Goal: Task Accomplishment & Management: Use online tool/utility

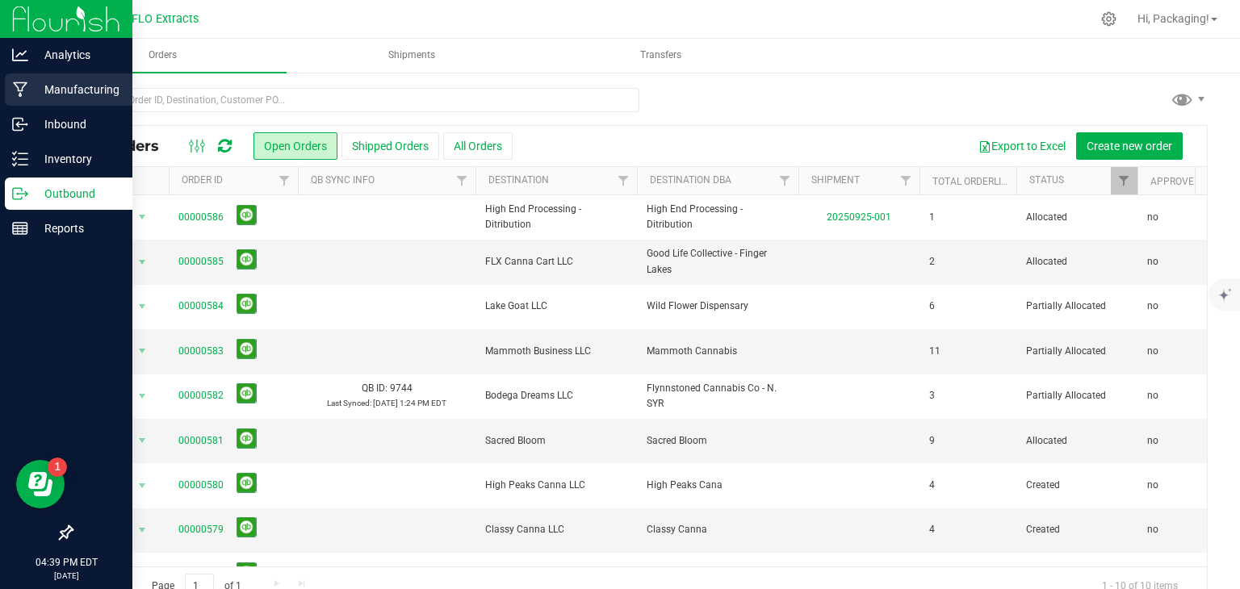
click at [107, 94] on p "Manufacturing" at bounding box center [76, 89] width 97 height 19
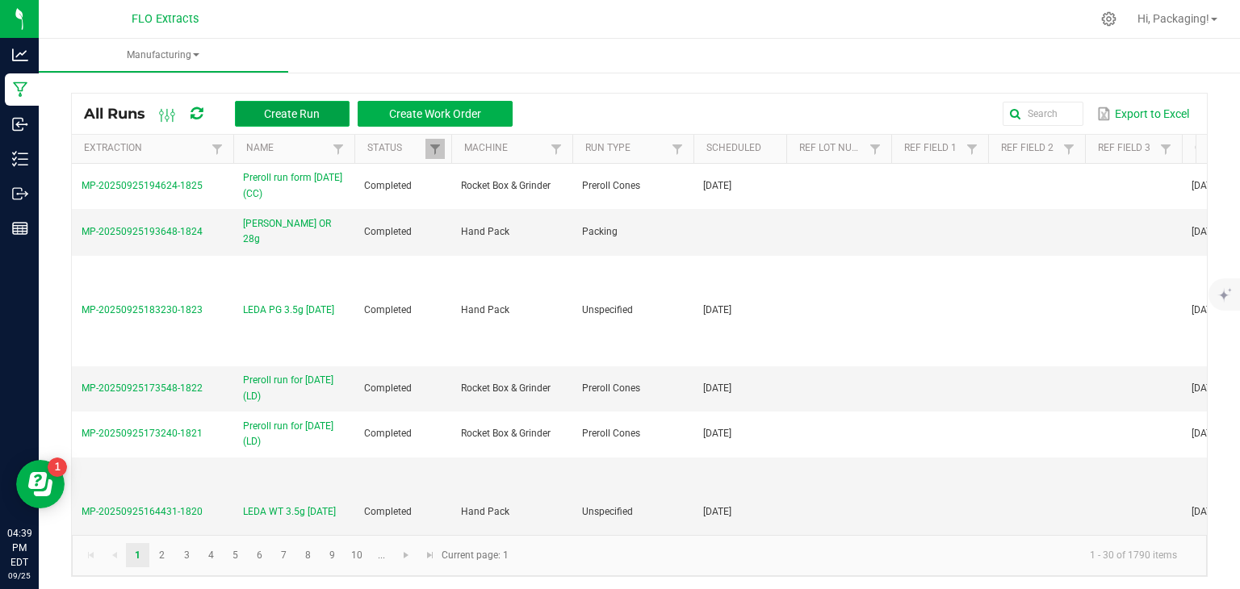
click at [305, 110] on span "Create Run" at bounding box center [292, 113] width 56 height 13
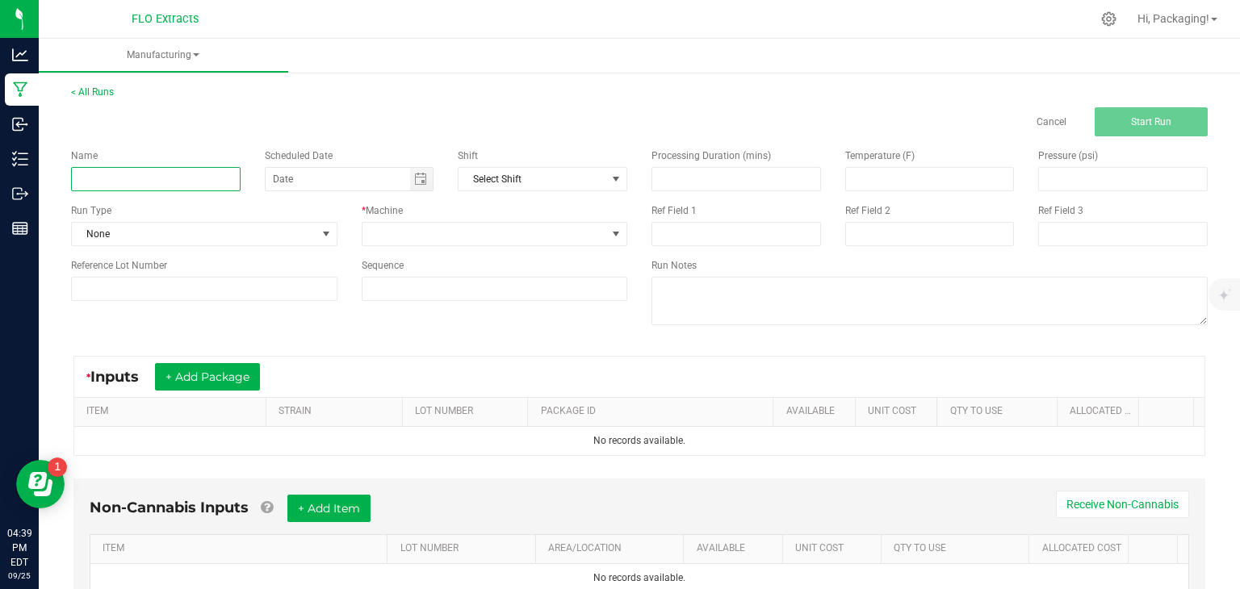
click at [124, 184] on input at bounding box center [156, 179] width 170 height 24
click at [417, 181] on span "Toggle calendar" at bounding box center [420, 179] width 13 height 13
type input "[PERSON_NAME] PM 3.5g [DATE]"
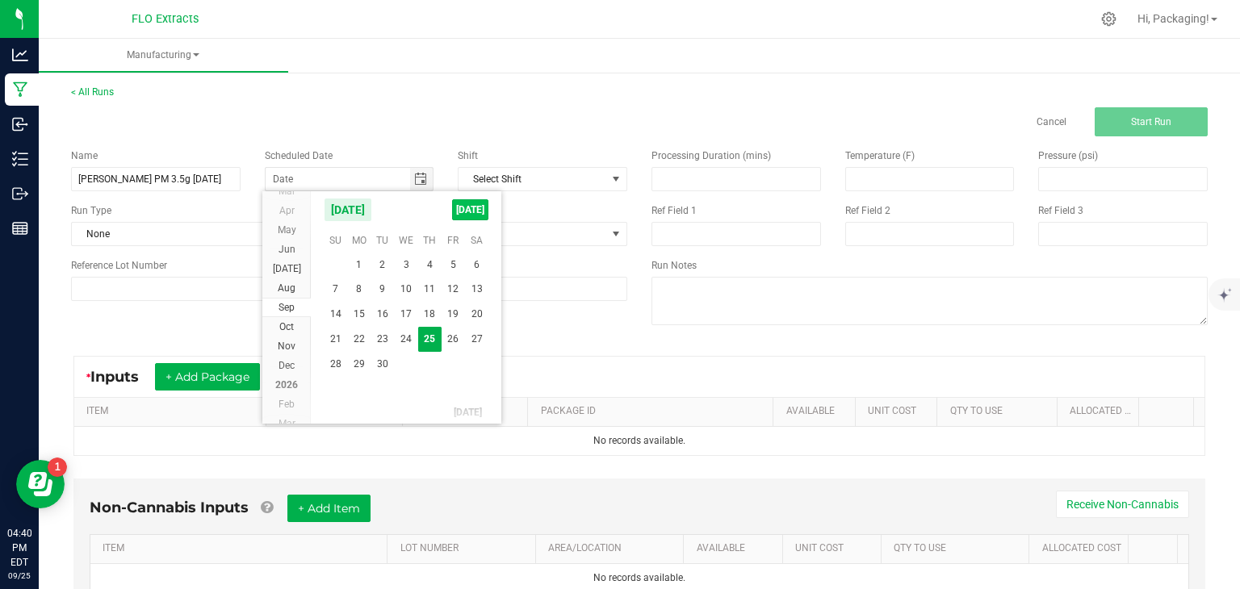
click at [459, 214] on span "[DATE]" at bounding box center [470, 209] width 36 height 21
type input "[DATE]"
click at [459, 214] on div "* Machine" at bounding box center [495, 210] width 266 height 15
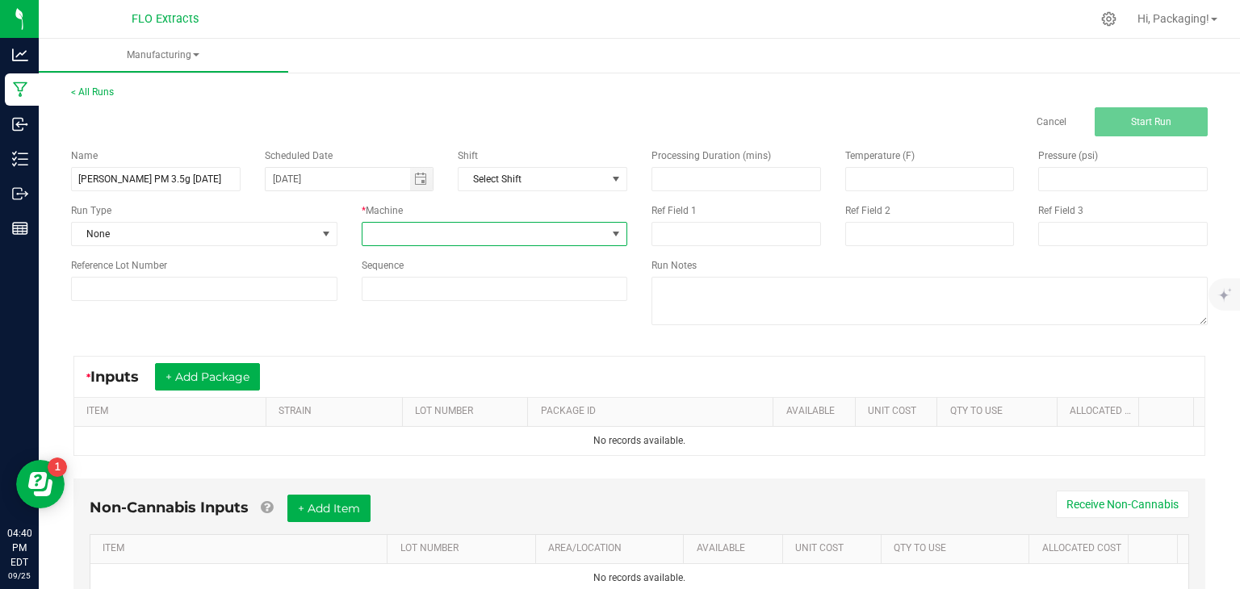
click at [612, 236] on span at bounding box center [616, 234] width 13 height 13
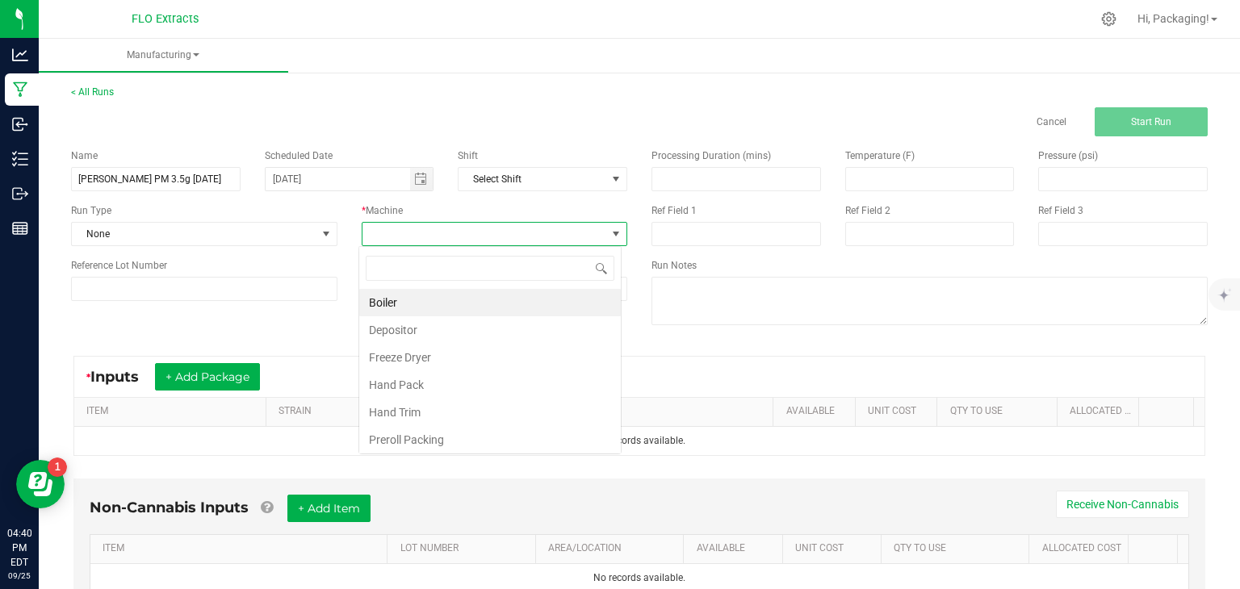
scroll to position [23, 262]
click at [482, 386] on li "Hand Pack" at bounding box center [490, 384] width 262 height 27
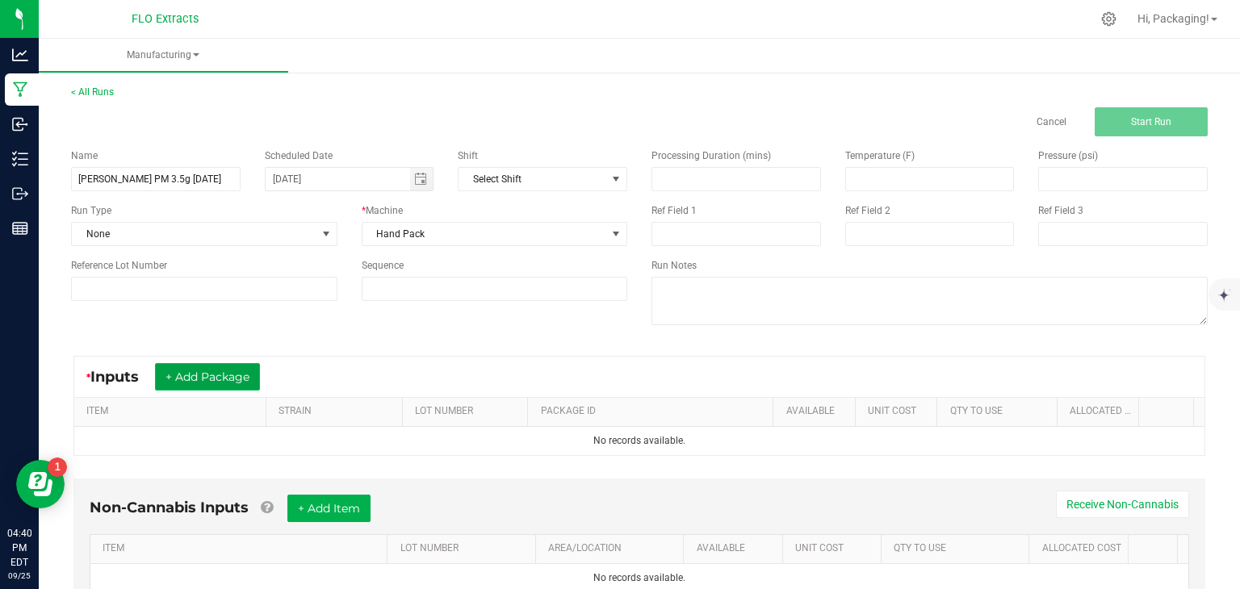
click at [243, 376] on button "+ Add Package" at bounding box center [207, 376] width 105 height 27
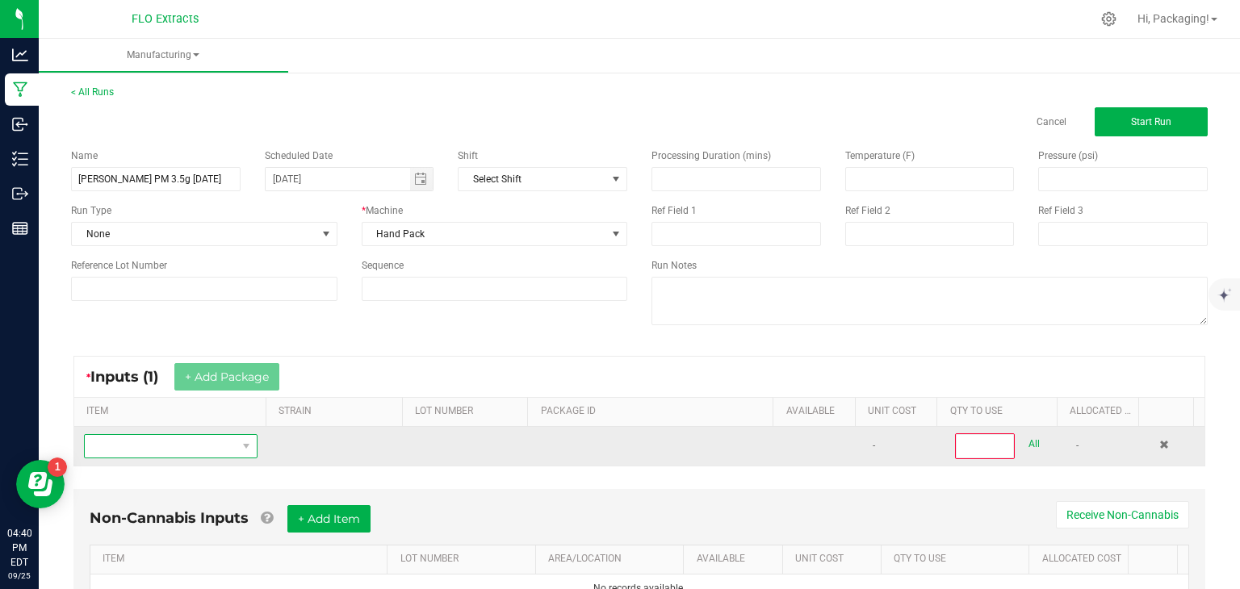
click at [161, 442] on span "NO DATA FOUND" at bounding box center [161, 446] width 152 height 23
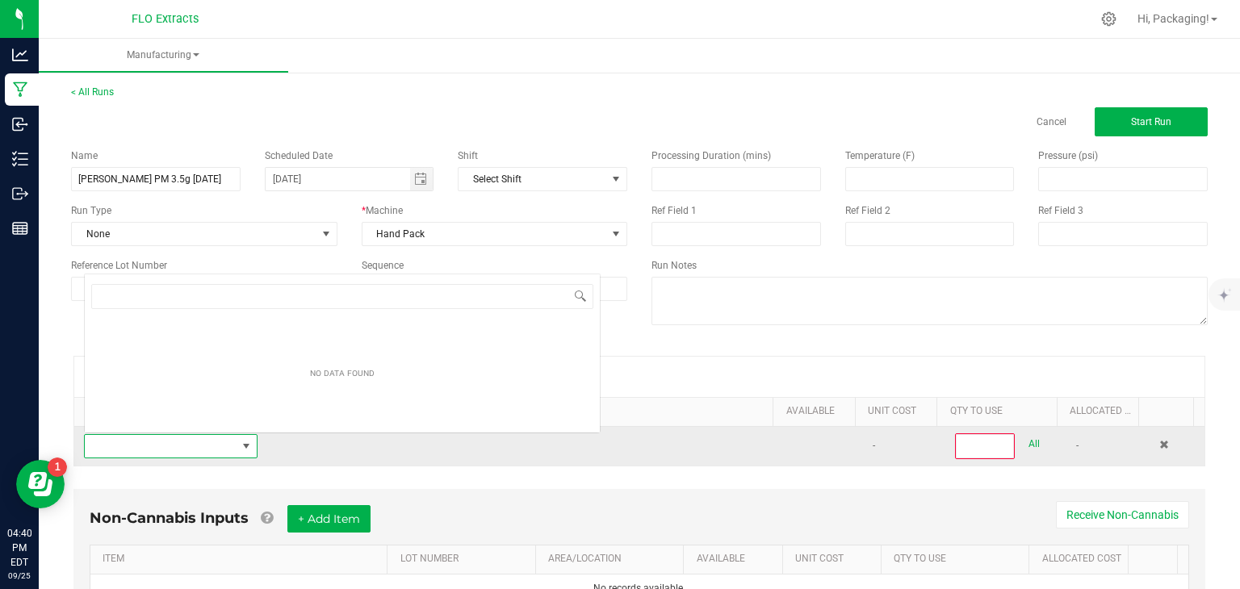
scroll to position [23, 167]
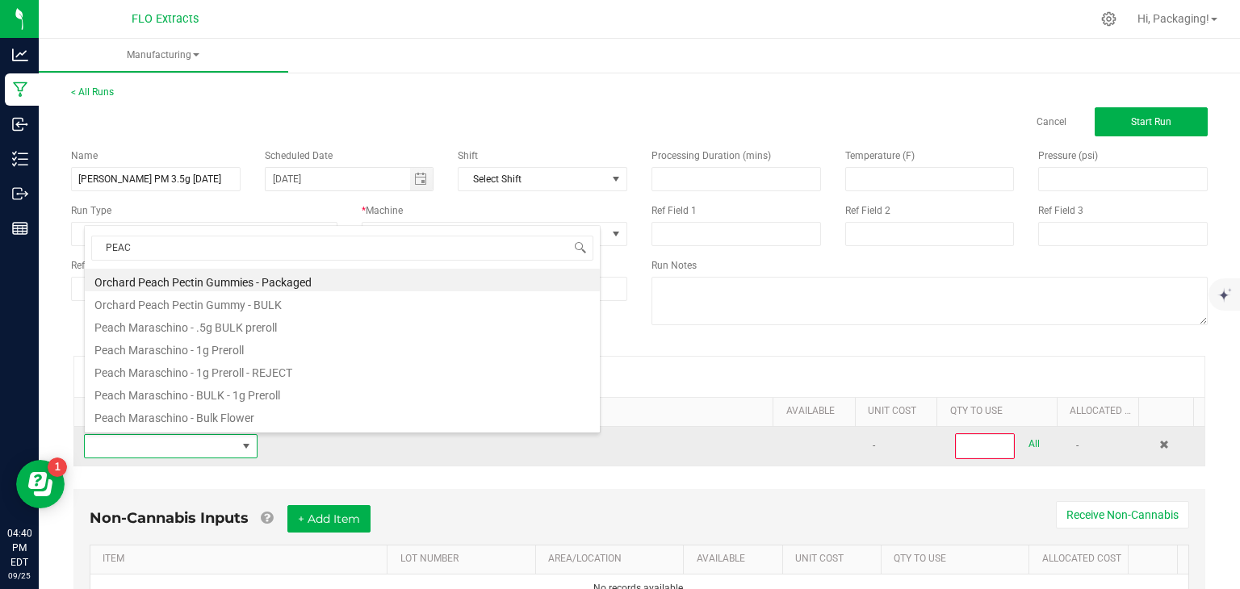
type input "PEACH"
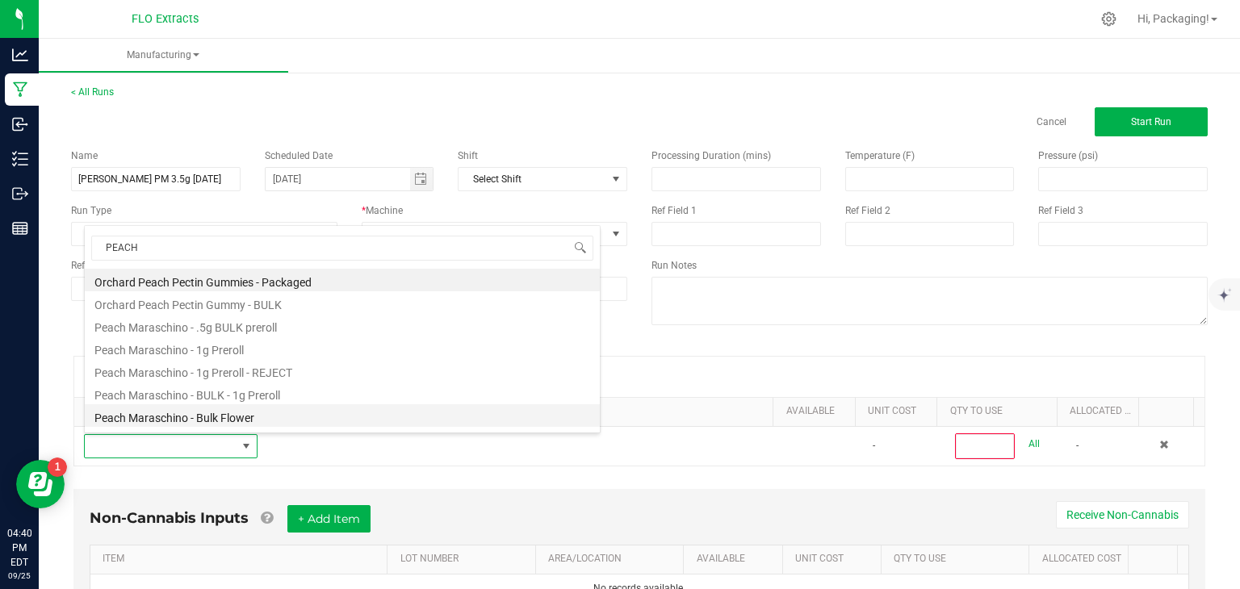
click at [166, 414] on li "Peach Maraschino - Bulk Flower" at bounding box center [342, 416] width 515 height 23
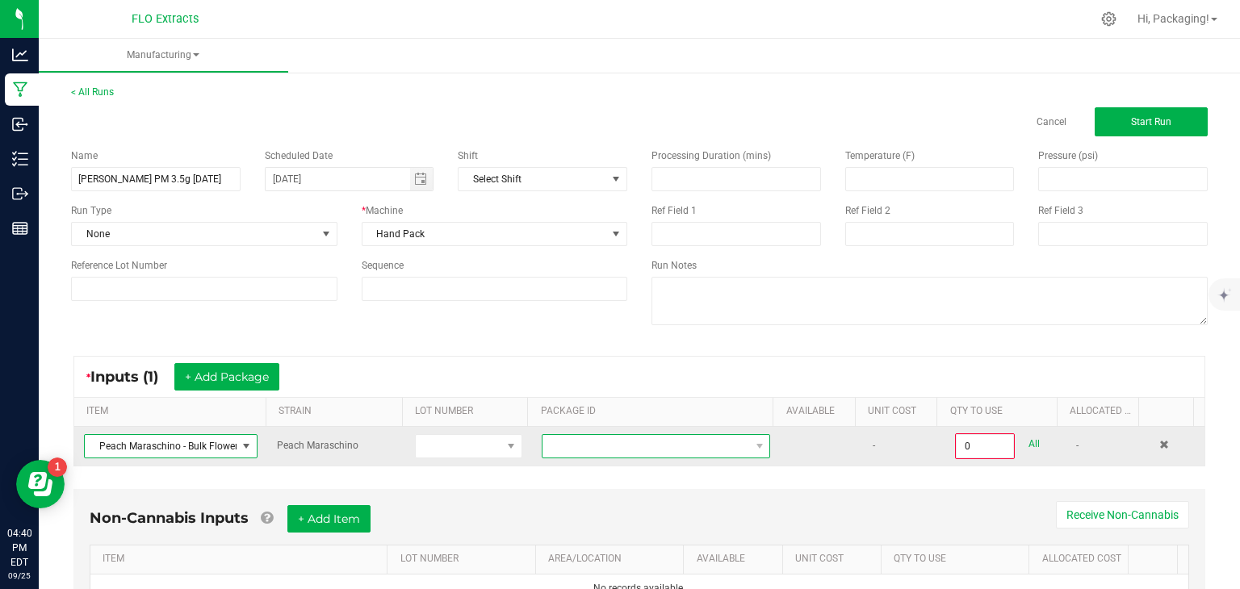
click at [552, 440] on span at bounding box center [646, 446] width 207 height 23
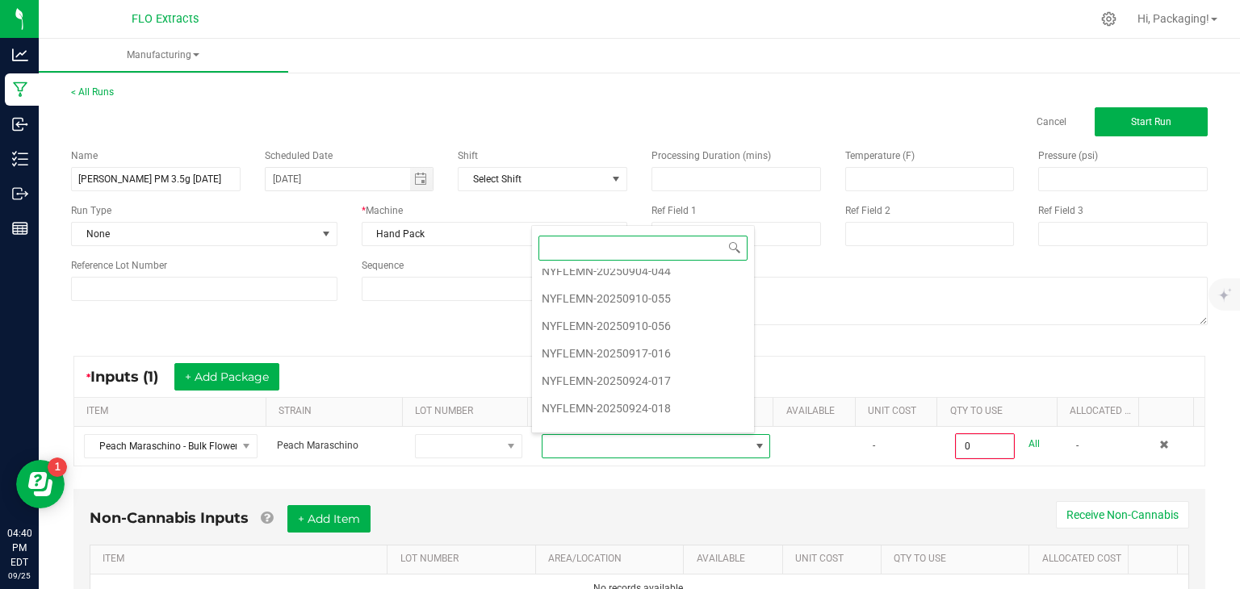
scroll to position [245, 0]
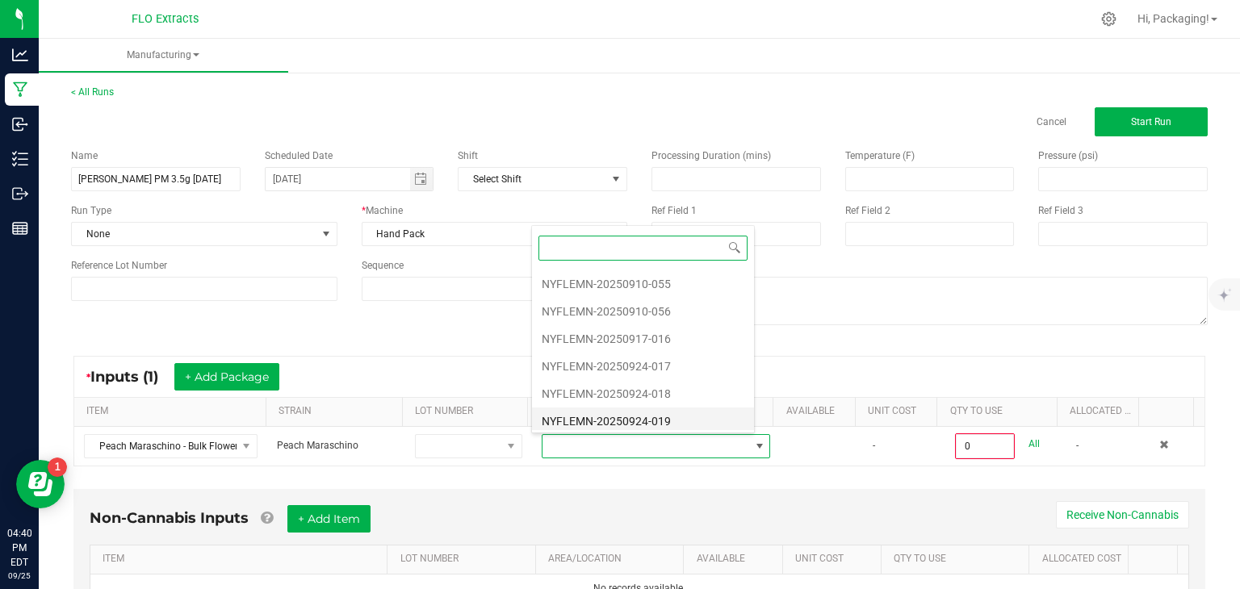
click at [634, 417] on li "NYFLEMN-20250924-019" at bounding box center [643, 421] width 222 height 27
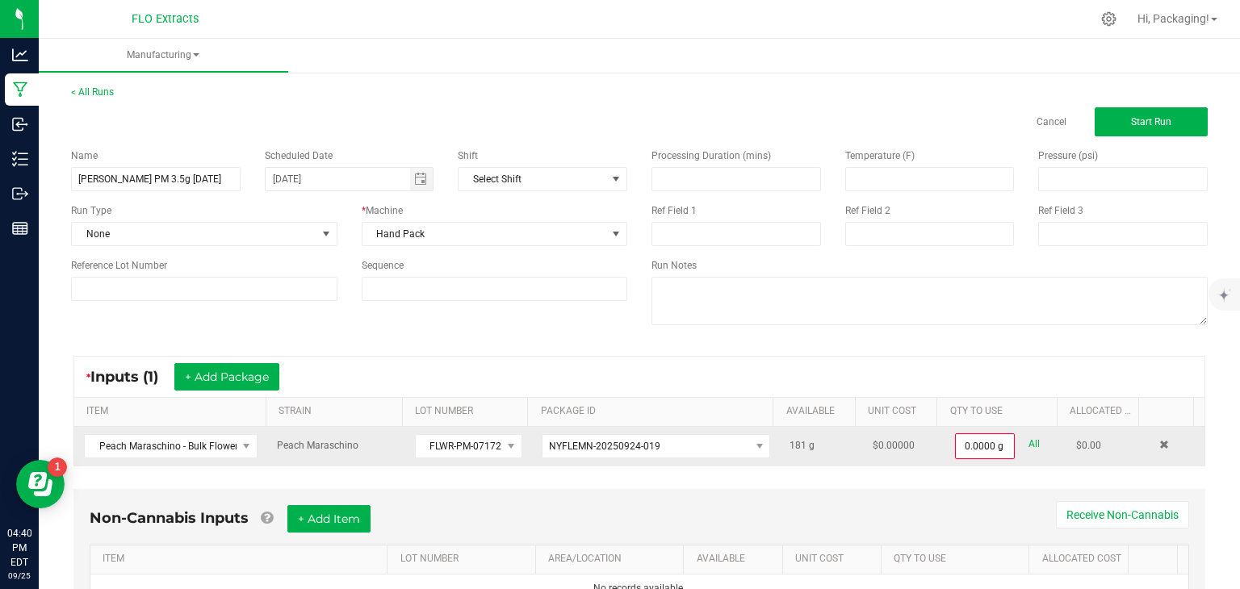
click at [1029, 445] on link "All" at bounding box center [1034, 445] width 11 height 22
type input "181.0000 g"
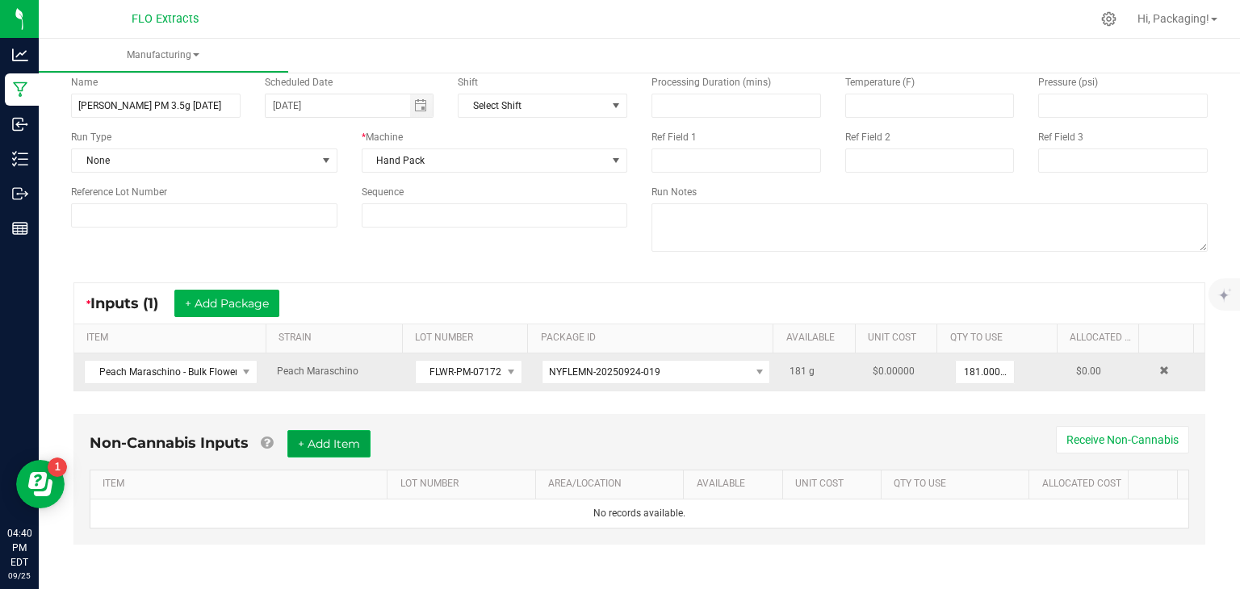
click at [336, 443] on button "+ Add Item" at bounding box center [328, 443] width 83 height 27
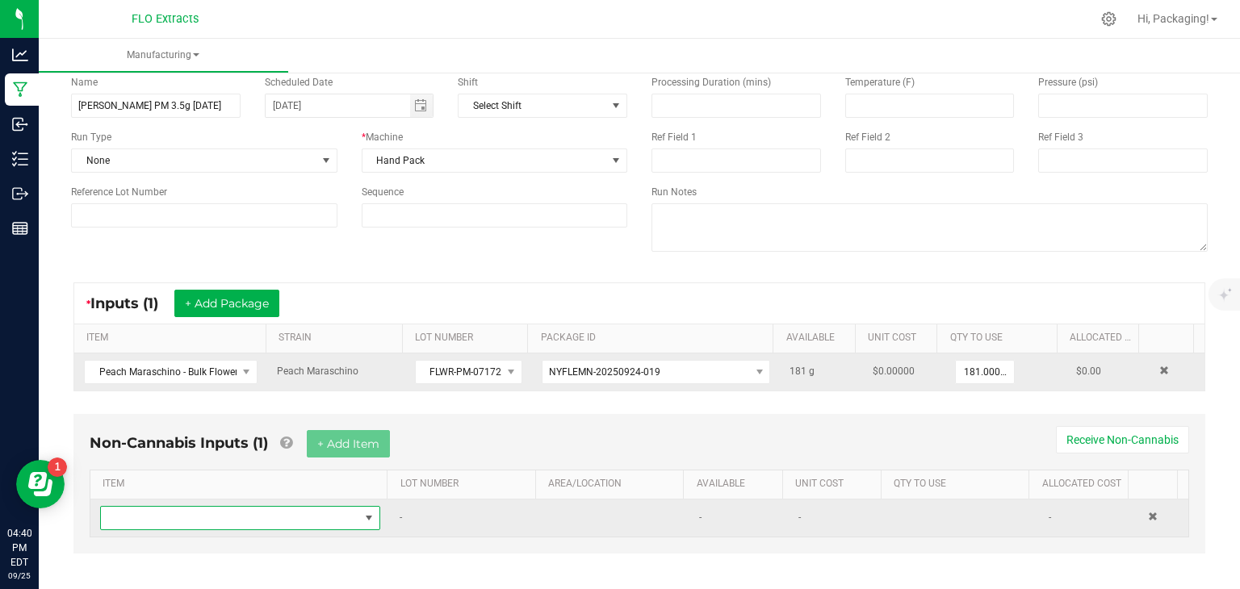
click at [268, 517] on span "NO DATA FOUND" at bounding box center [230, 518] width 258 height 23
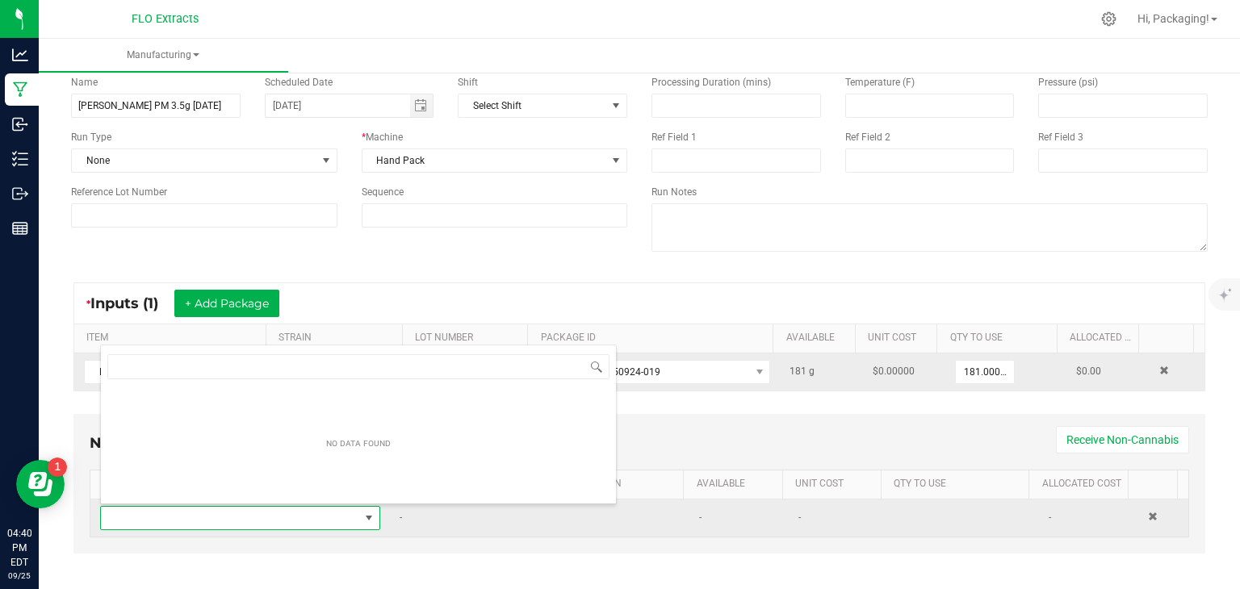
scroll to position [23, 270]
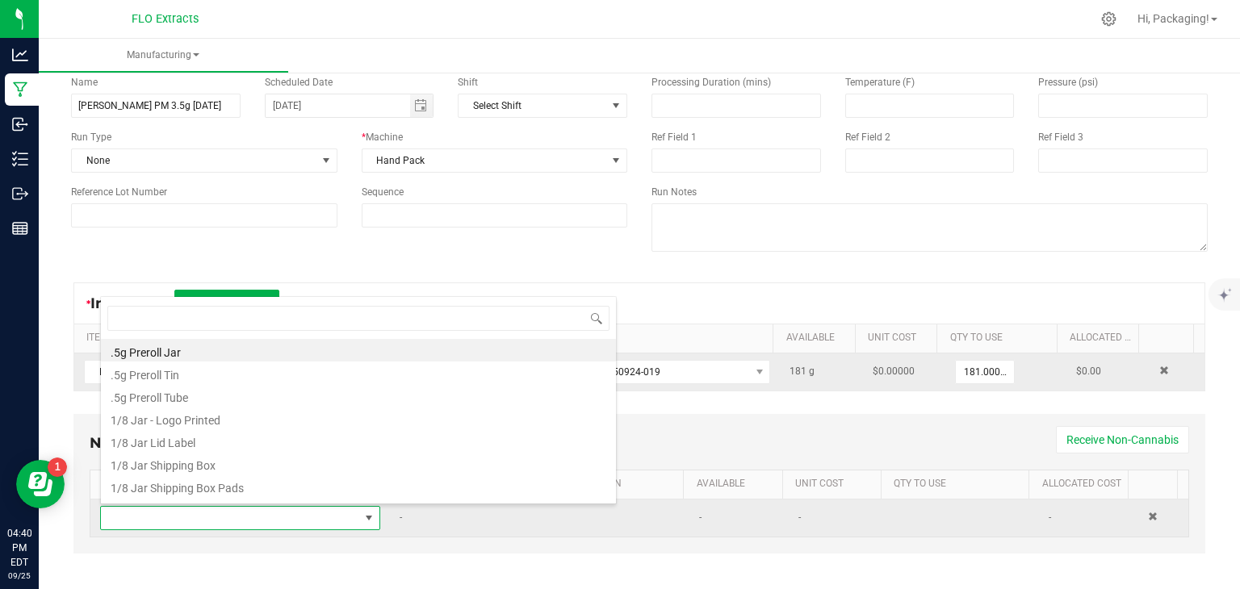
type input "P"
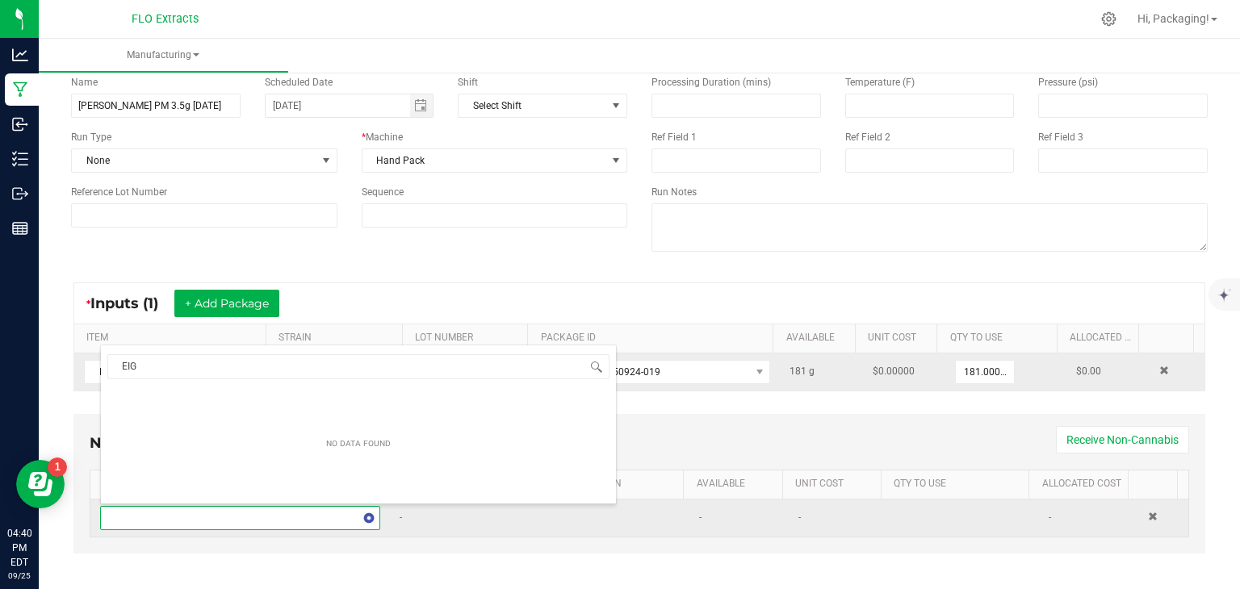
type input "EI"
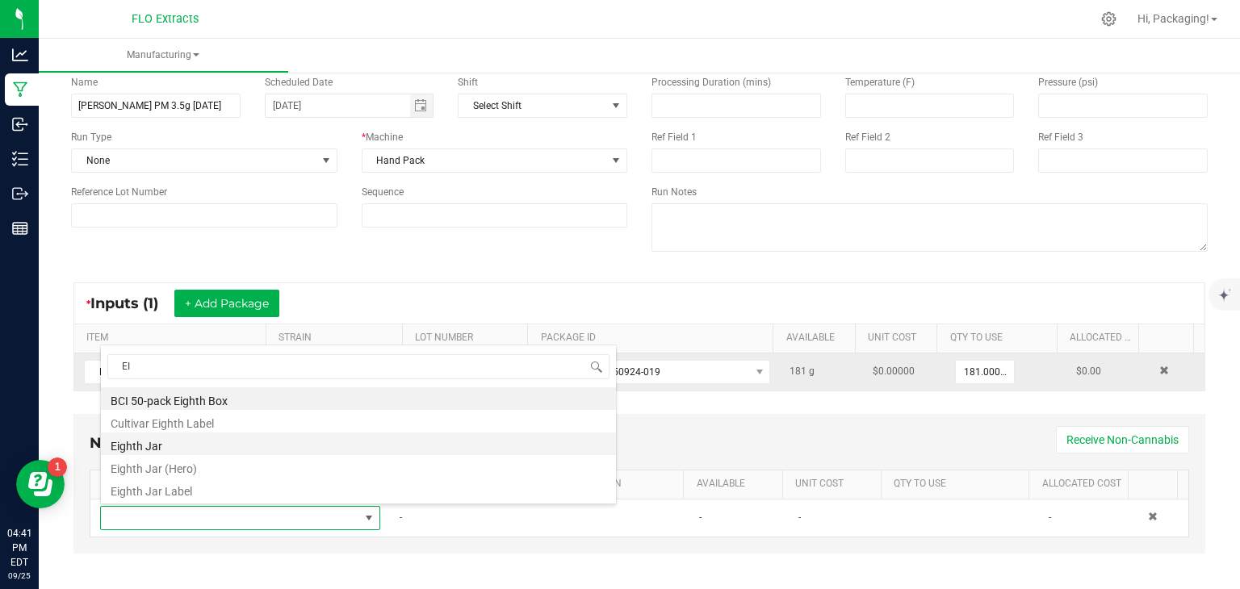
click at [147, 444] on li "Eighth Jar" at bounding box center [358, 444] width 515 height 23
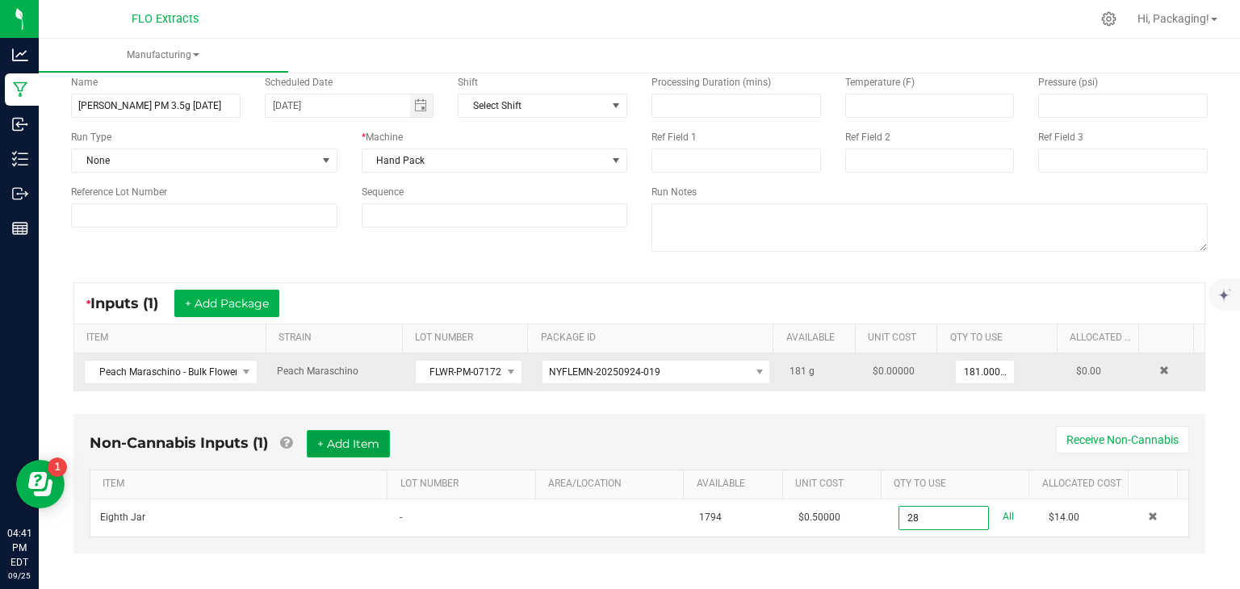
type input "28 ea"
click at [373, 445] on button "+ Add Item" at bounding box center [348, 443] width 83 height 27
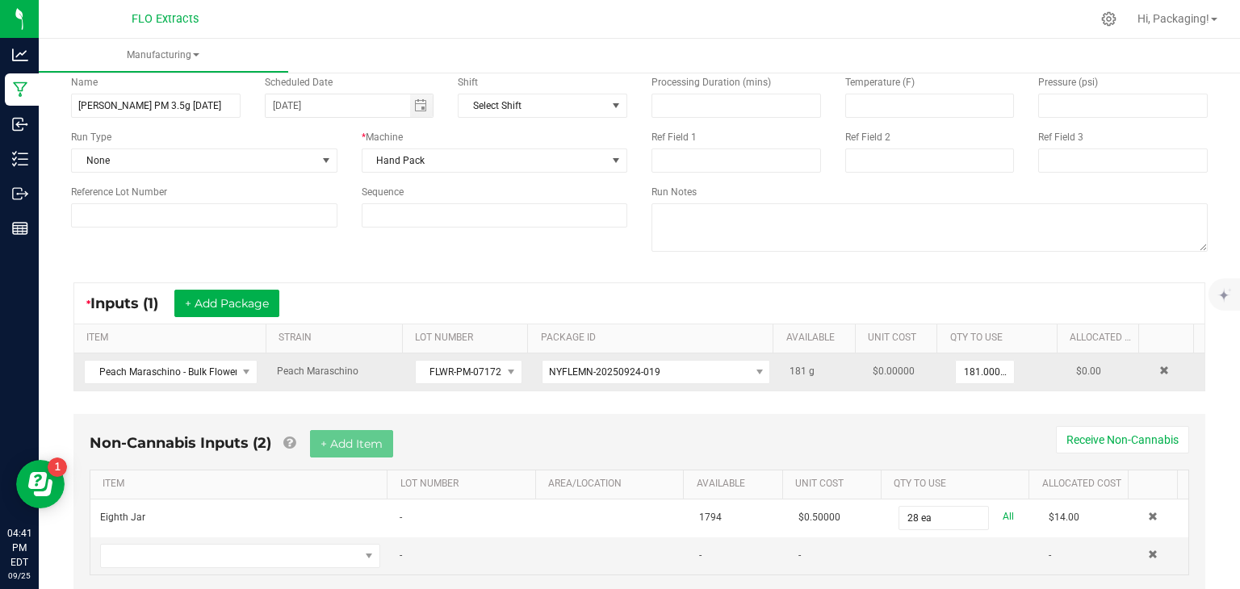
scroll to position [120, 0]
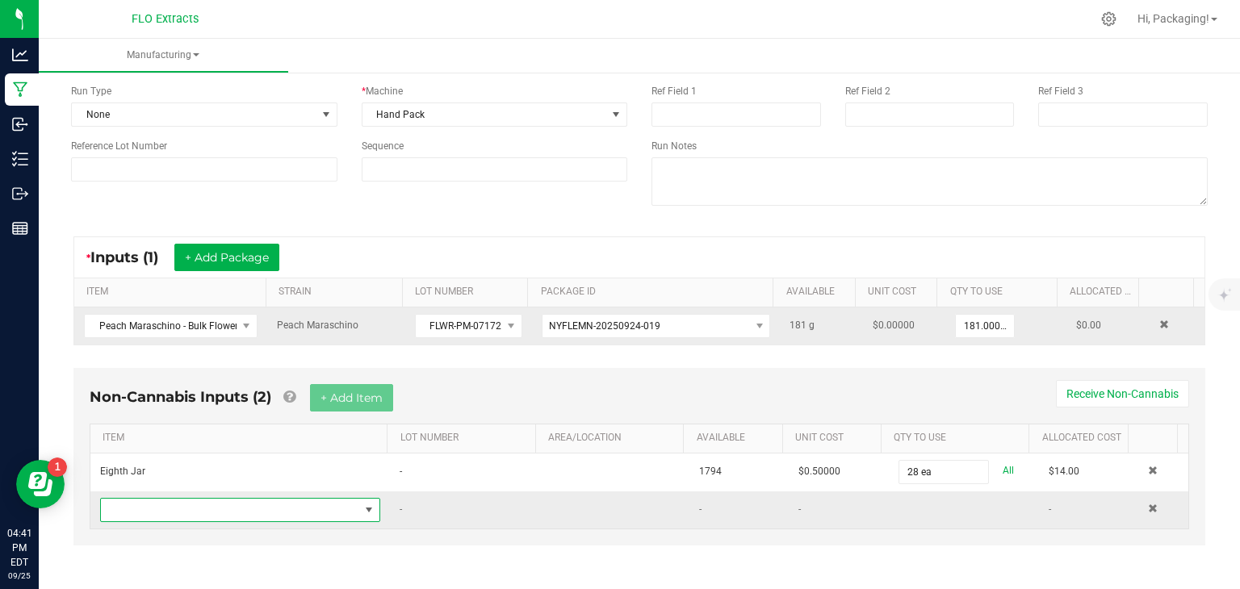
click at [363, 508] on span "NO DATA FOUND" at bounding box center [369, 510] width 13 height 13
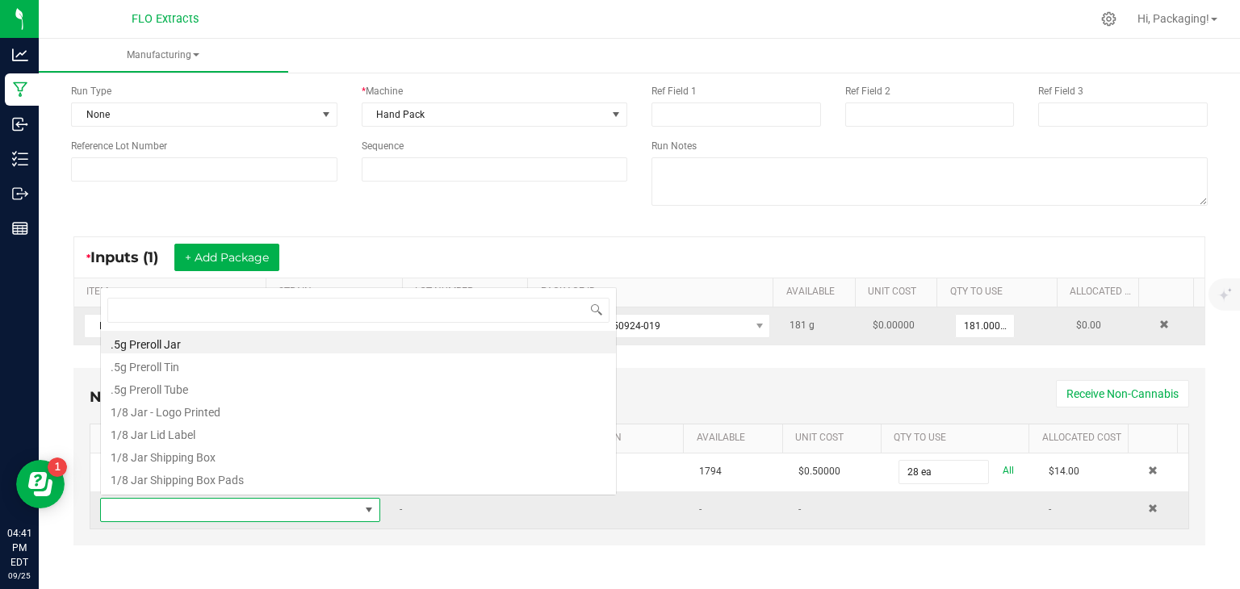
scroll to position [23, 270]
click at [349, 436] on li "1/8 Jar Lid Label" at bounding box center [358, 433] width 515 height 23
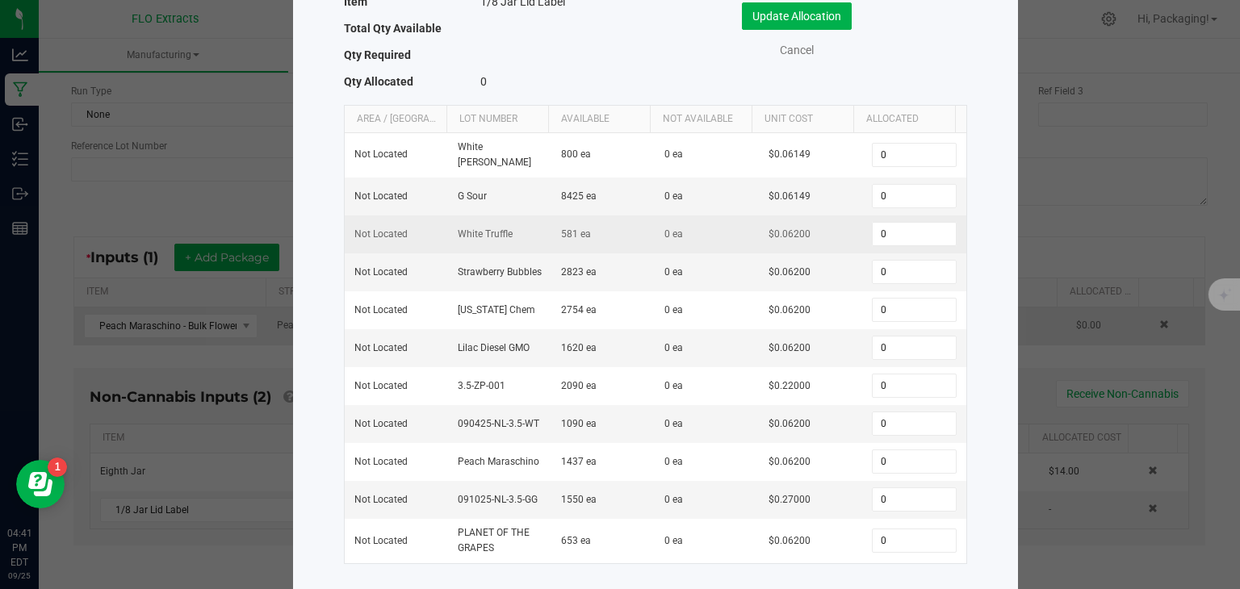
scroll to position [129, 0]
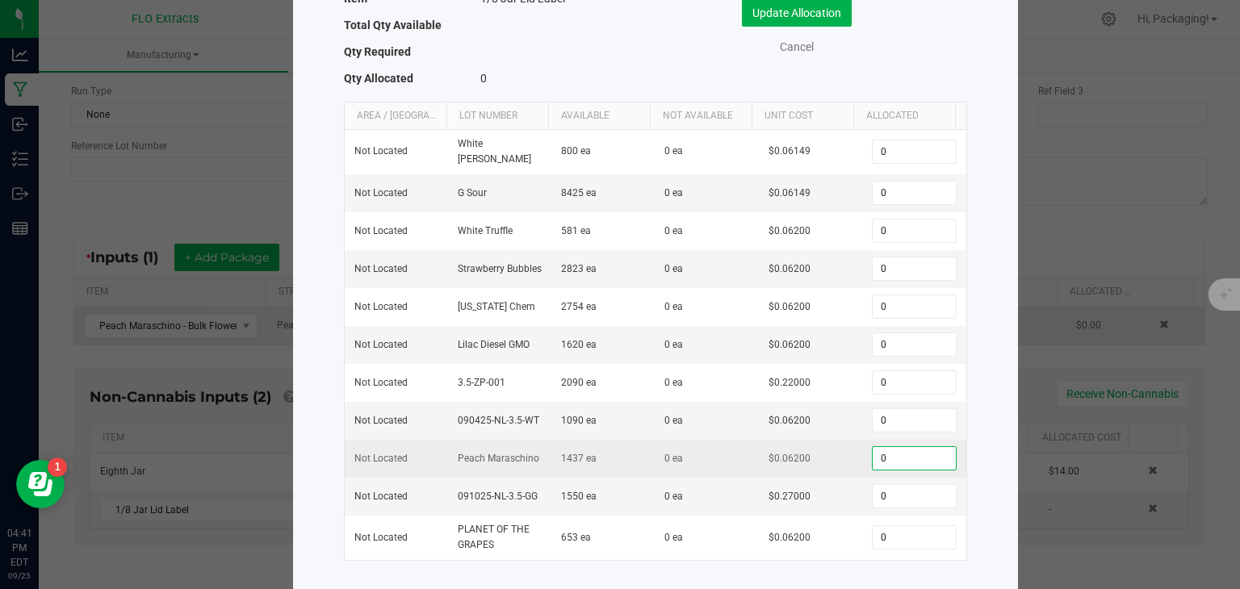
click at [888, 448] on input "0" at bounding box center [914, 458] width 82 height 23
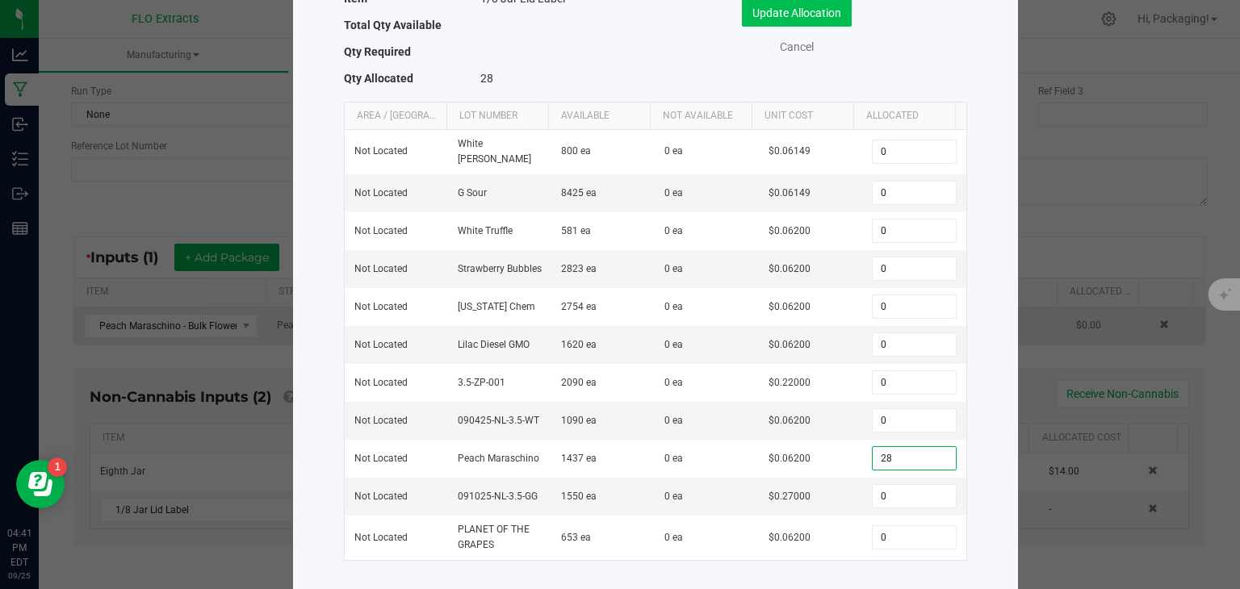
type input "28"
click at [789, 11] on button "Update Allocation" at bounding box center [797, 12] width 110 height 27
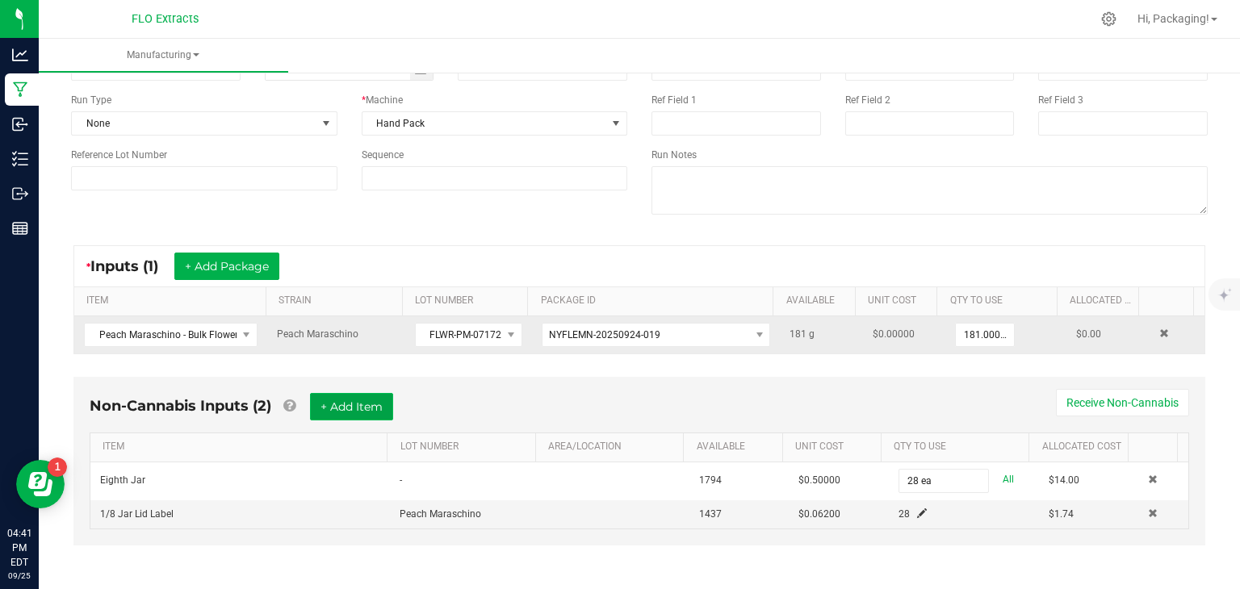
click at [344, 408] on button "+ Add Item" at bounding box center [351, 406] width 83 height 27
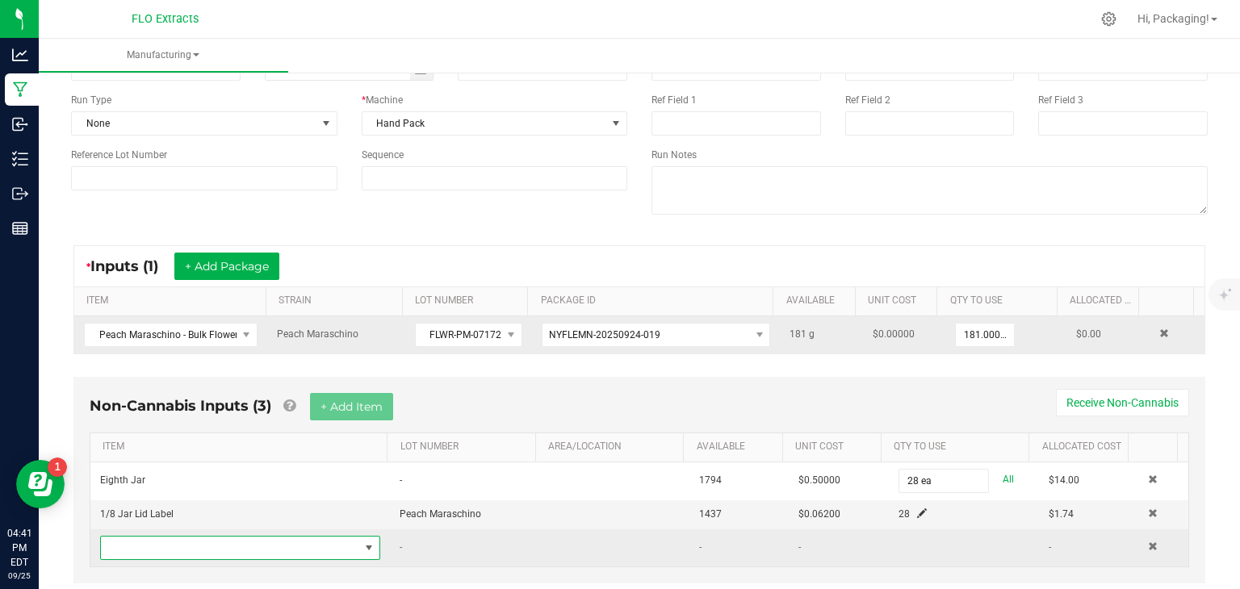
click at [366, 543] on span "NO DATA FOUND" at bounding box center [369, 548] width 13 height 13
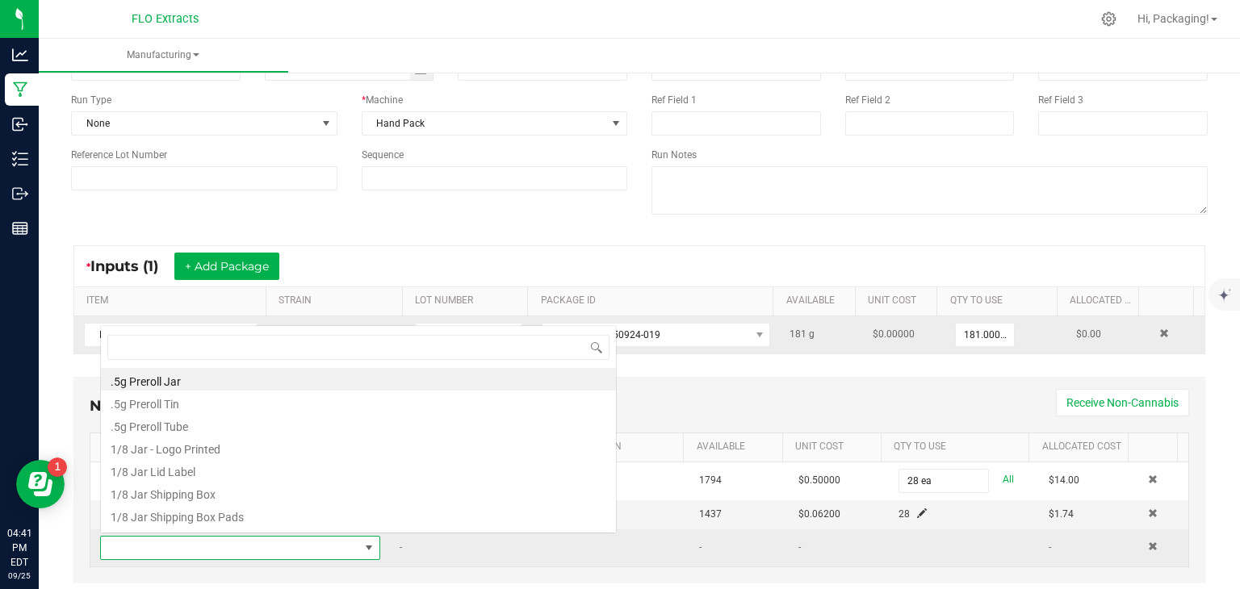
scroll to position [23, 270]
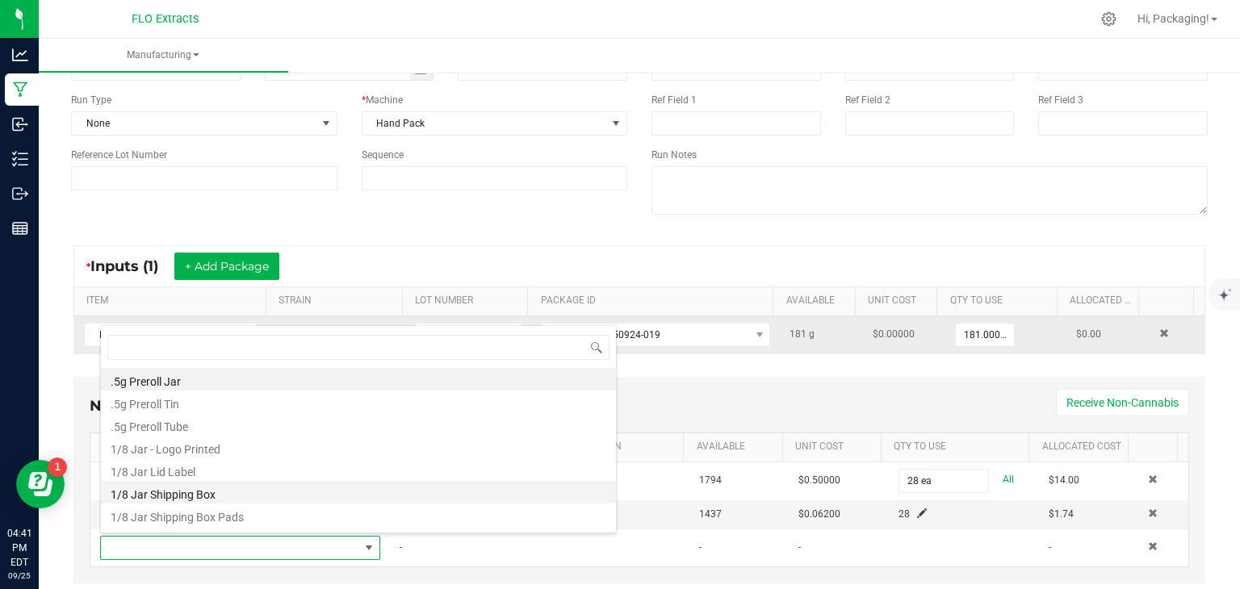
click at [365, 496] on li "1/8 Jar Shipping Box" at bounding box center [358, 492] width 515 height 23
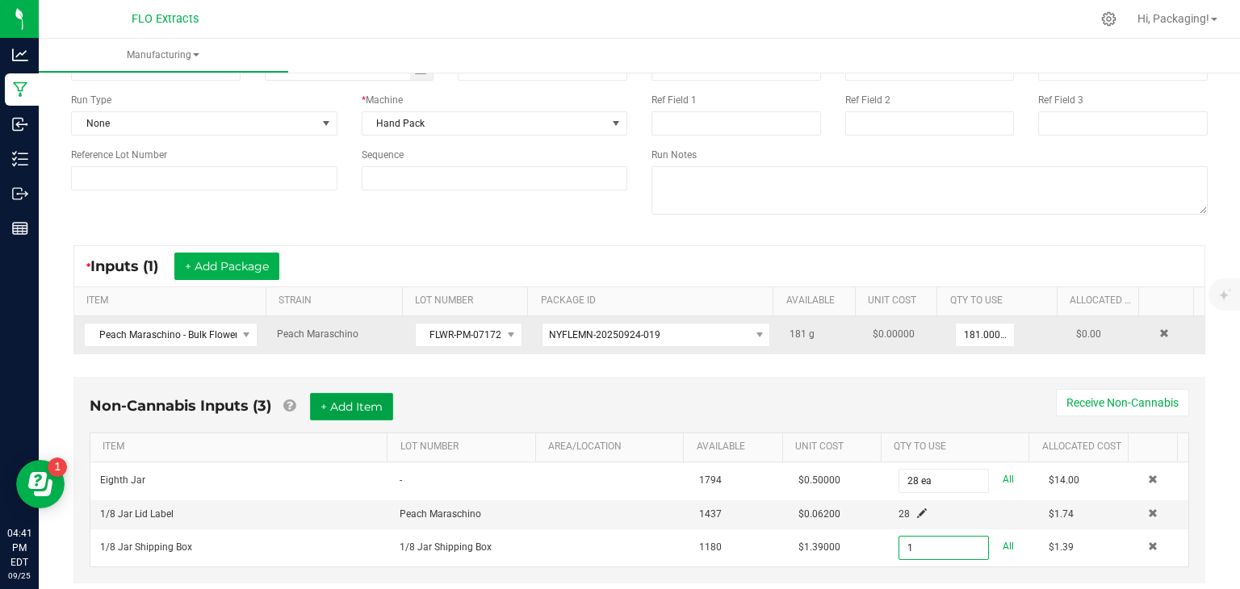
type input "1 ea"
click at [369, 404] on button "+ Add Item" at bounding box center [351, 406] width 83 height 27
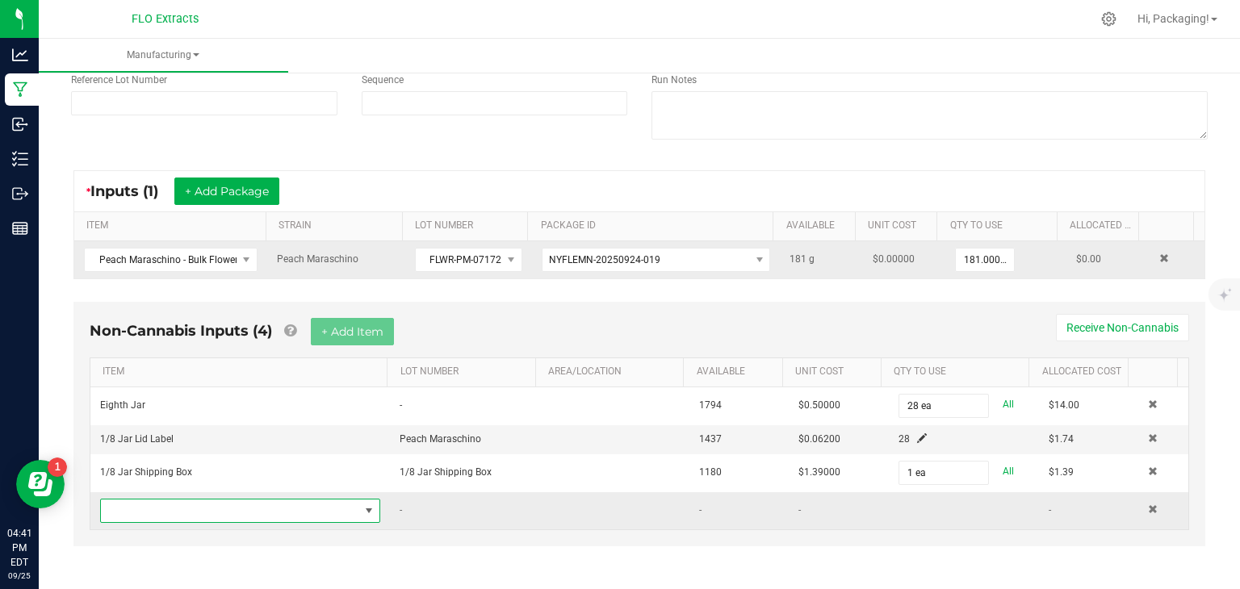
click at [363, 505] on span "NO DATA FOUND" at bounding box center [369, 511] width 13 height 13
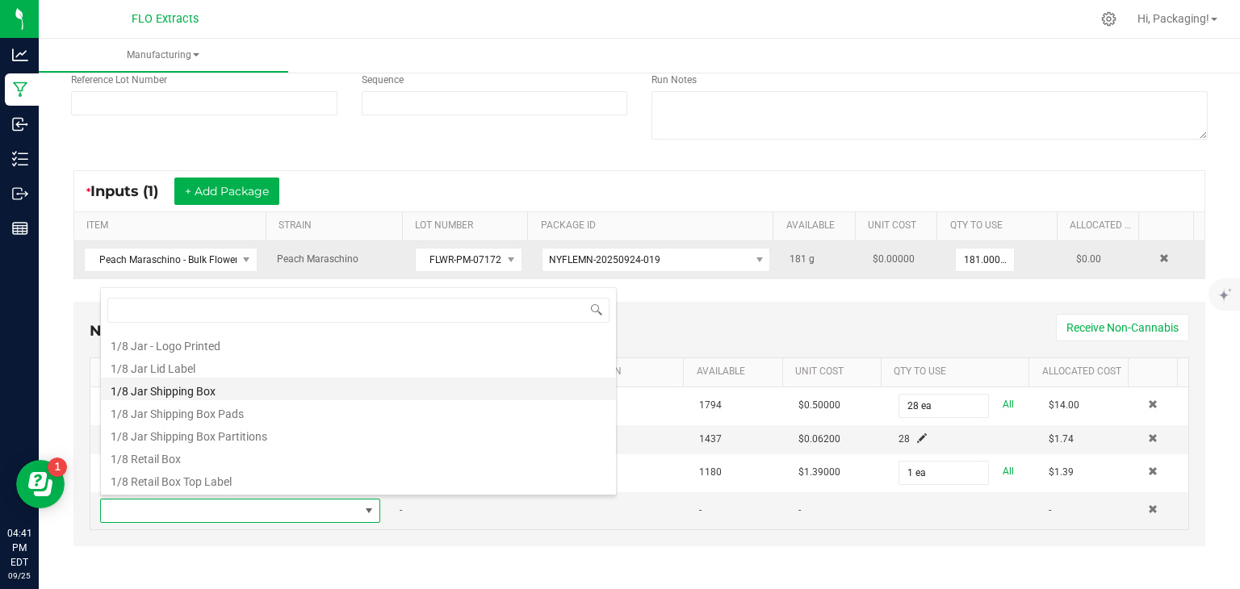
scroll to position [67, 0]
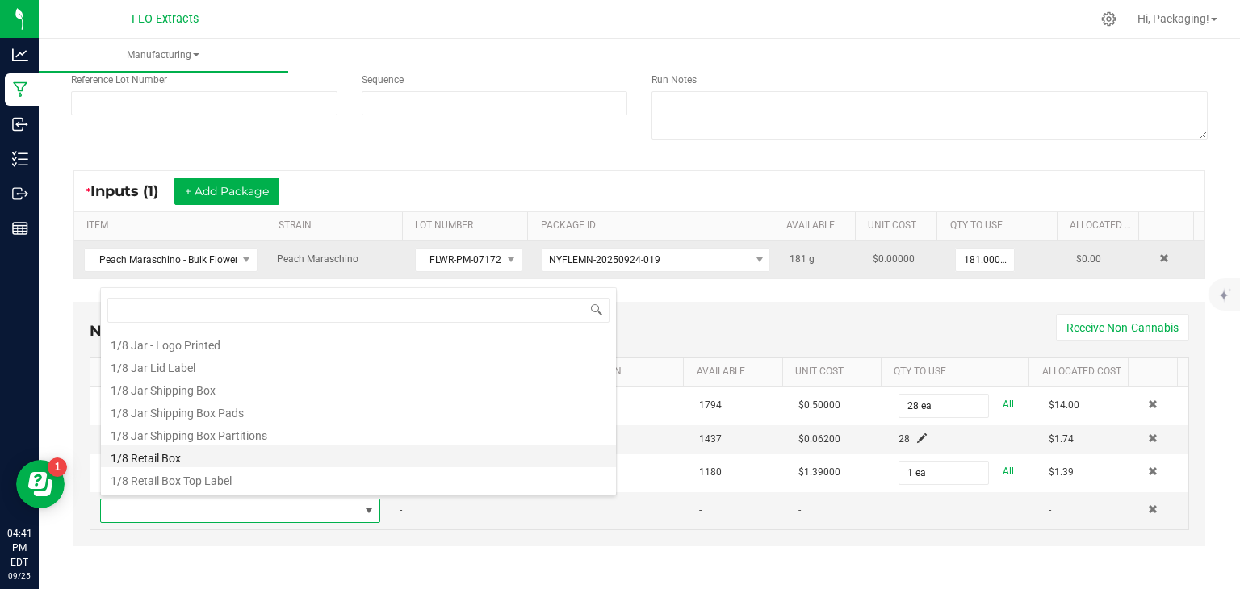
click at [265, 455] on li "1/8 Retail Box" at bounding box center [358, 456] width 515 height 23
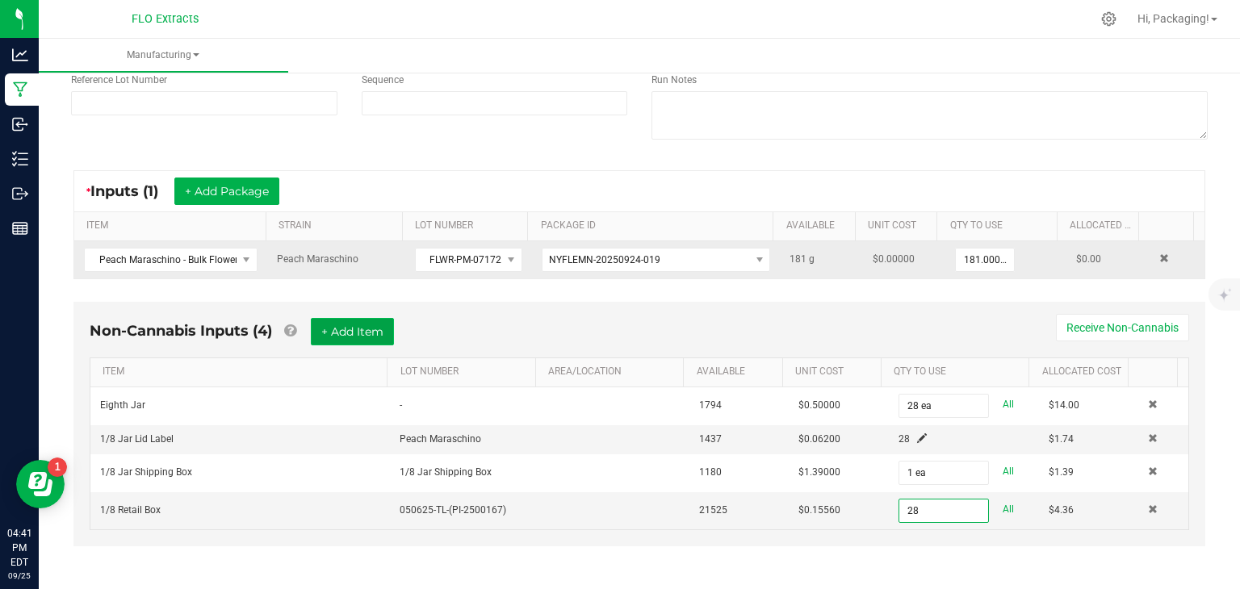
type input "28 ea"
click at [346, 328] on button "+ Add Item" at bounding box center [352, 331] width 83 height 27
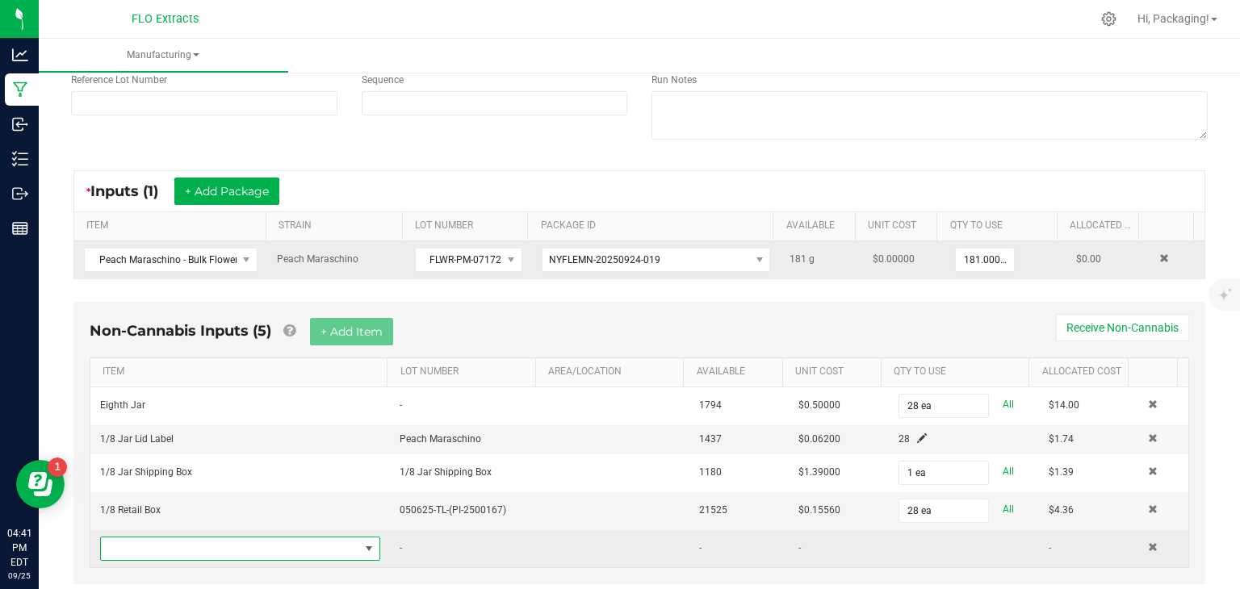
click at [363, 546] on span "NO DATA FOUND" at bounding box center [369, 549] width 13 height 13
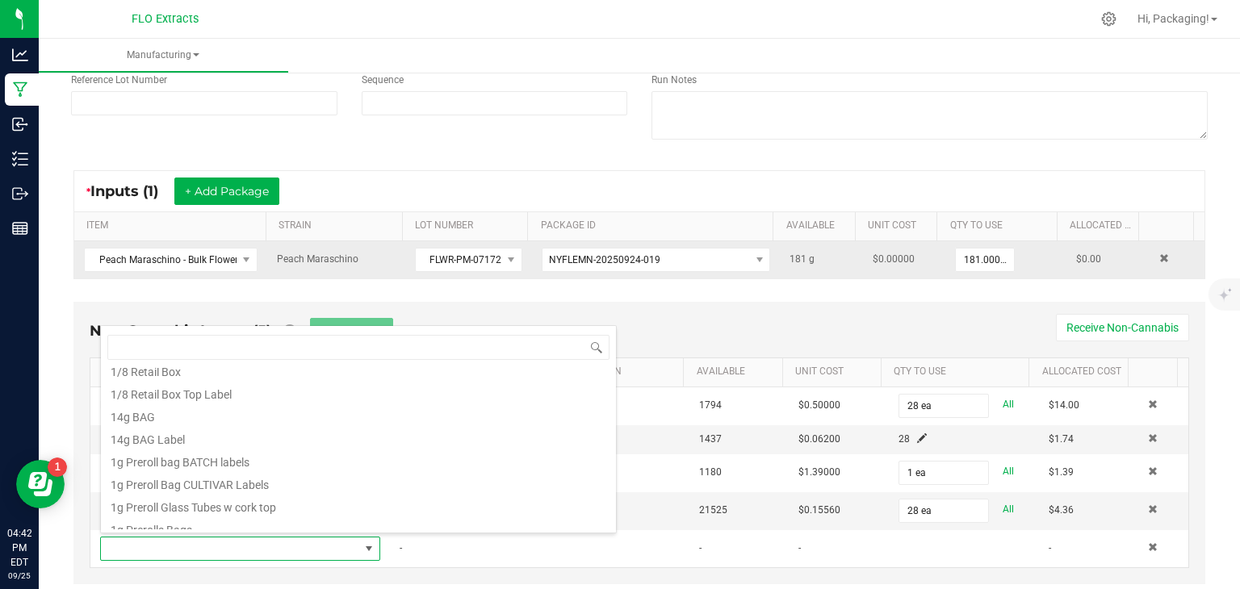
scroll to position [187, 0]
click at [342, 400] on li "1/8 Retail Box Top Label" at bounding box center [358, 395] width 515 height 23
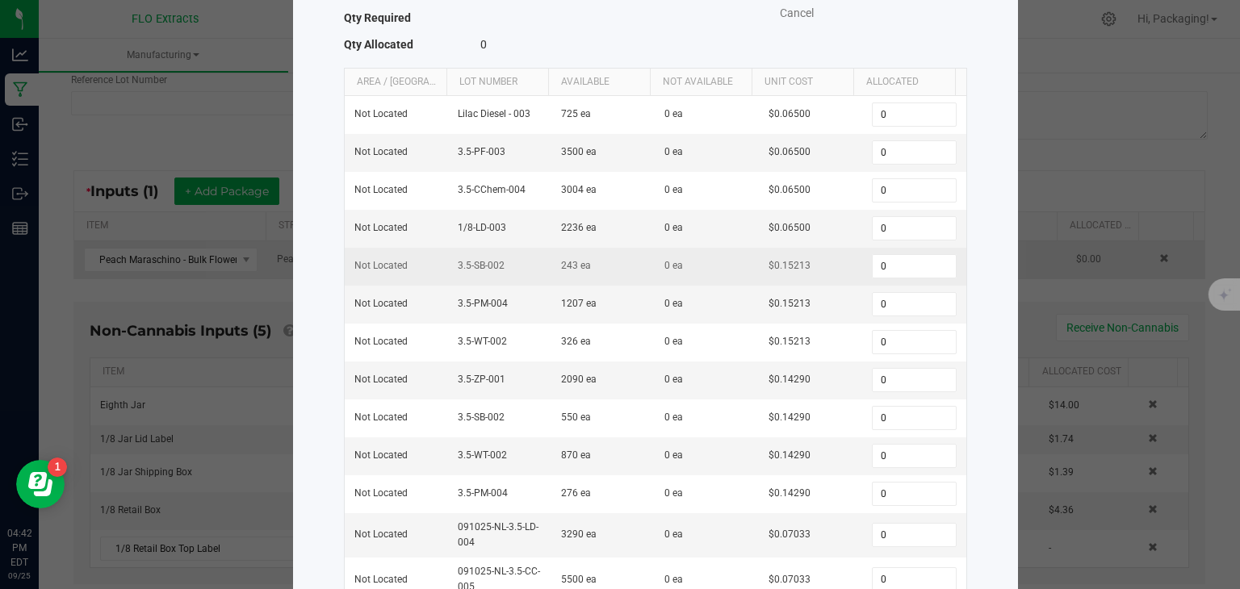
scroll to position [164, 0]
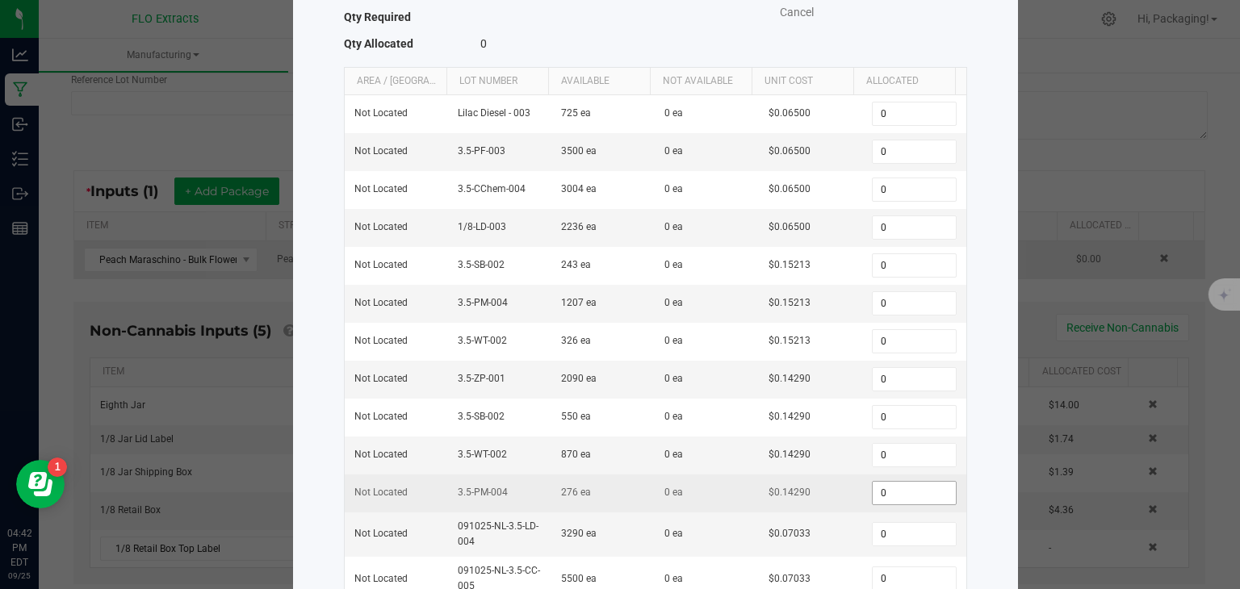
click at [904, 486] on input "0" at bounding box center [914, 493] width 82 height 23
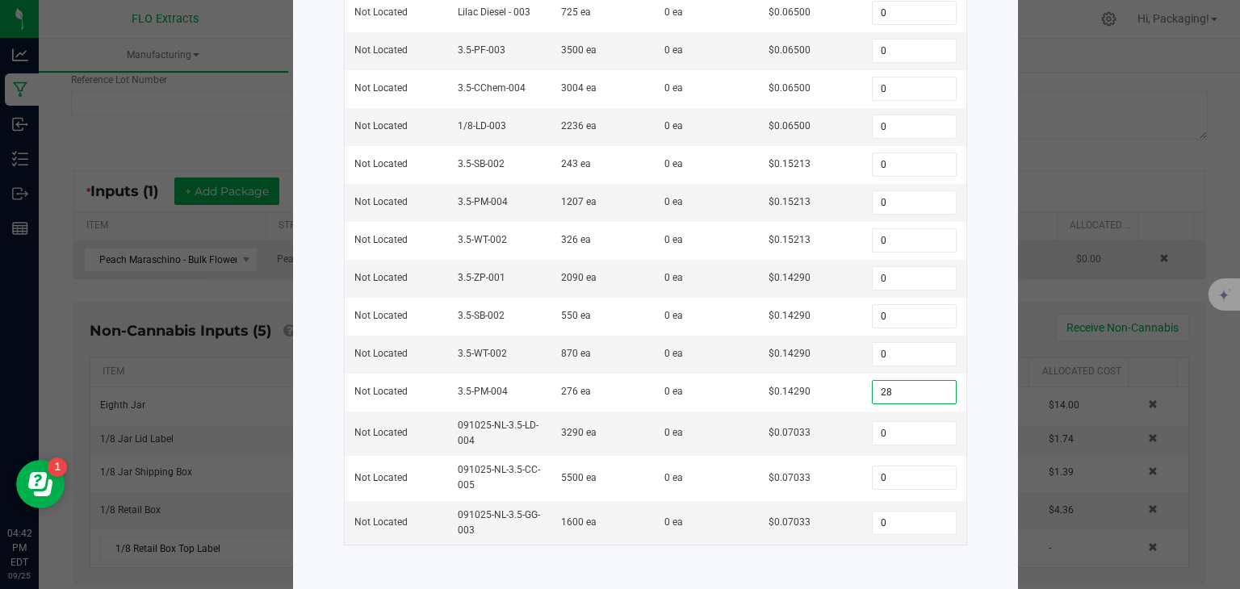
scroll to position [0, 0]
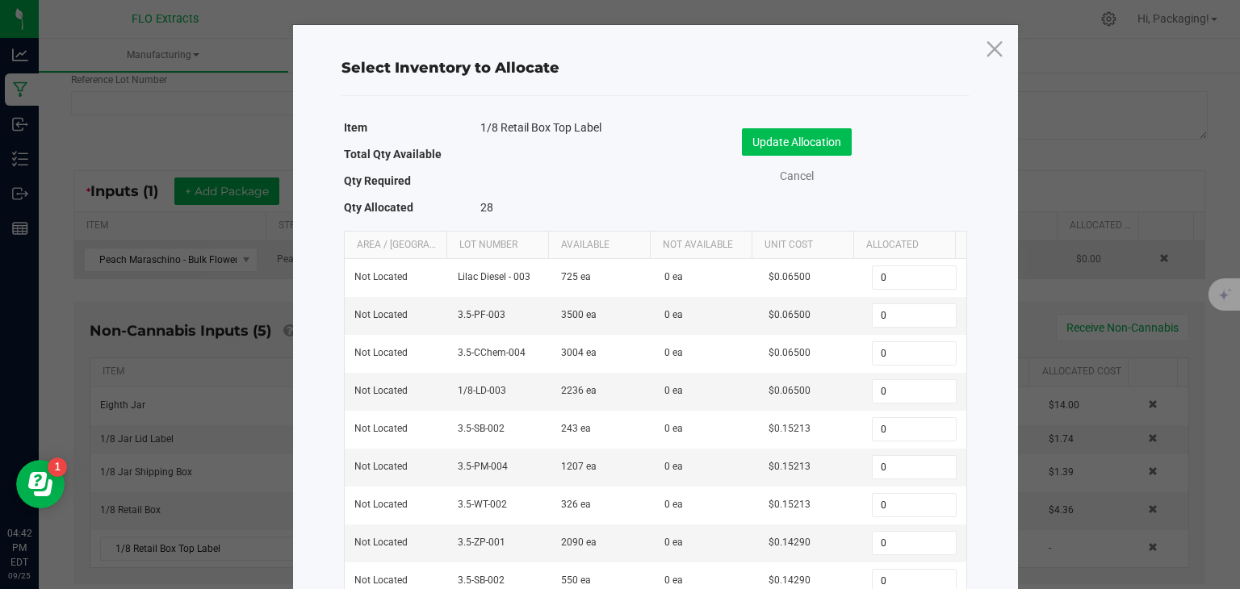
type input "28"
click at [807, 140] on button "Update Allocation" at bounding box center [797, 141] width 110 height 27
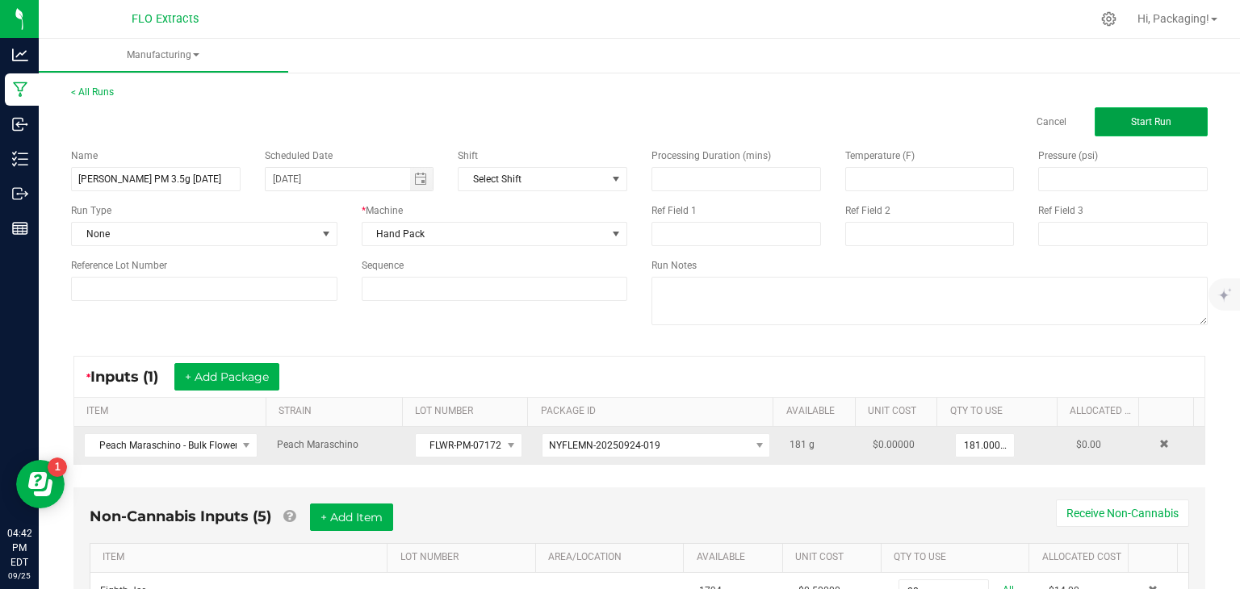
click at [1169, 120] on button "Start Run" at bounding box center [1151, 121] width 113 height 29
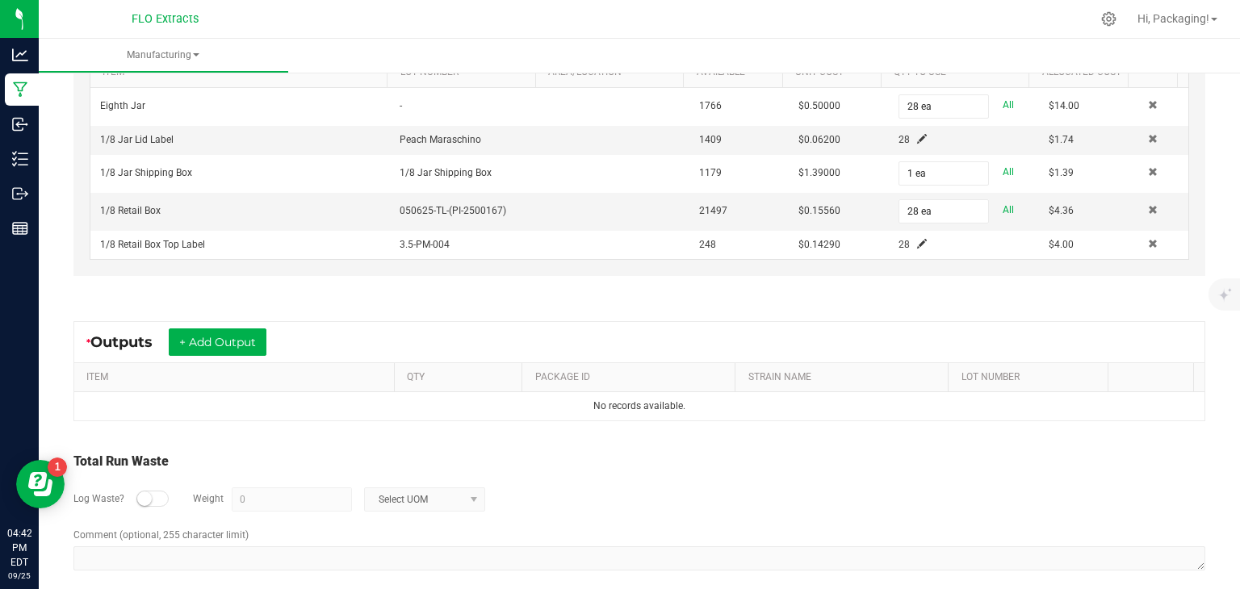
scroll to position [544, 0]
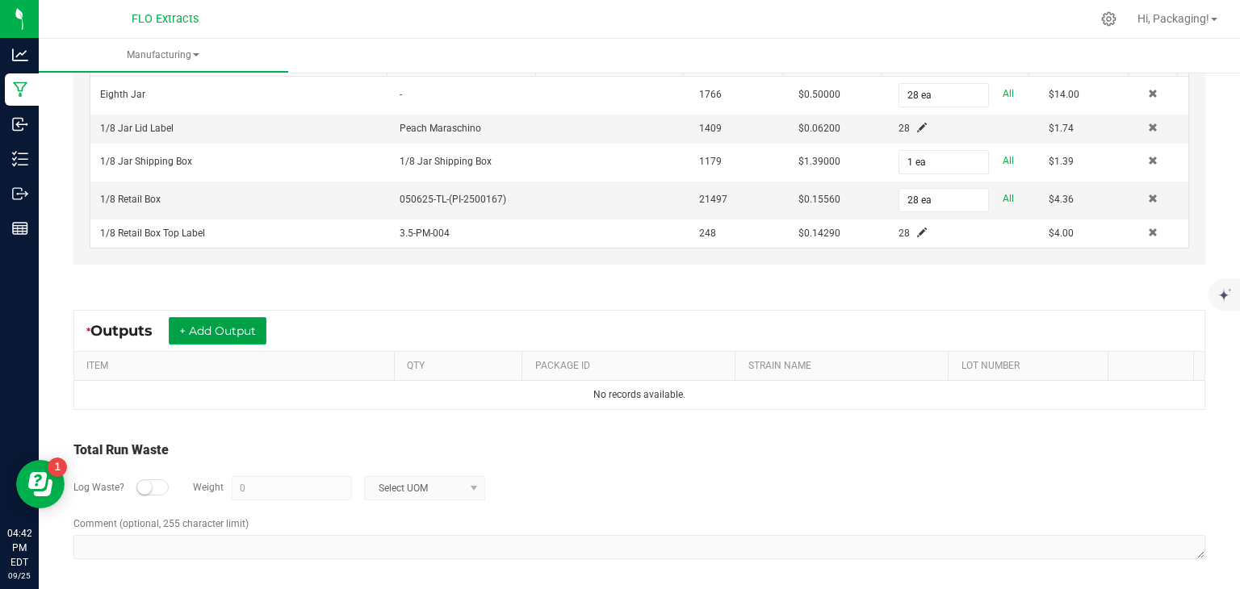
click at [224, 322] on button "+ Add Output" at bounding box center [218, 330] width 98 height 27
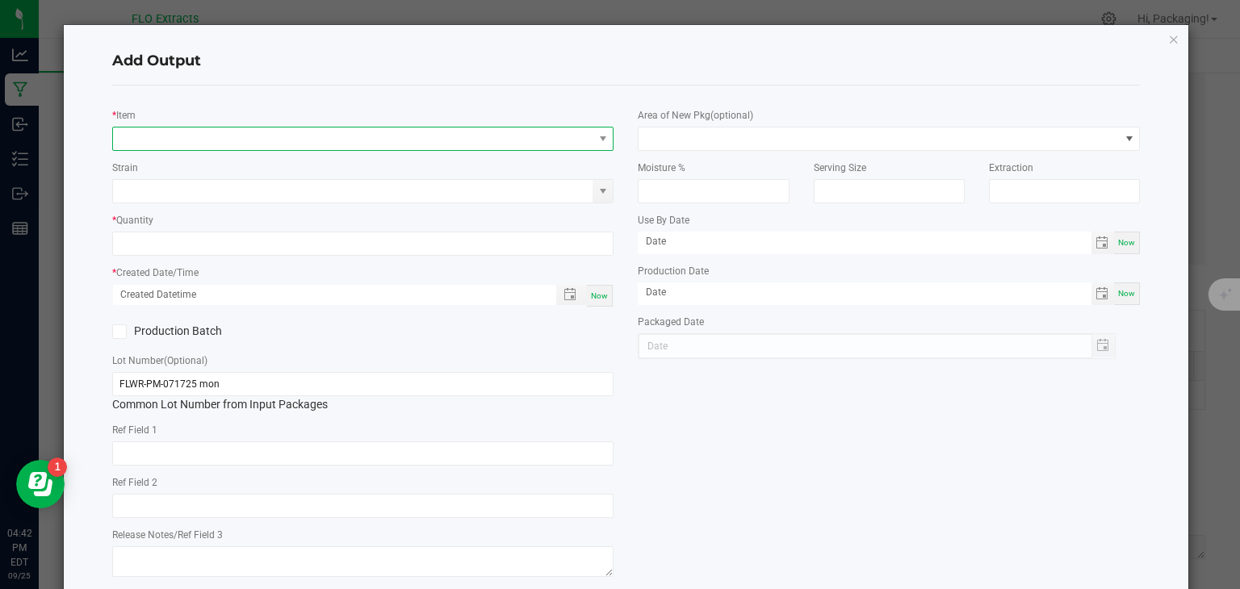
click at [162, 140] on span "NO DATA FOUND" at bounding box center [353, 139] width 480 height 23
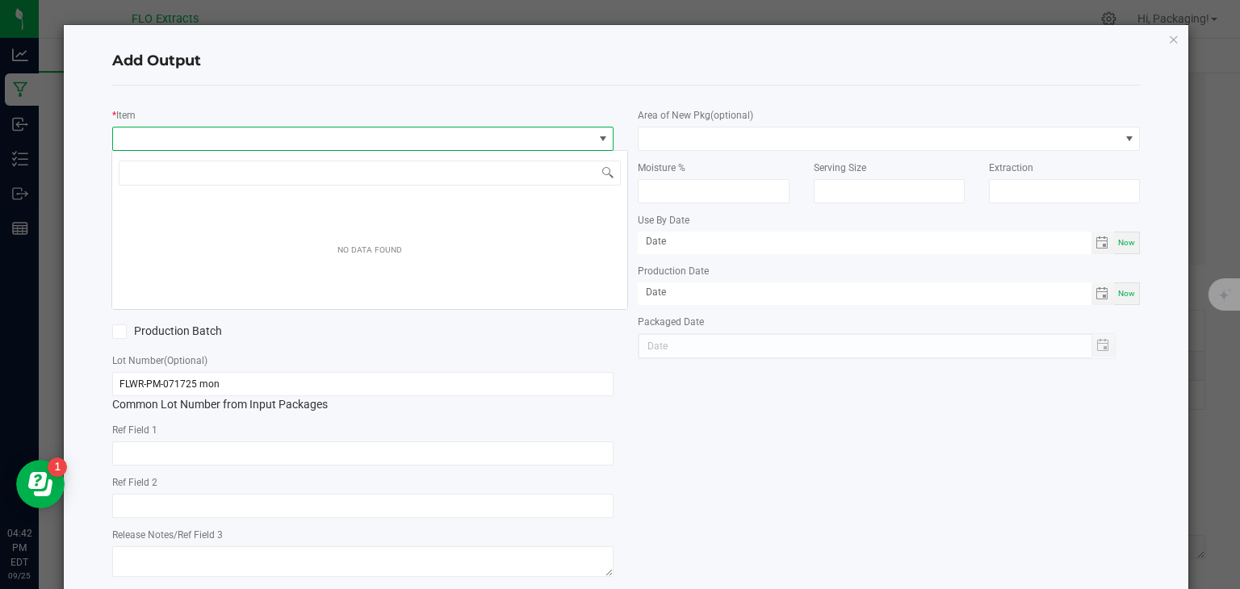
scroll to position [23, 497]
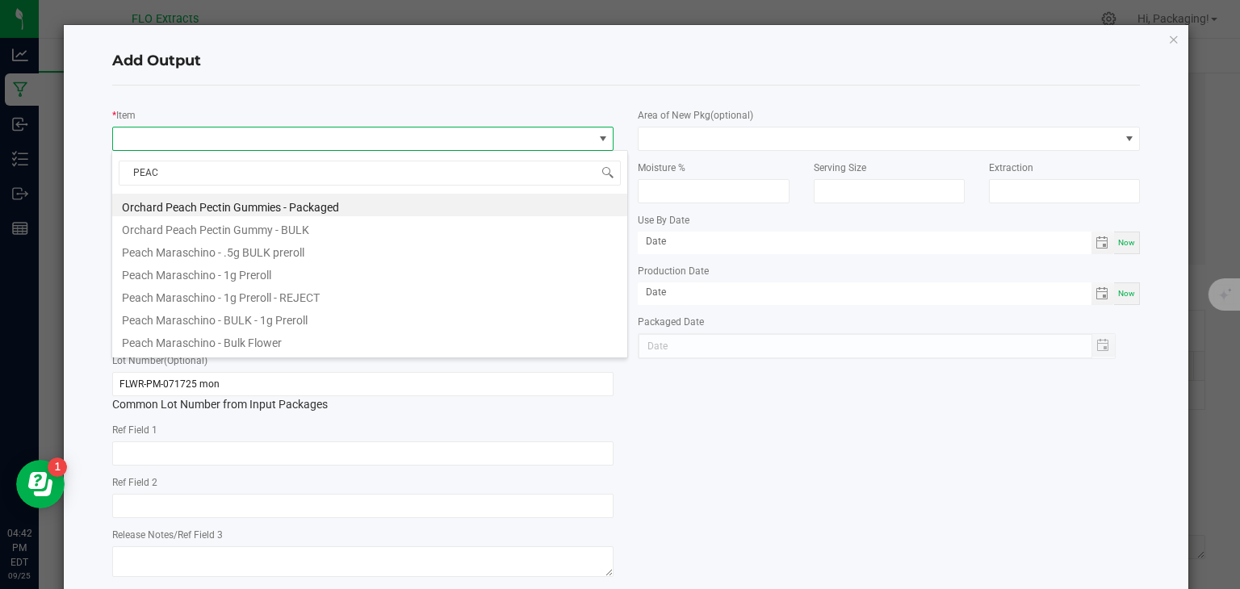
type input "PEACH"
click at [230, 338] on li "Peach Maraschino - Bulk Flower" at bounding box center [369, 340] width 515 height 23
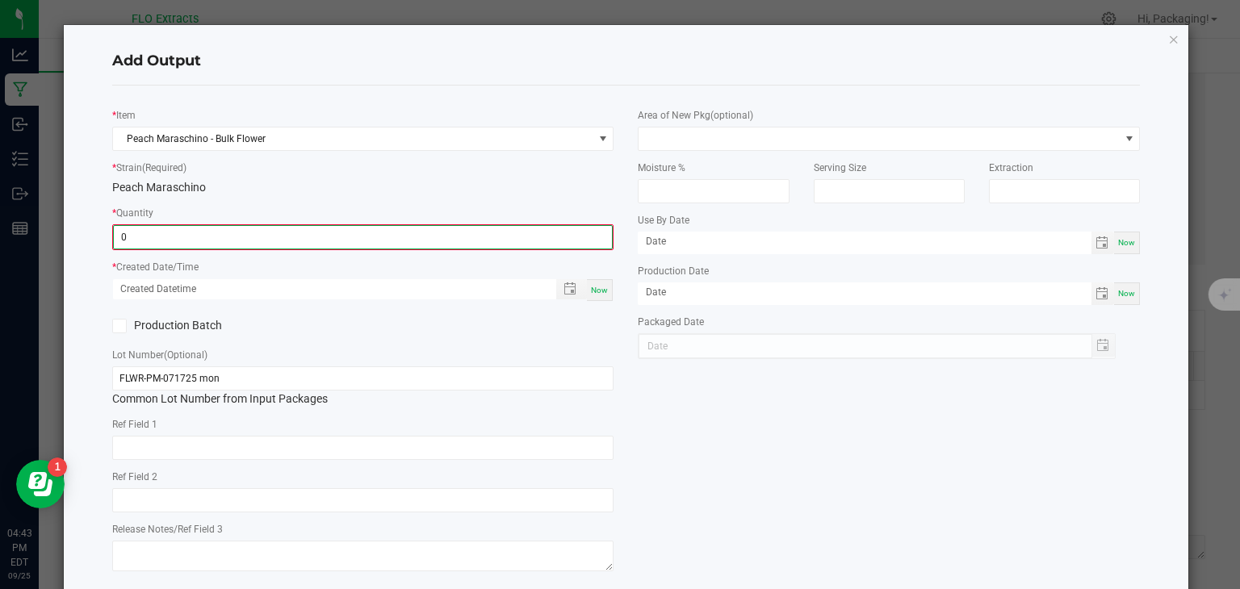
click at [191, 237] on input "0" at bounding box center [363, 237] width 499 height 23
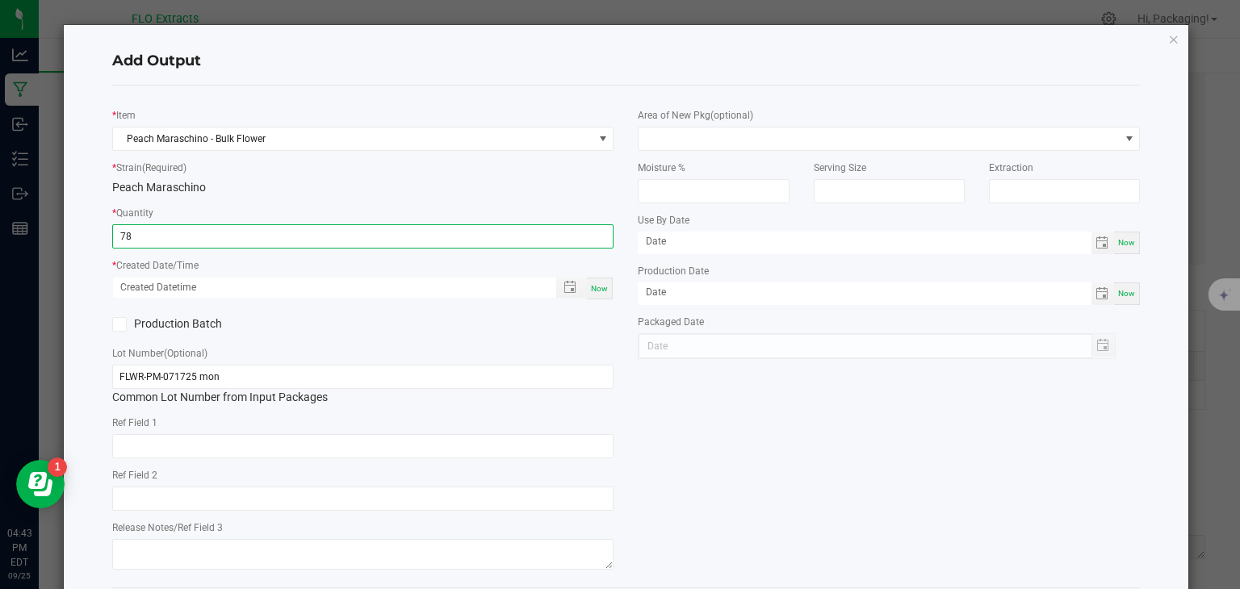
type input "78.0000 g"
click at [591, 291] on span "Now" at bounding box center [599, 288] width 17 height 9
type input "[DATE] 4:43 PM"
type input "[DATE]"
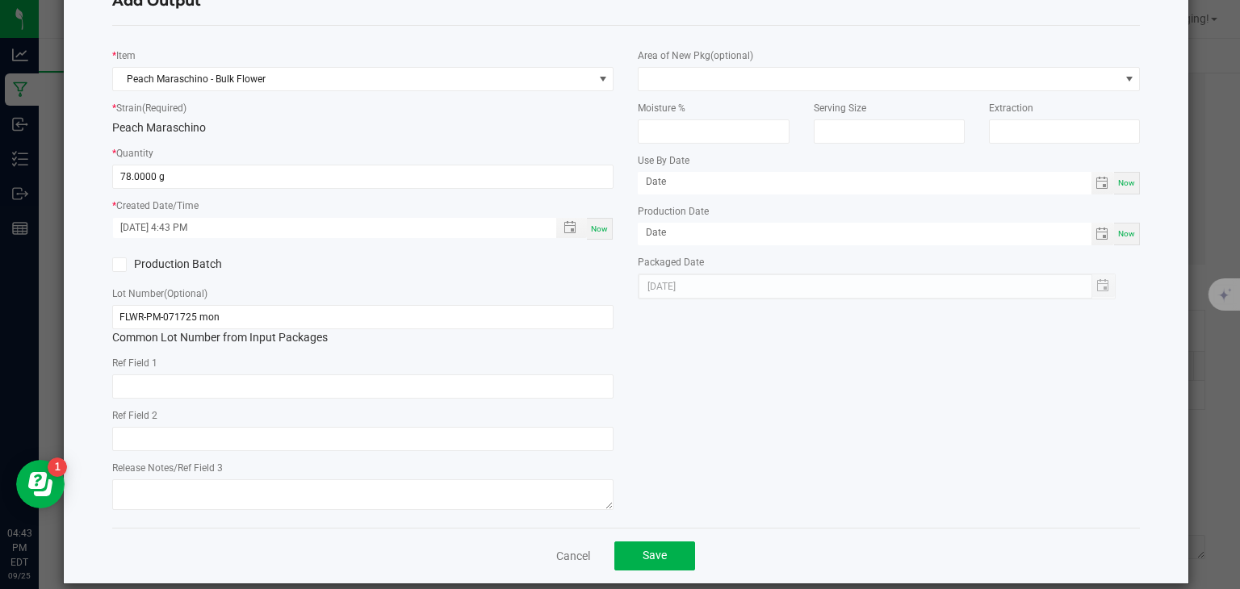
scroll to position [61, 0]
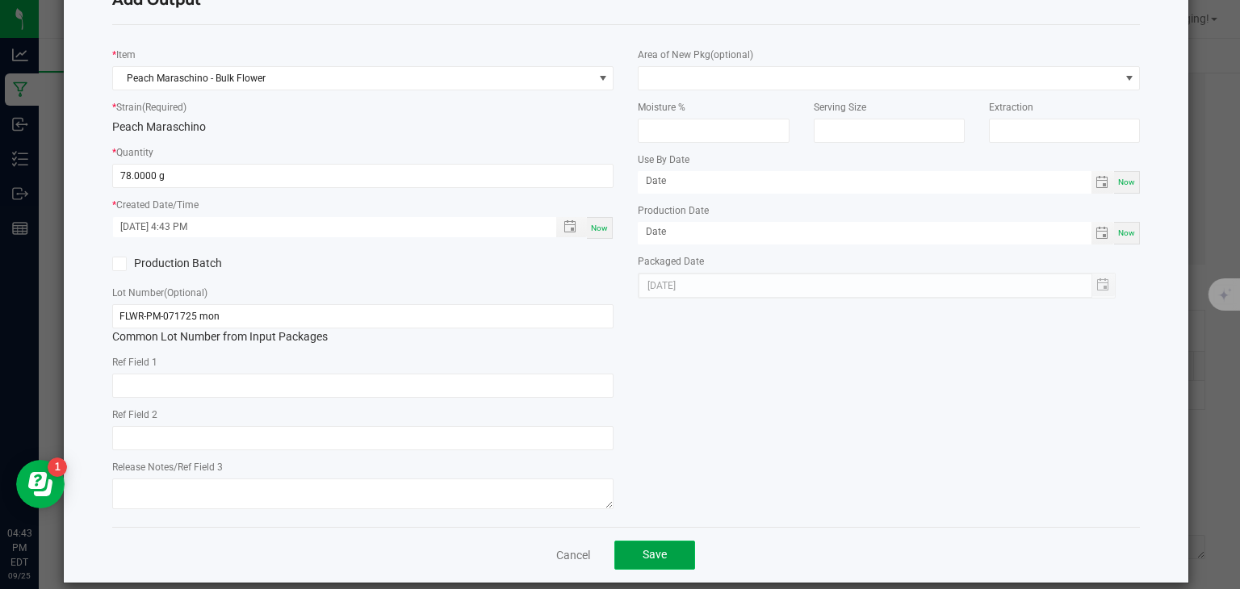
click at [663, 547] on button "Save" at bounding box center [654, 555] width 81 height 29
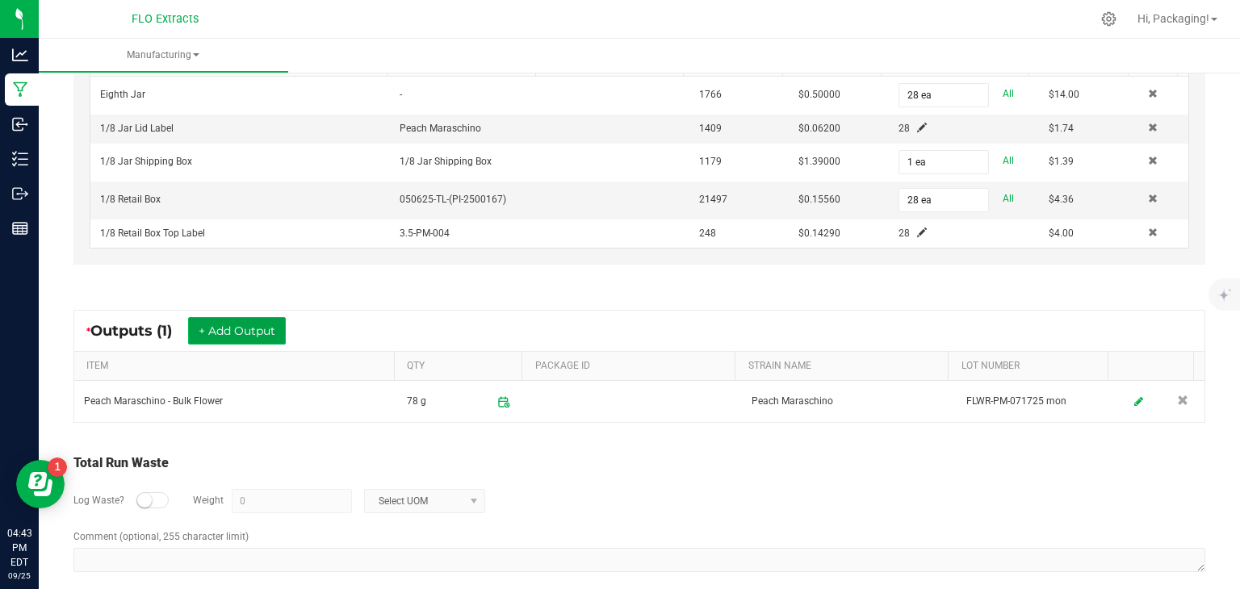
click at [257, 326] on button "+ Add Output" at bounding box center [237, 330] width 98 height 27
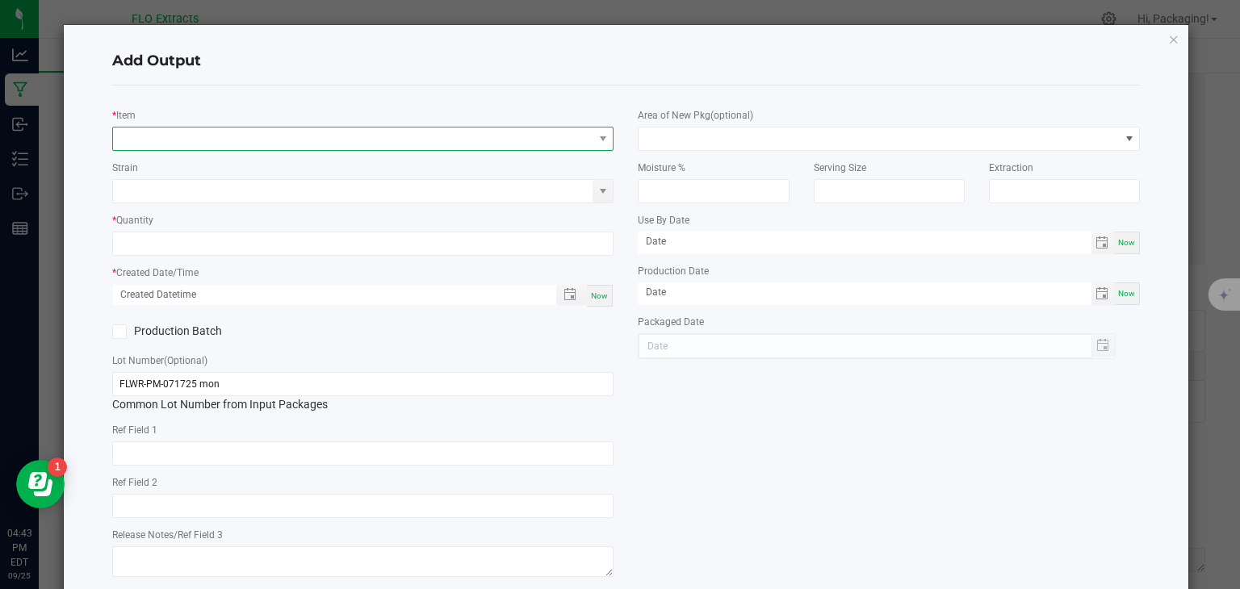
click at [150, 140] on span "NO DATA FOUND" at bounding box center [353, 139] width 480 height 23
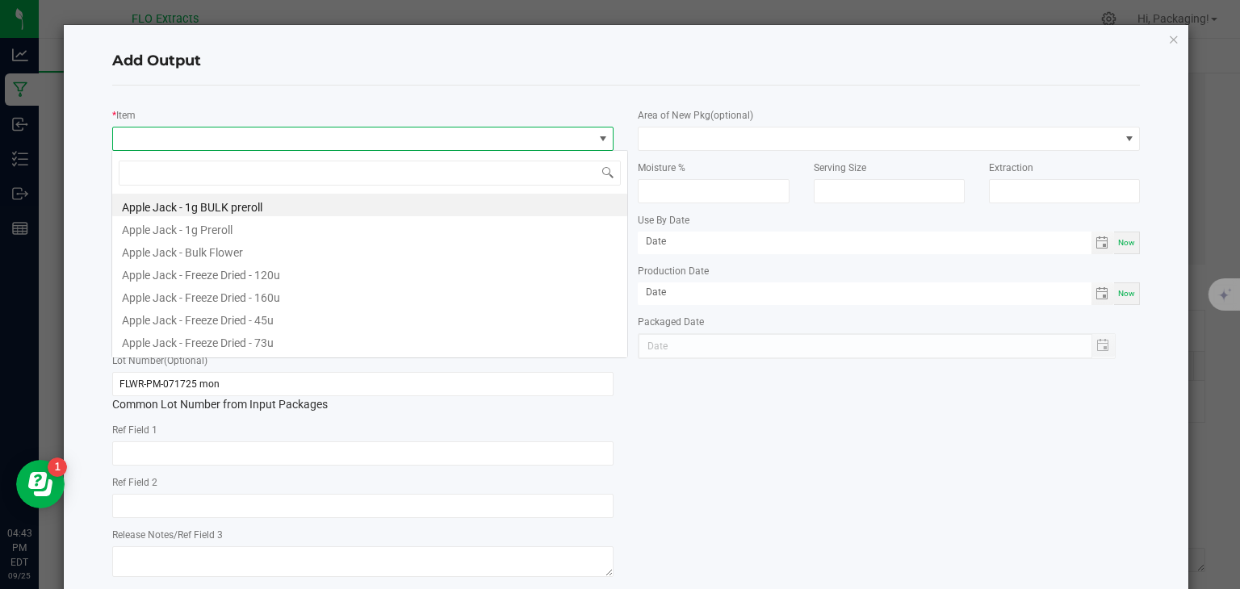
scroll to position [23, 497]
type input "PEACH"
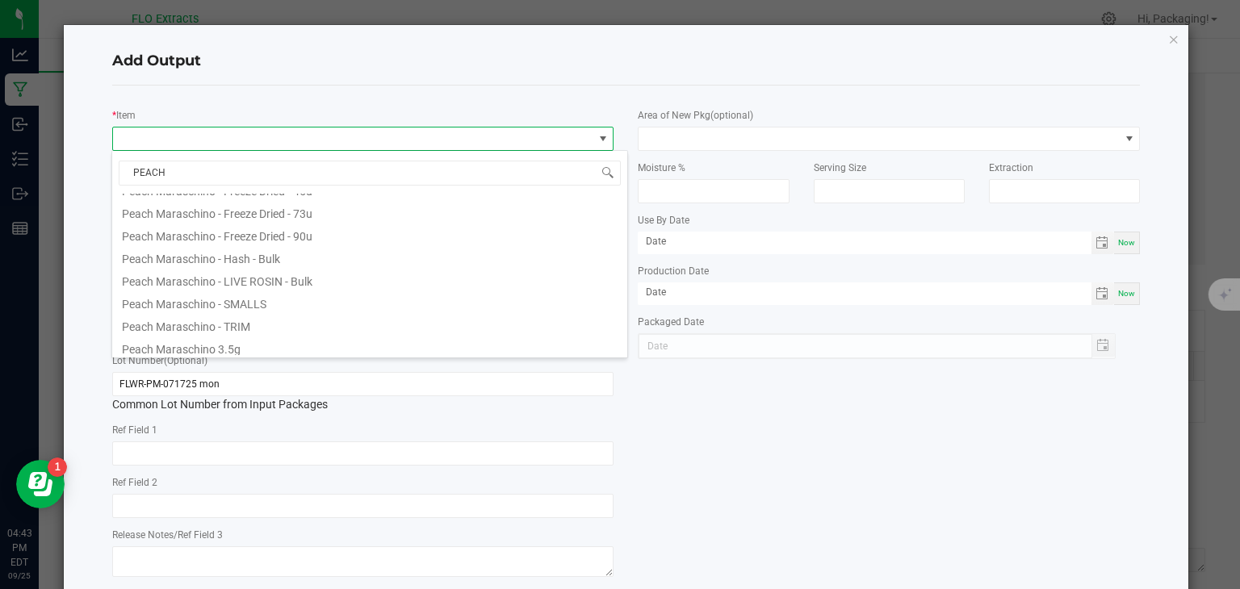
scroll to position [245, 0]
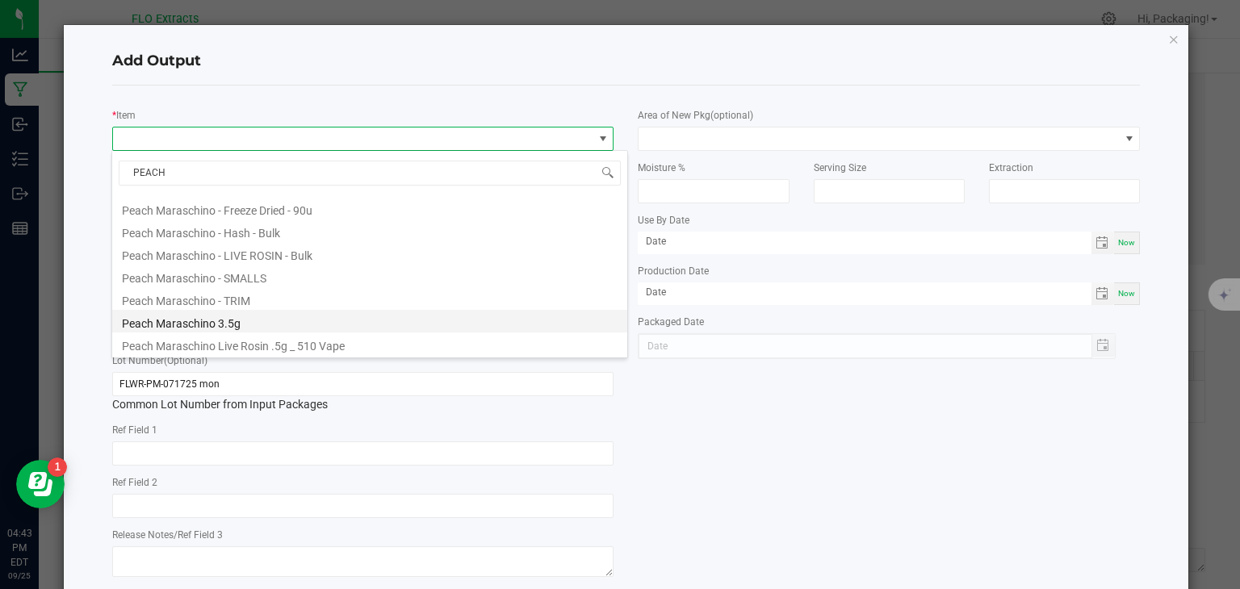
click at [226, 324] on li "Peach Maraschino 3.5g" at bounding box center [369, 321] width 515 height 23
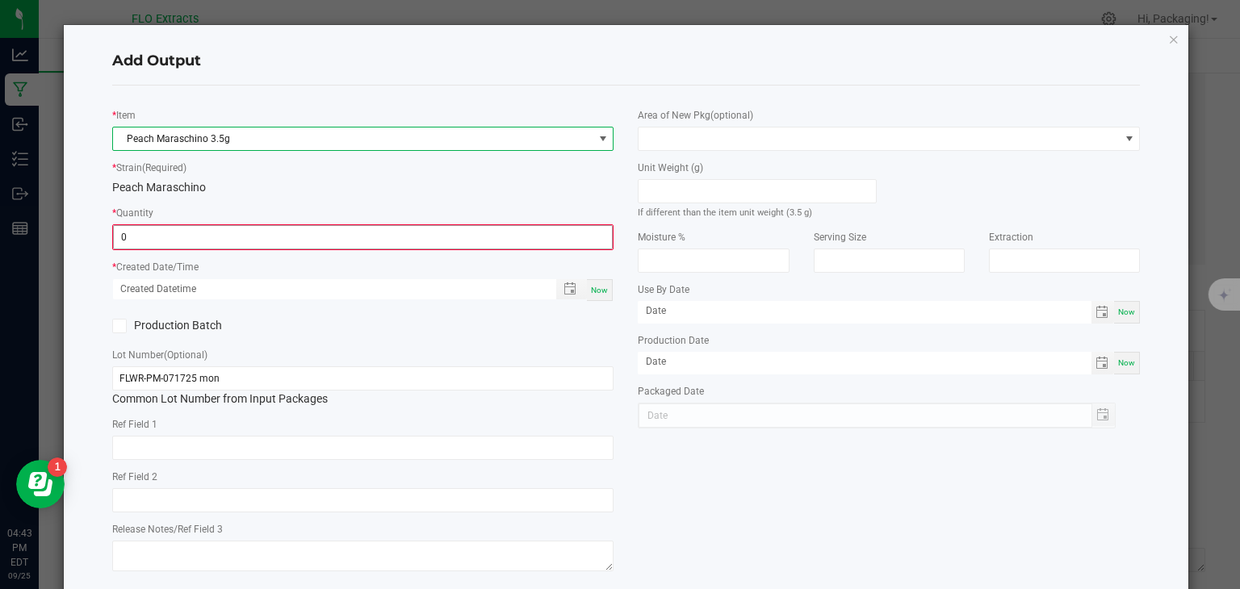
click at [170, 237] on input "0" at bounding box center [363, 237] width 499 height 23
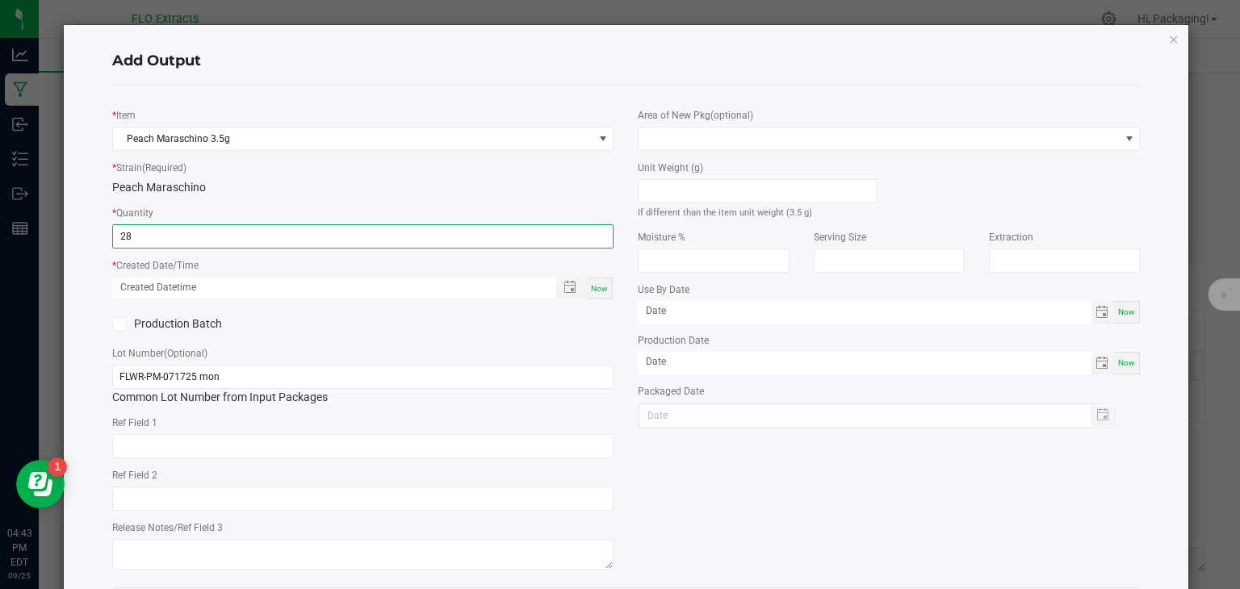
type input "28 ea"
click at [594, 294] on div "Now" at bounding box center [600, 289] width 26 height 22
type input "[DATE] 4:43 PM"
type input "[DATE]"
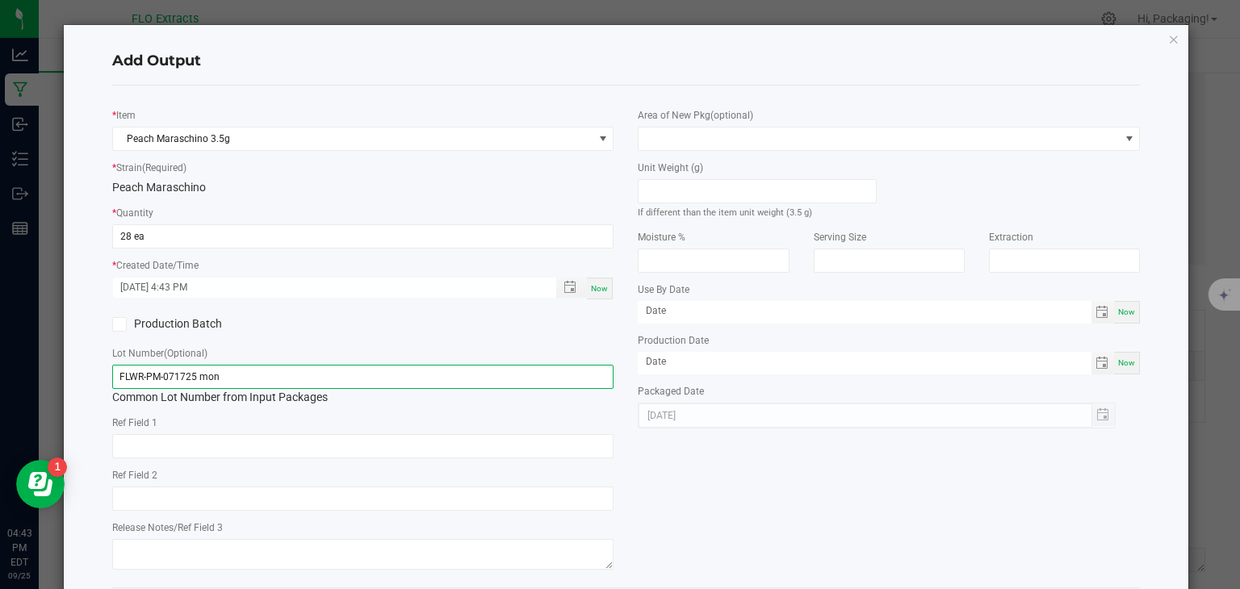
click at [284, 373] on input "FLWR-PM-071725 mon" at bounding box center [363, 377] width 502 height 24
type input "F"
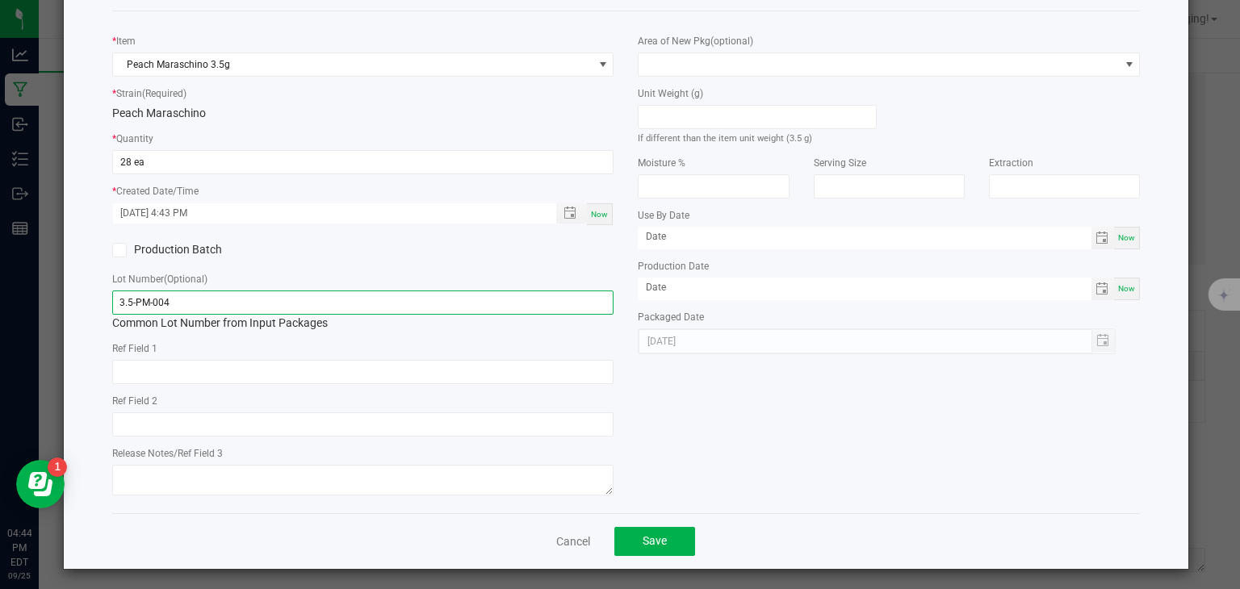
scroll to position [78, 0]
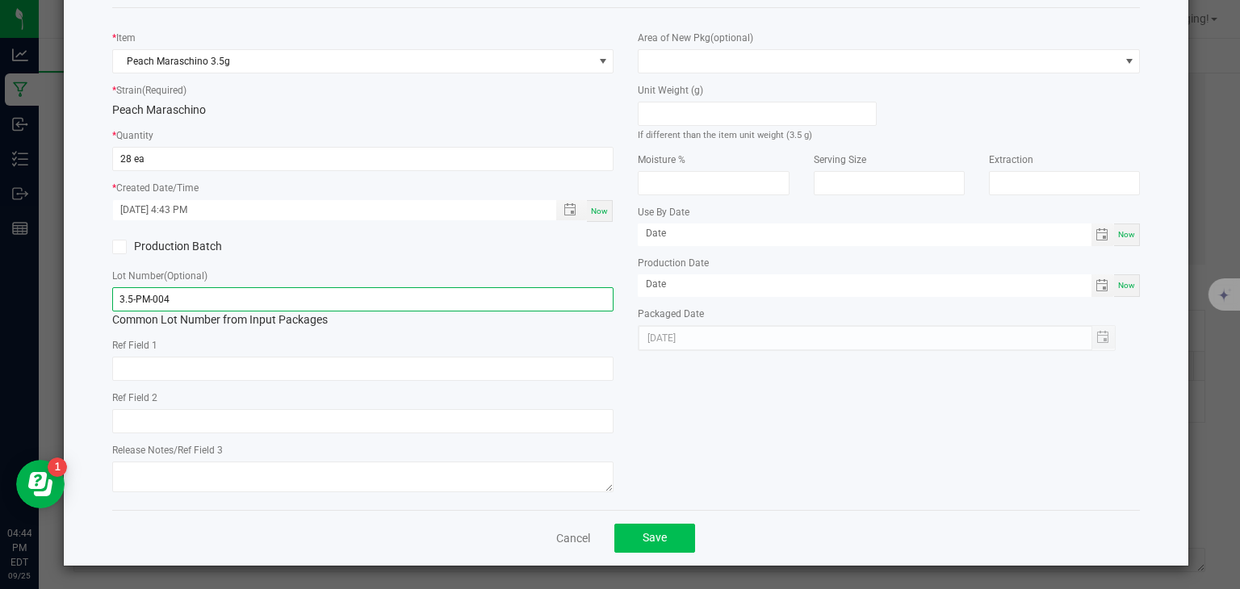
type input "3.5-PM-004"
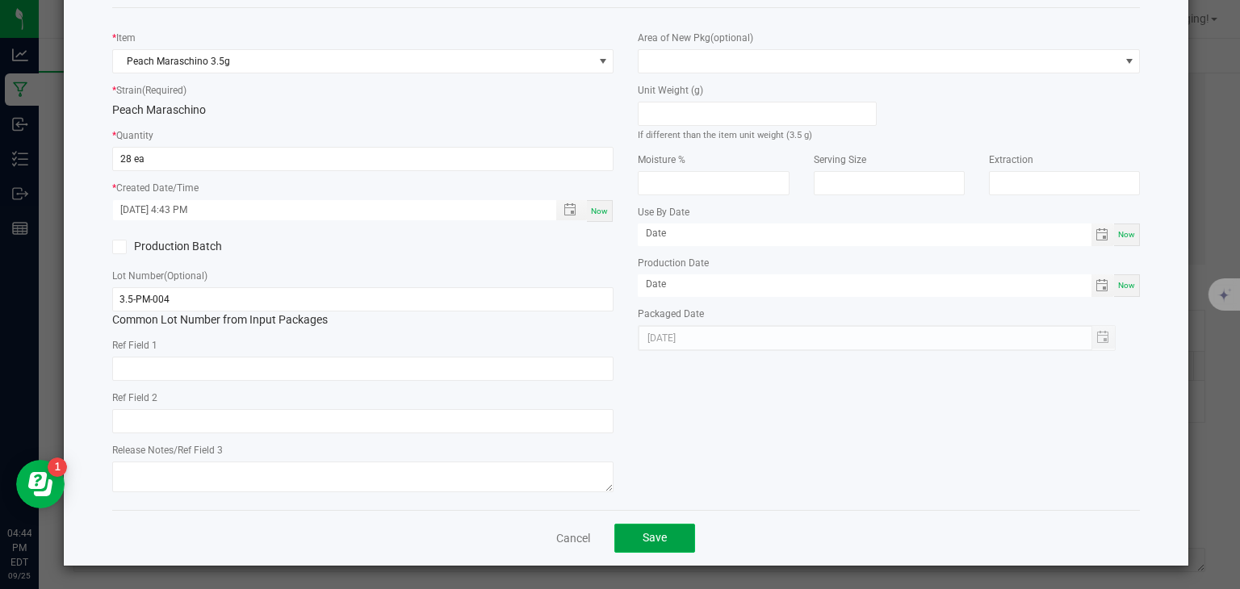
click at [659, 536] on span "Save" at bounding box center [655, 537] width 24 height 13
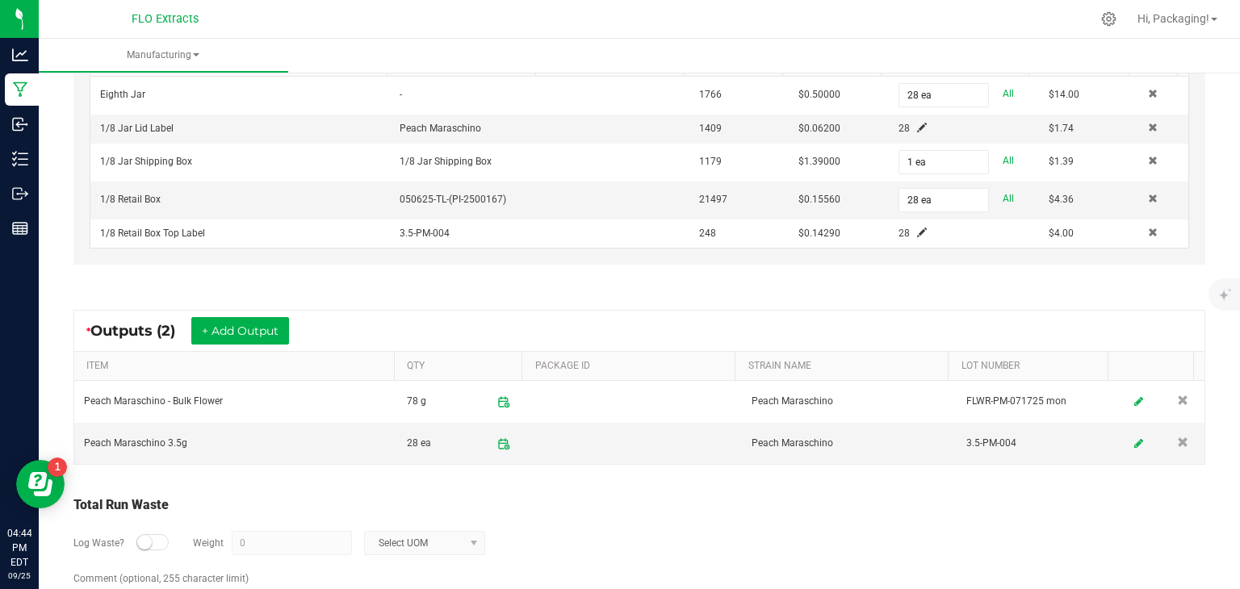
click at [142, 538] on small at bounding box center [144, 542] width 15 height 15
click at [256, 537] on input "0" at bounding box center [292, 543] width 119 height 23
click at [469, 538] on span at bounding box center [474, 543] width 13 height 13
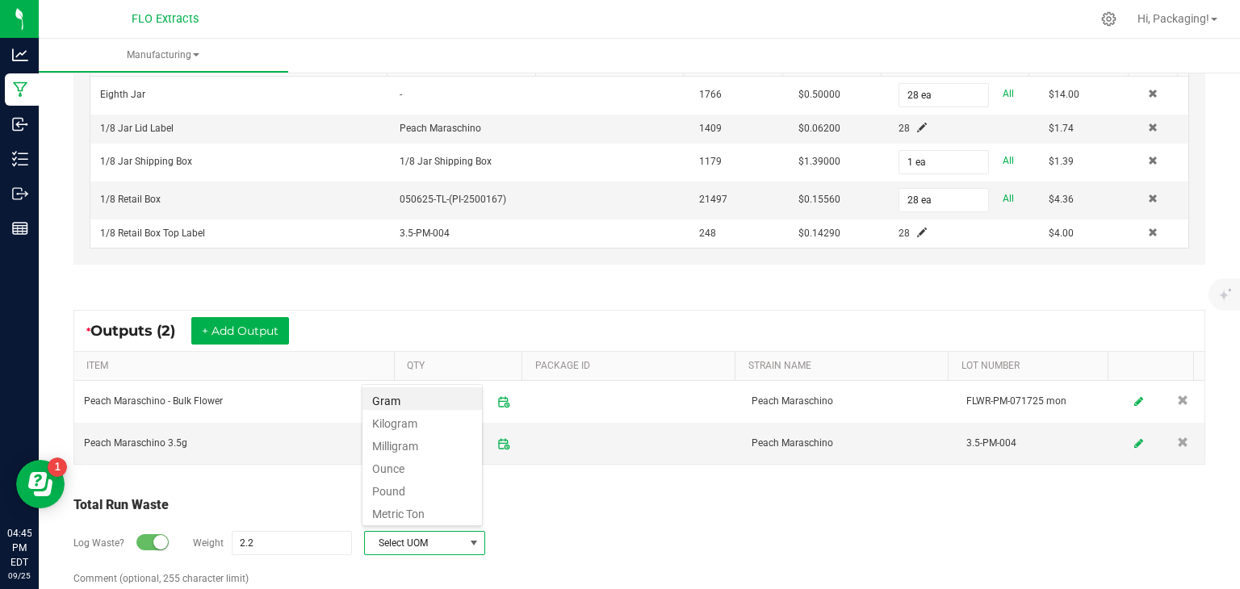
scroll to position [23, 120]
click at [419, 405] on li "Gram" at bounding box center [423, 399] width 120 height 23
type input "2.2 g"
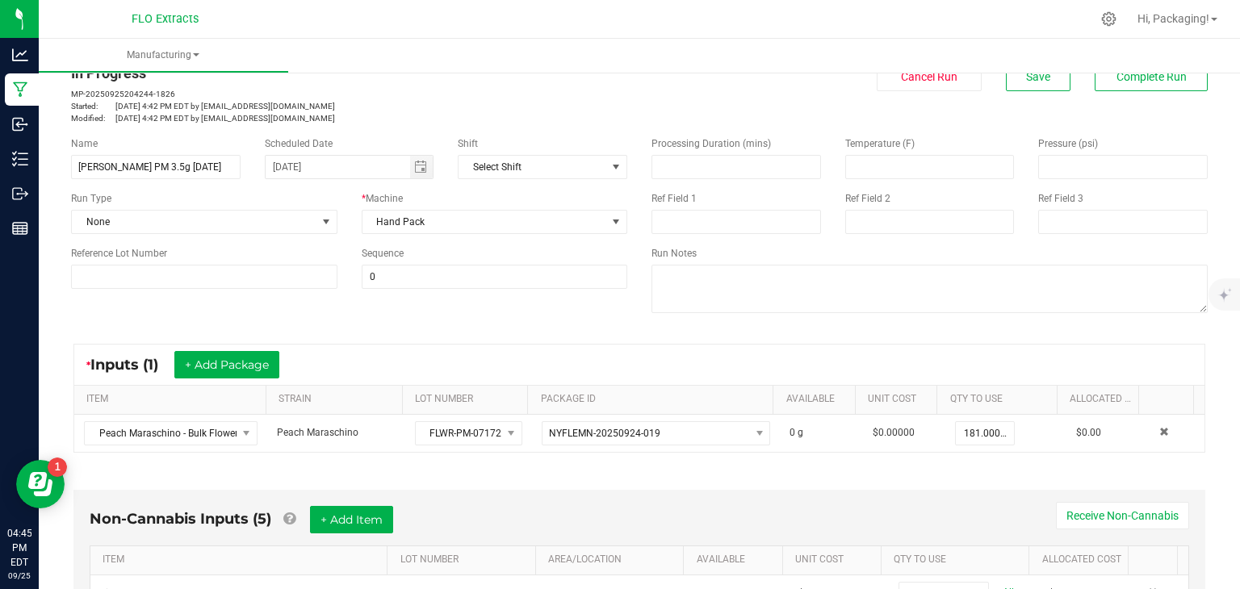
scroll to position [0, 0]
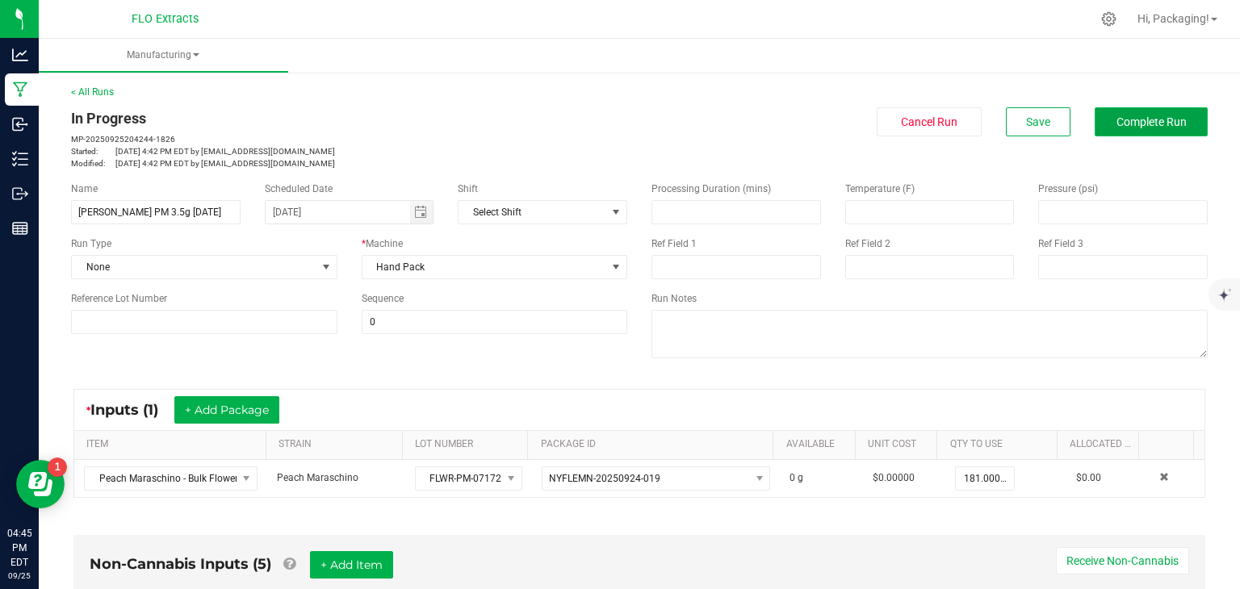
click at [1162, 120] on span "Complete Run" at bounding box center [1152, 121] width 70 height 13
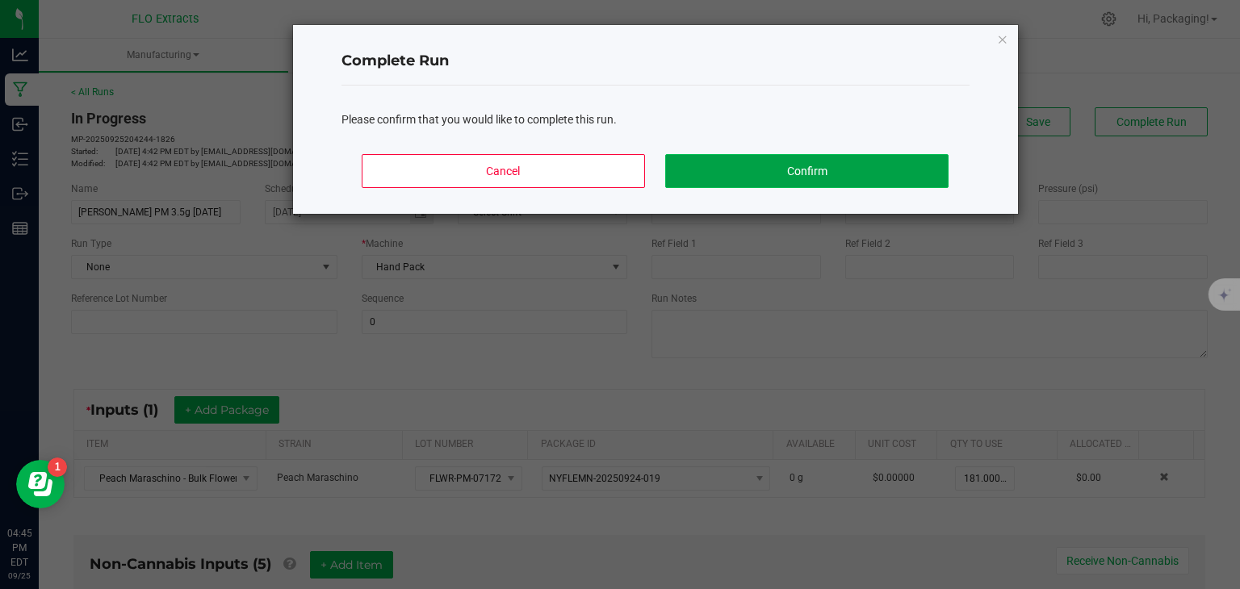
click at [824, 169] on button "Confirm" at bounding box center [806, 171] width 283 height 34
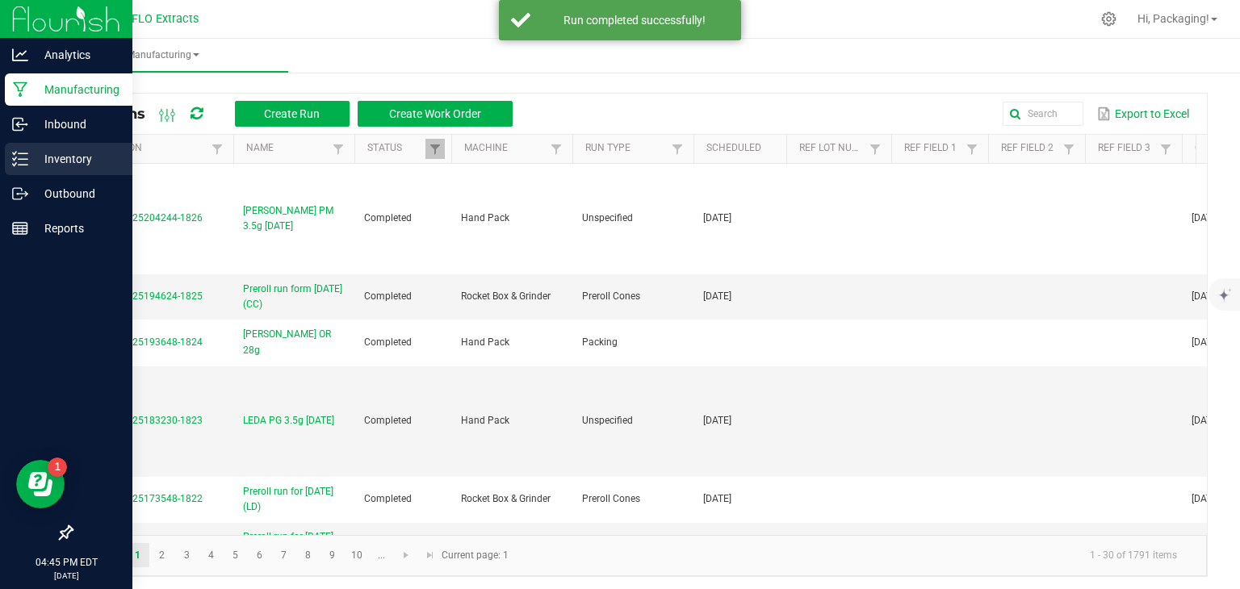
click at [57, 159] on p "Inventory" at bounding box center [76, 158] width 97 height 19
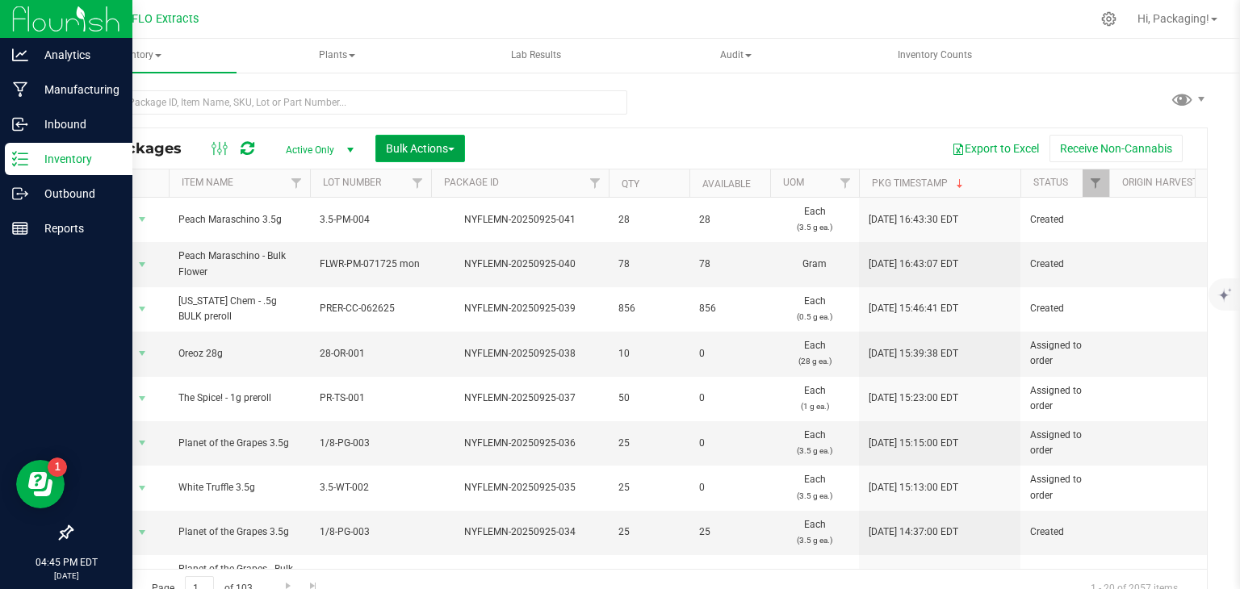
click at [446, 149] on span "Bulk Actions" at bounding box center [420, 148] width 69 height 13
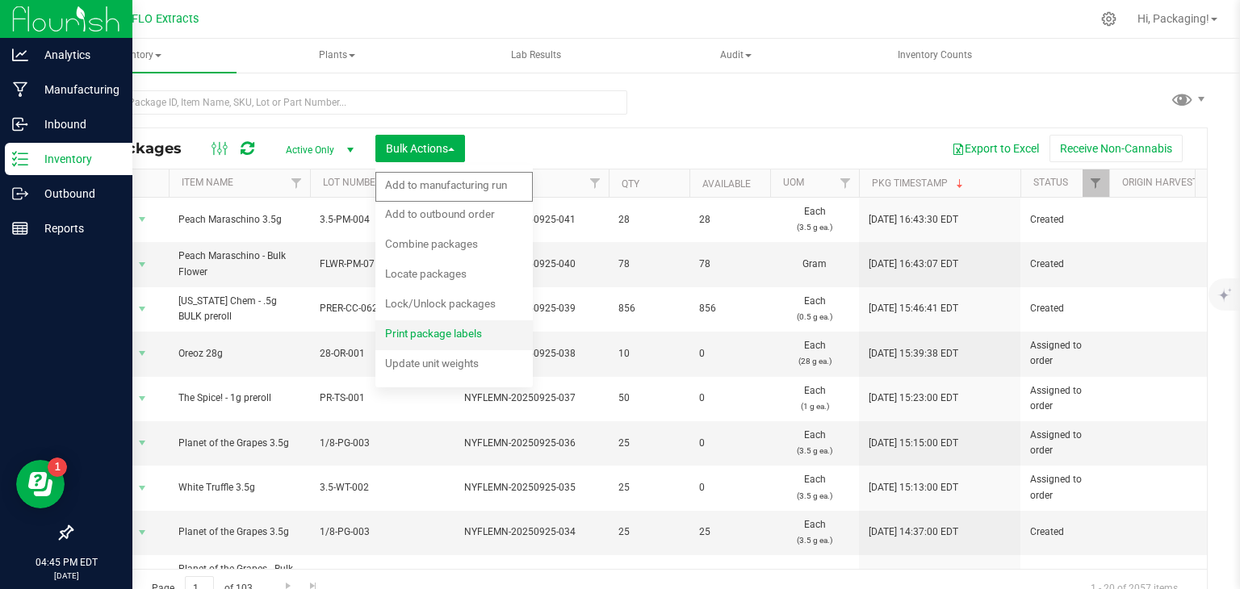
click at [438, 340] on div "Print package labels" at bounding box center [444, 336] width 119 height 26
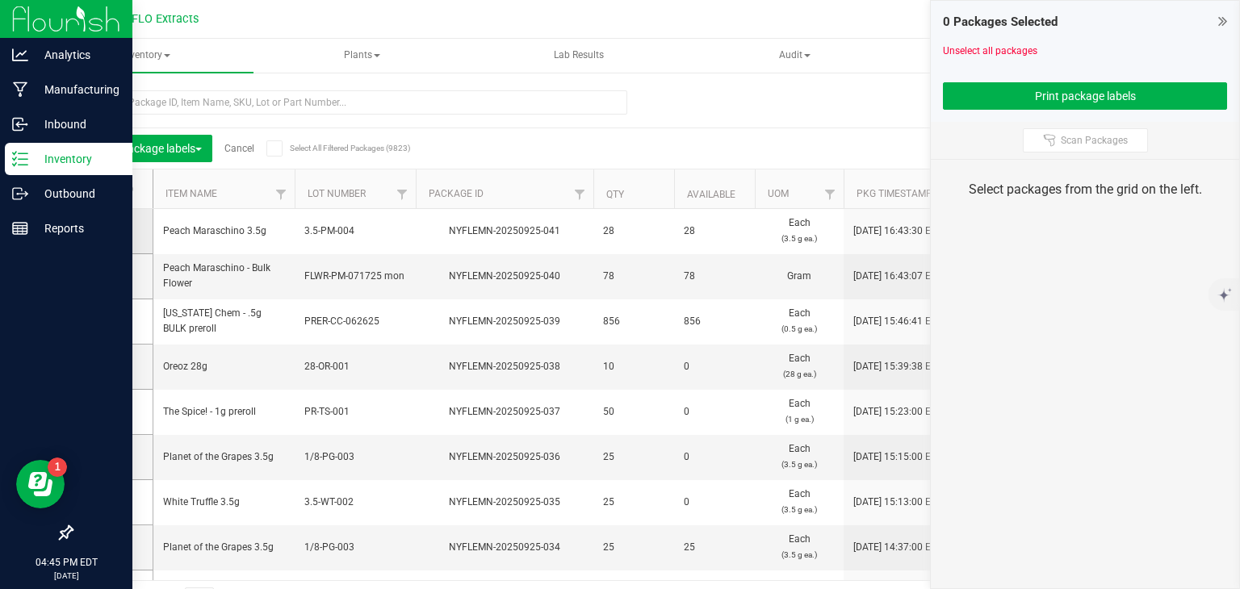
click at [108, 231] on icon at bounding box center [108, 231] width 10 height 0
click at [0, 0] on input "checkbox" at bounding box center [0, 0] width 0 height 0
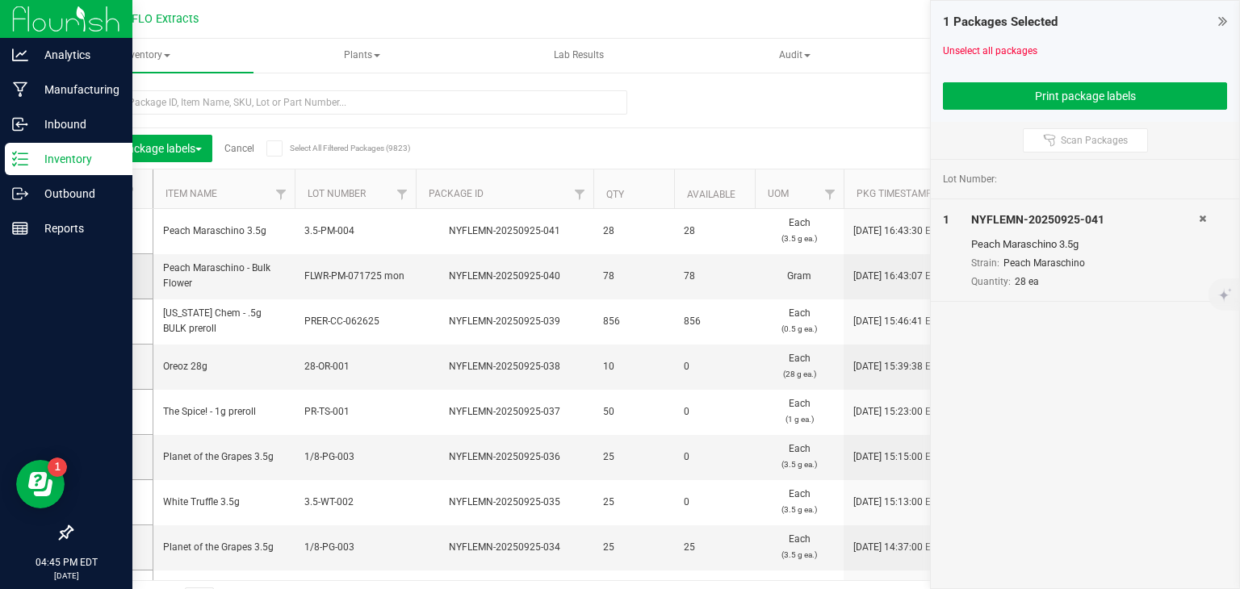
click at [109, 276] on icon at bounding box center [108, 276] width 10 height 0
click at [0, 0] on input "checkbox" at bounding box center [0, 0] width 0 height 0
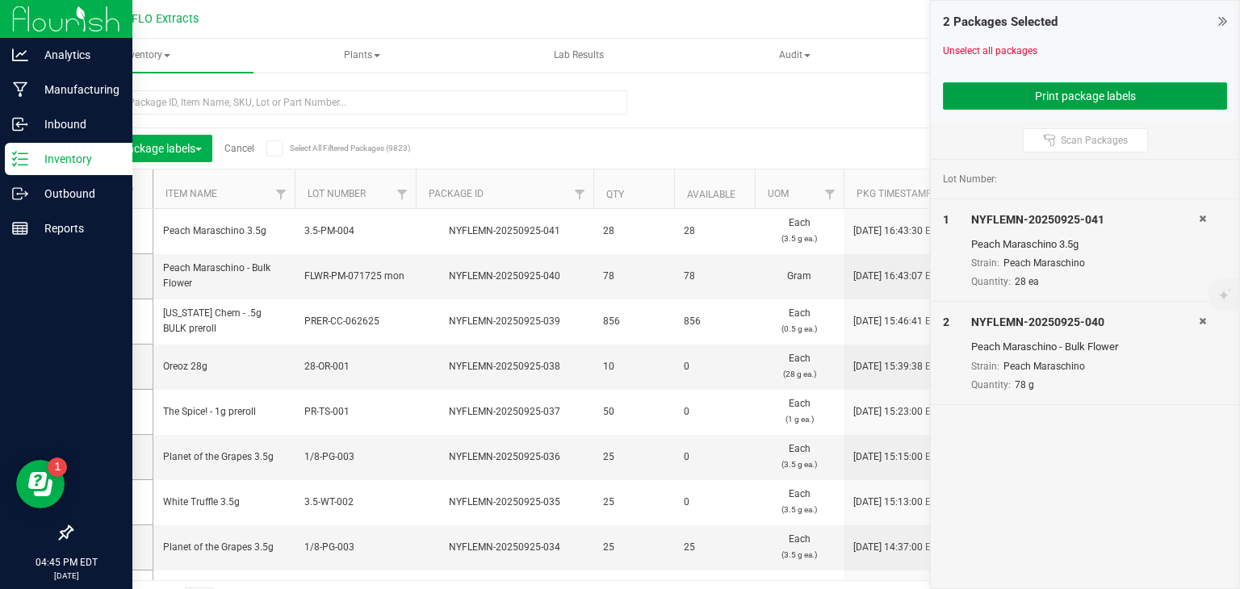
click at [984, 98] on button "Print package labels" at bounding box center [1085, 95] width 284 height 27
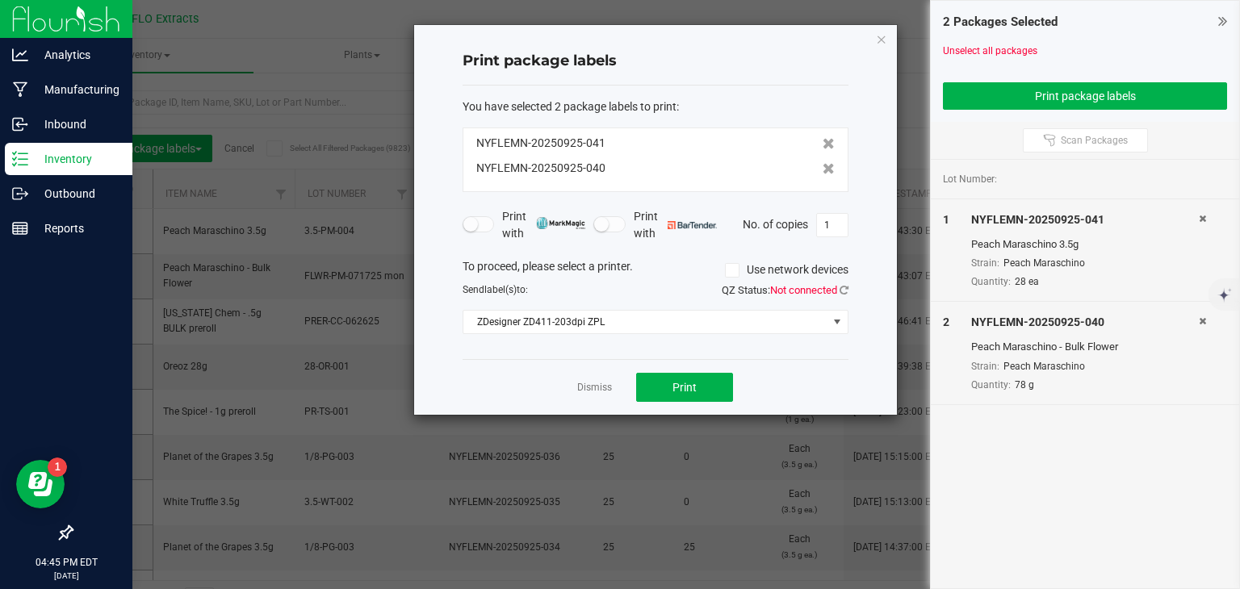
click at [653, 343] on div "You have selected 2 package labels to print : NYFLEMN-20250925-041 NYFLEMN-2025…" at bounding box center [656, 223] width 386 height 275
click at [682, 384] on span "Print" at bounding box center [685, 387] width 24 height 13
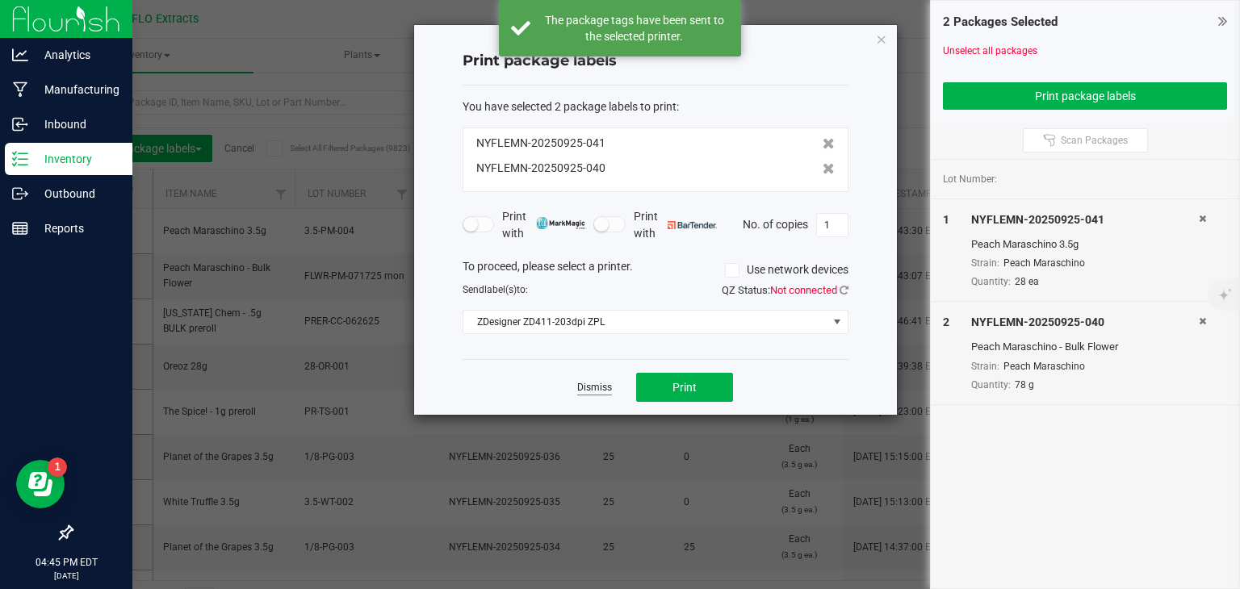
click at [591, 385] on link "Dismiss" at bounding box center [594, 388] width 35 height 14
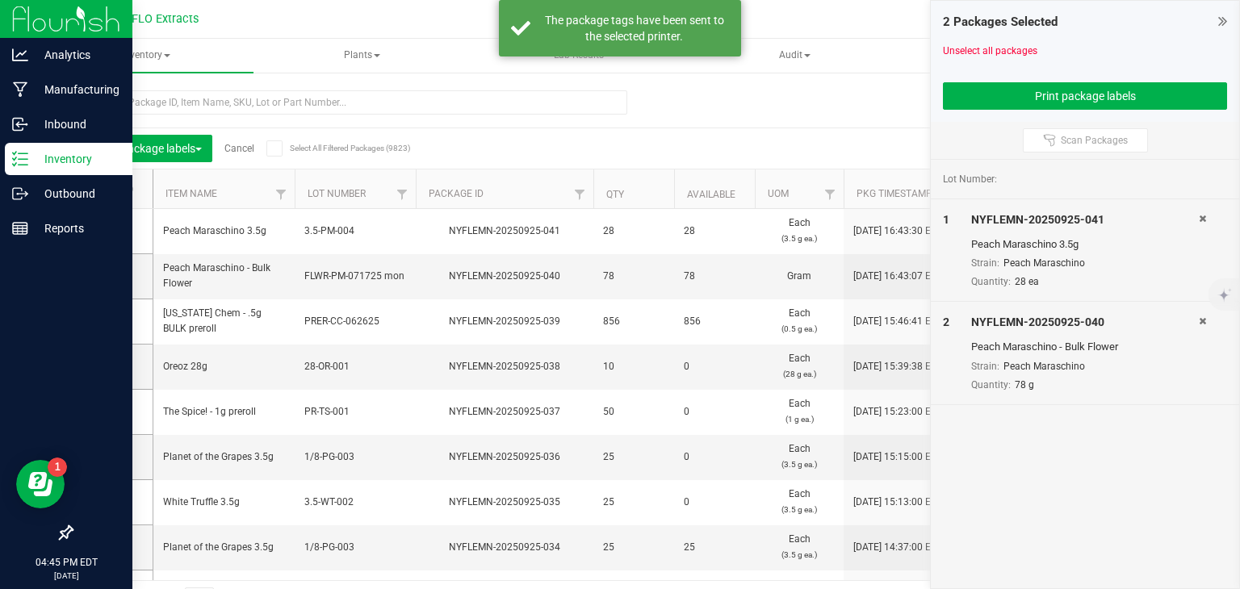
click at [216, 159] on div "Print package labels Cancel Select All Filtered Packages (9823)" at bounding box center [227, 148] width 287 height 27
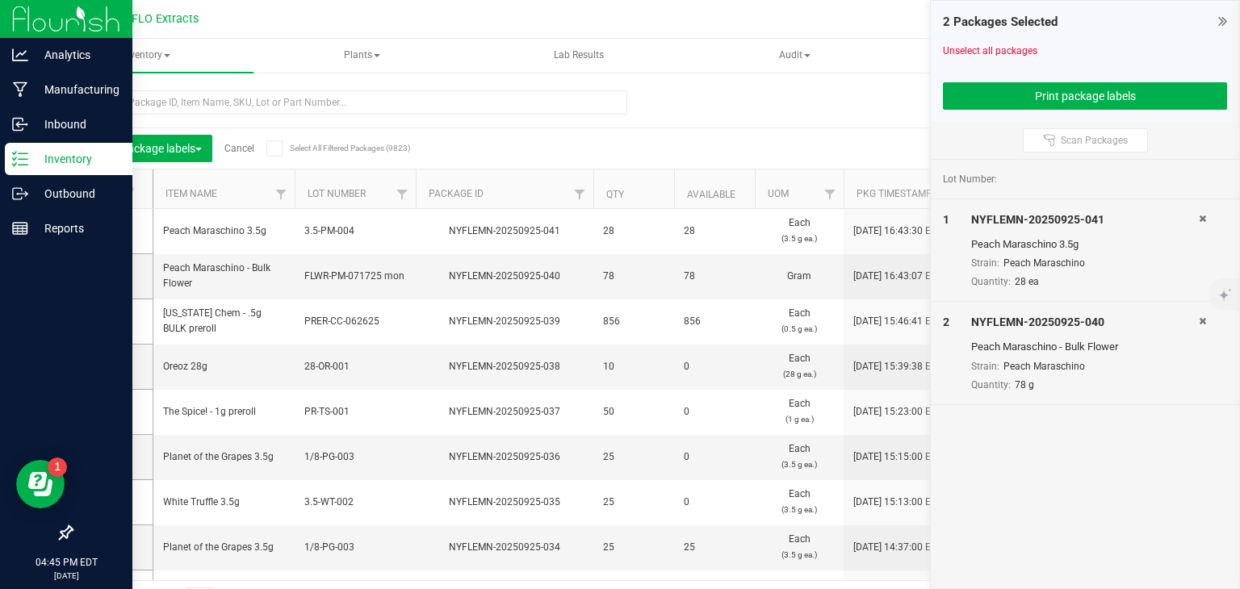
click at [242, 149] on link "Cancel" at bounding box center [239, 148] width 30 height 11
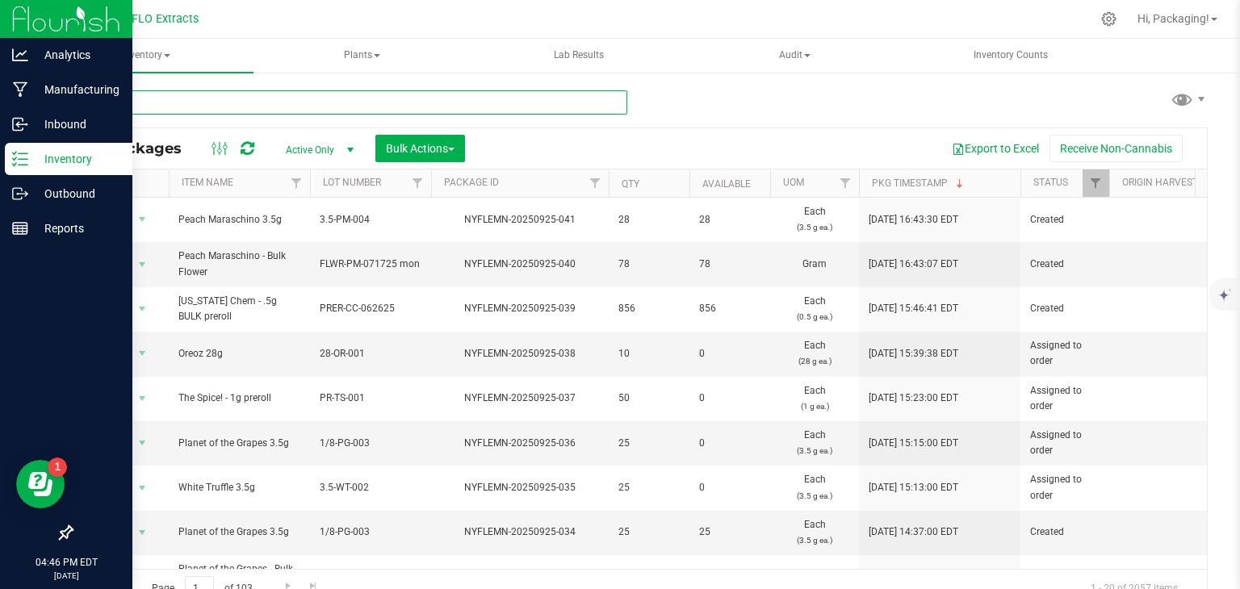
click at [207, 98] on input "text" at bounding box center [349, 102] width 556 height 24
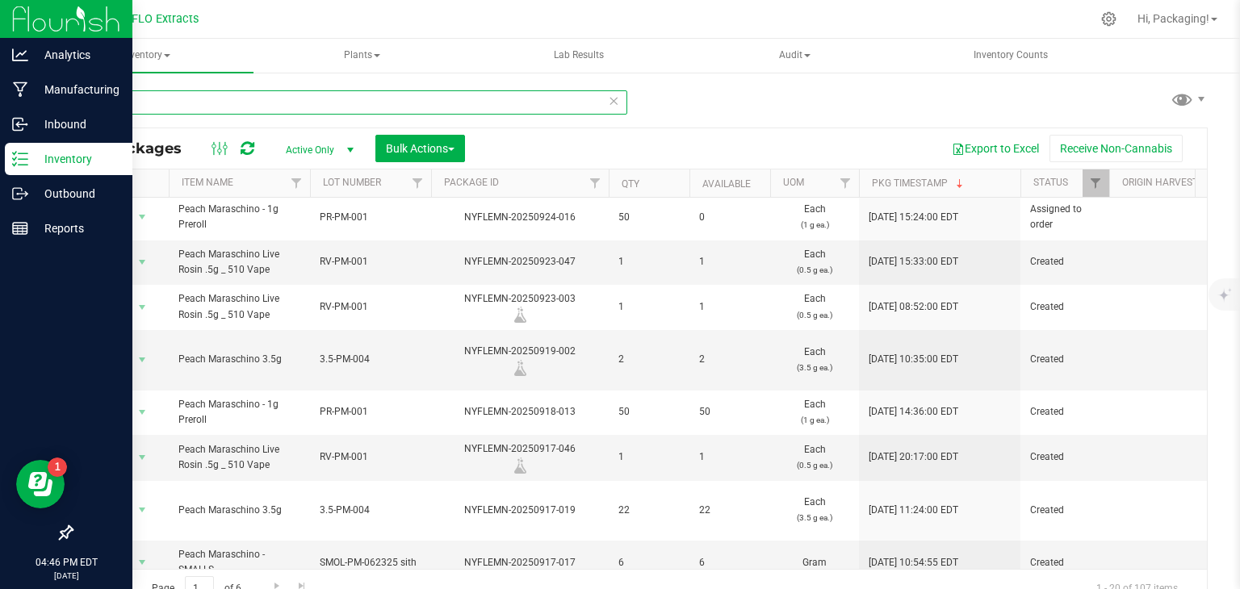
scroll to position [361, 0]
type input "PEACH"
click at [455, 149] on span "button" at bounding box center [451, 149] width 6 height 3
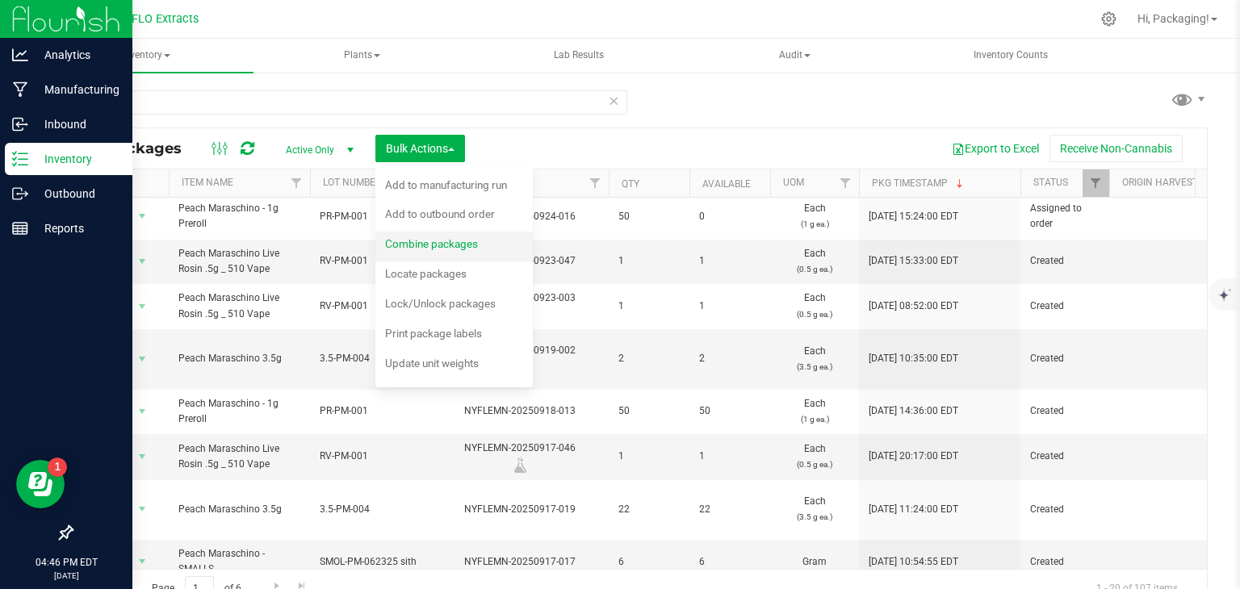
click at [448, 239] on span "Combine packages" at bounding box center [431, 243] width 93 height 13
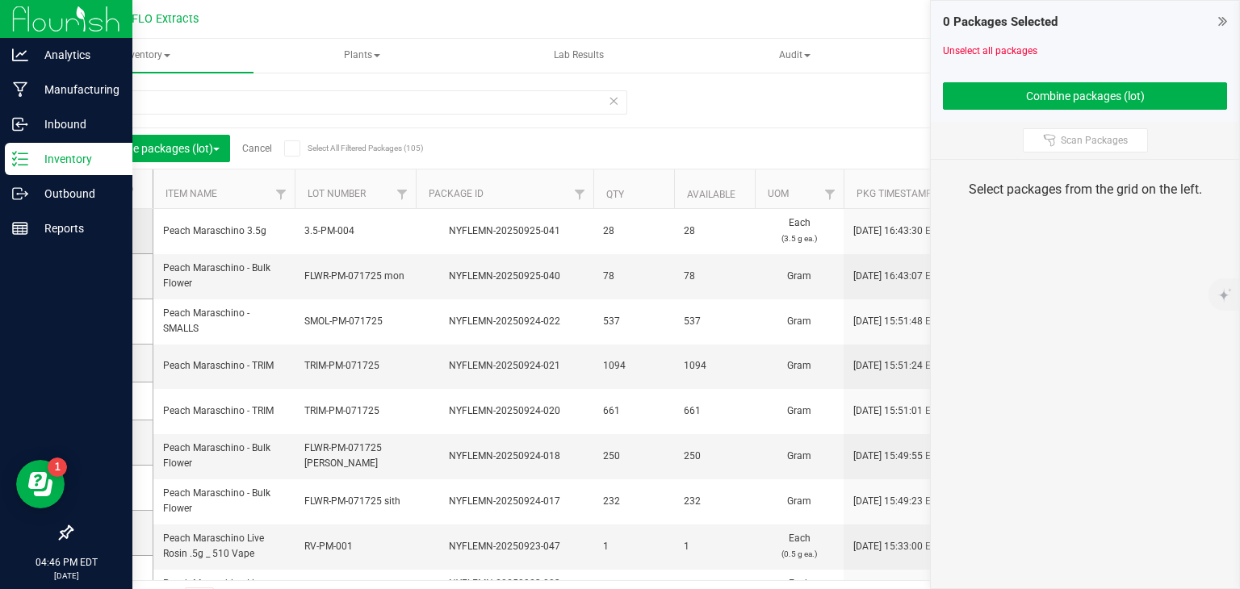
click at [106, 231] on icon at bounding box center [108, 231] width 10 height 0
click at [0, 0] on input "checkbox" at bounding box center [0, 0] width 0 height 0
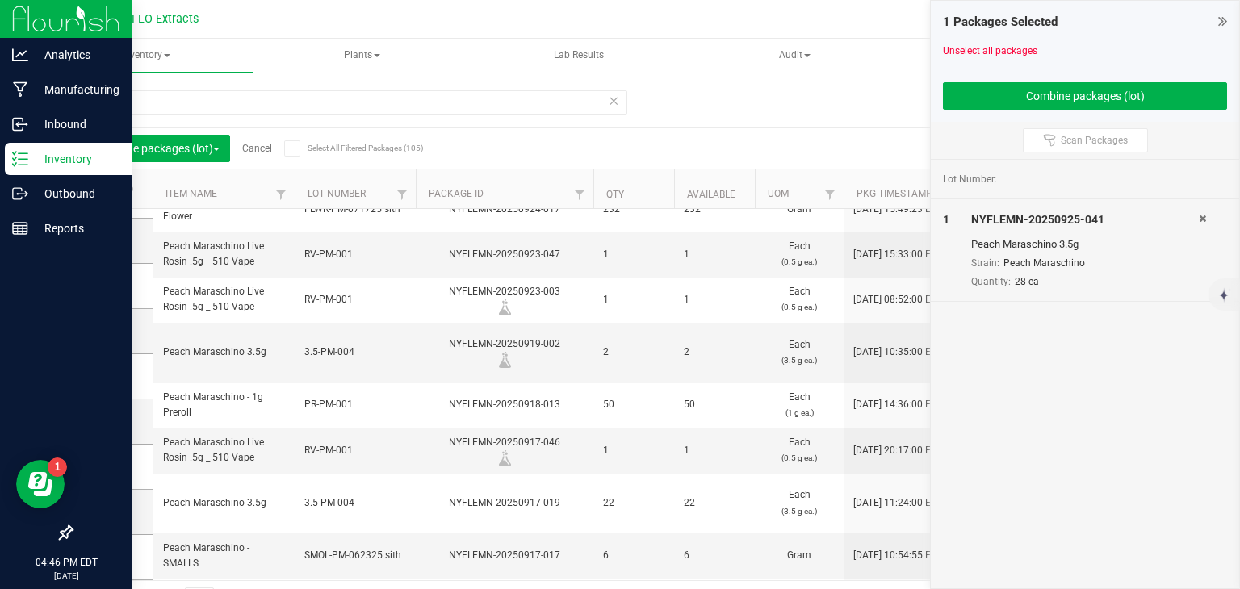
scroll to position [293, 0]
click at [104, 466] on icon at bounding box center [108, 466] width 10 height 0
click at [0, 0] on input "checkbox" at bounding box center [0, 0] width 0 height 0
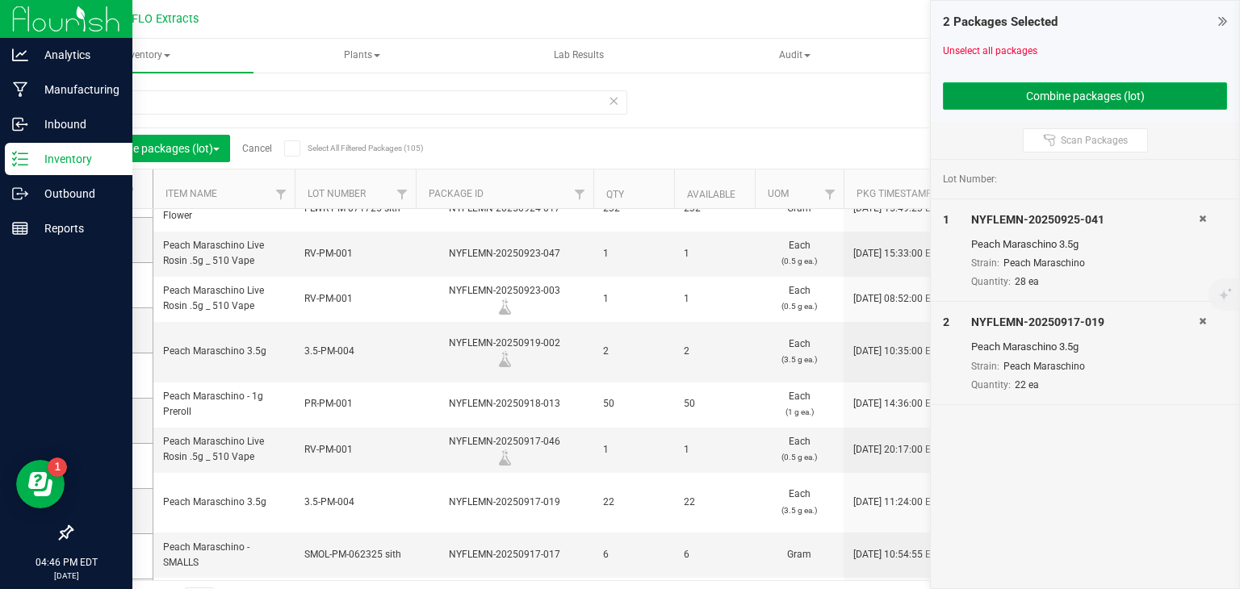
click at [981, 95] on button "Combine packages (lot)" at bounding box center [1085, 95] width 284 height 27
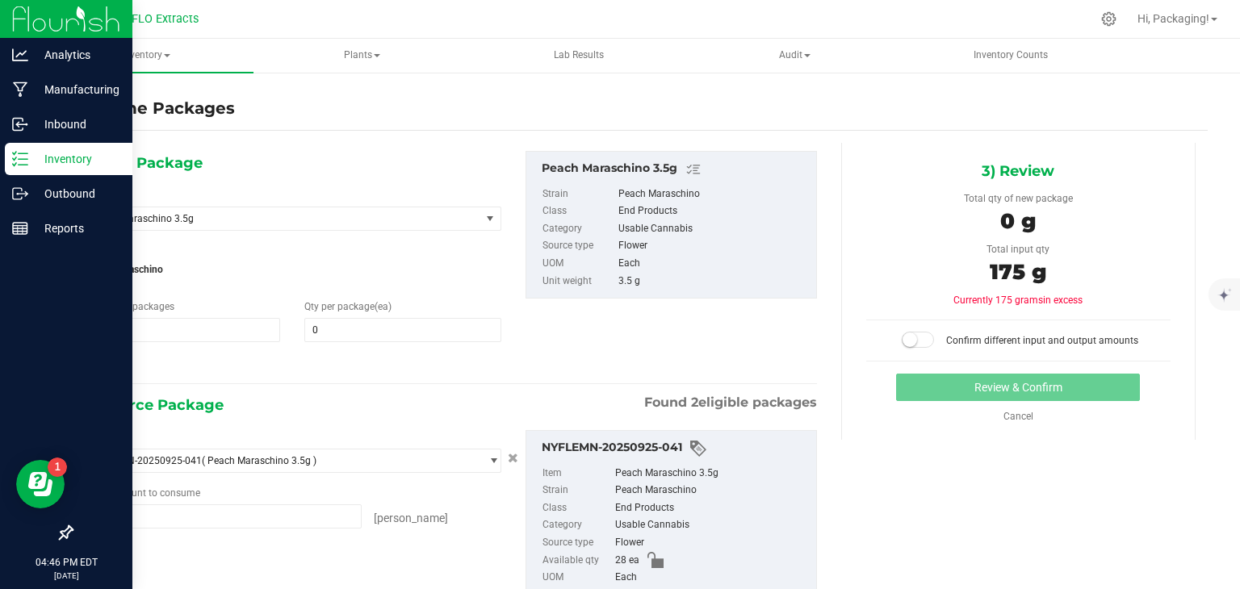
type input "28 ea"
type input "22 ea"
click at [350, 331] on span at bounding box center [402, 330] width 197 height 24
type input "50"
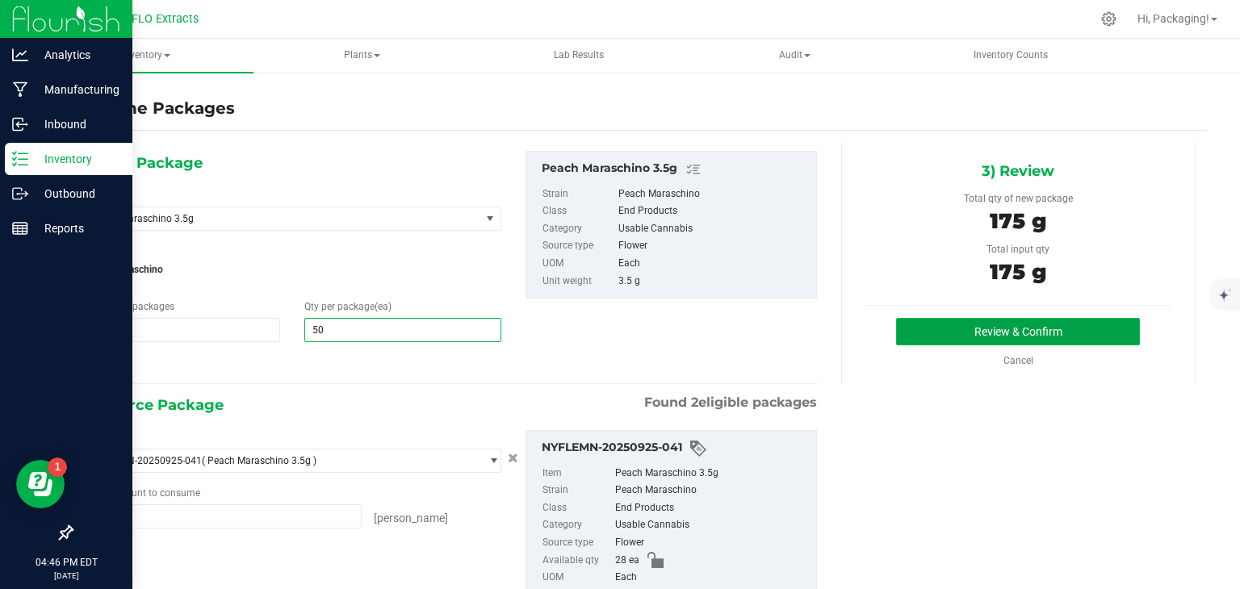
type input "50"
click at [1050, 321] on button "Review & Confirm" at bounding box center [1018, 331] width 244 height 27
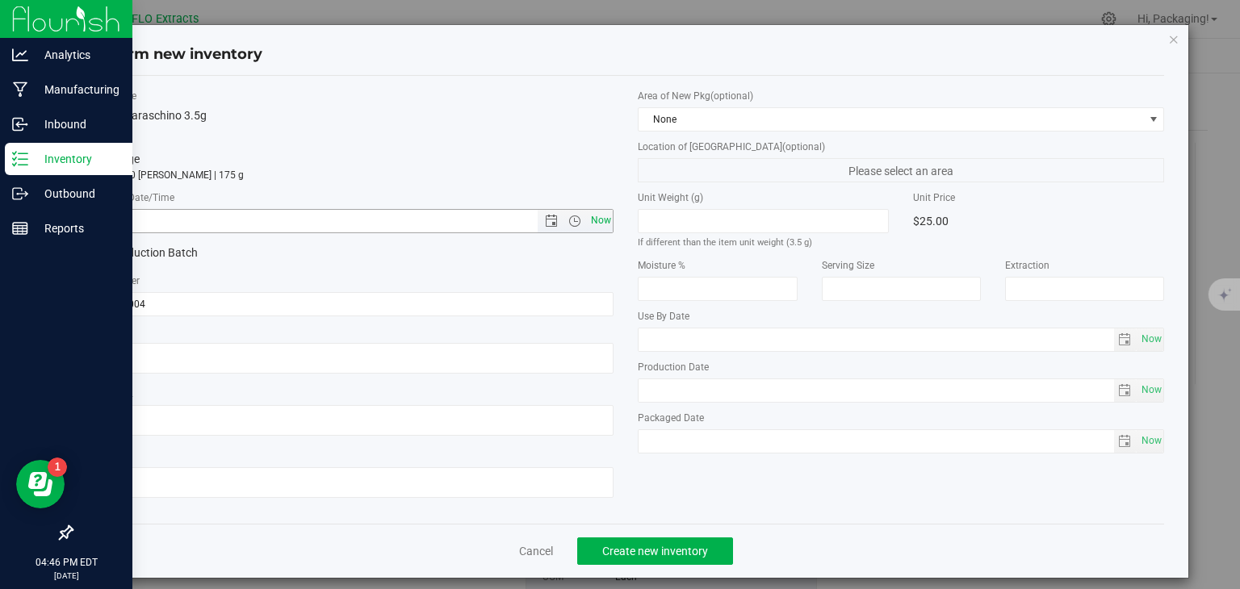
click at [594, 219] on span "Now" at bounding box center [600, 220] width 27 height 23
type input "[DATE] 4:46 PM"
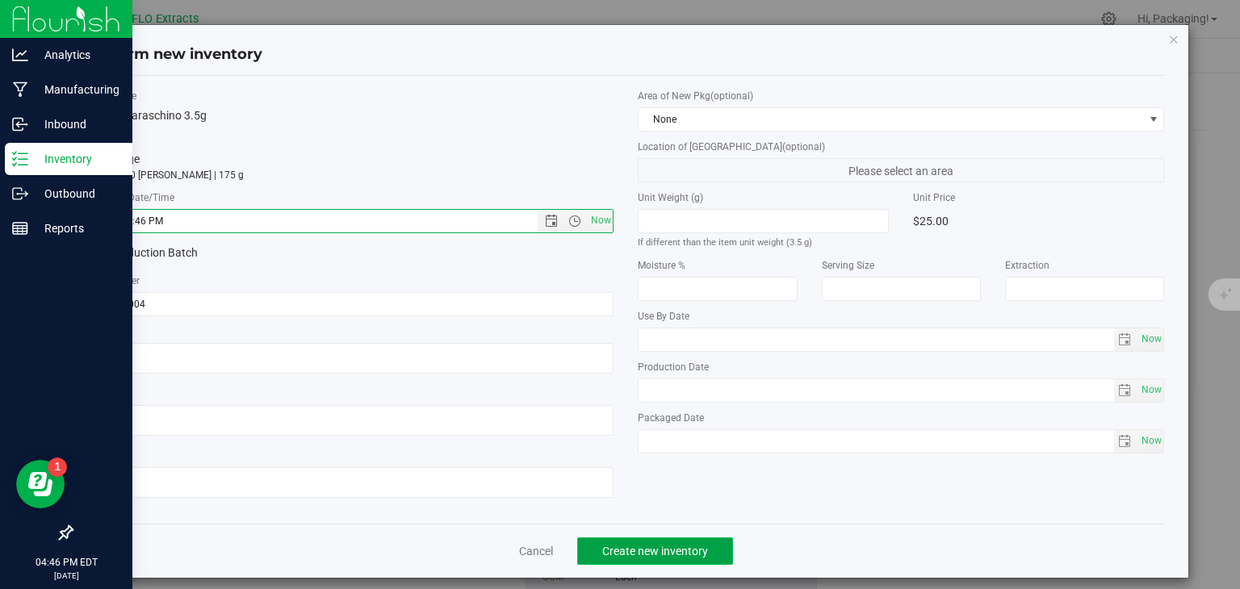
click at [615, 553] on span "Create new inventory" at bounding box center [655, 551] width 106 height 13
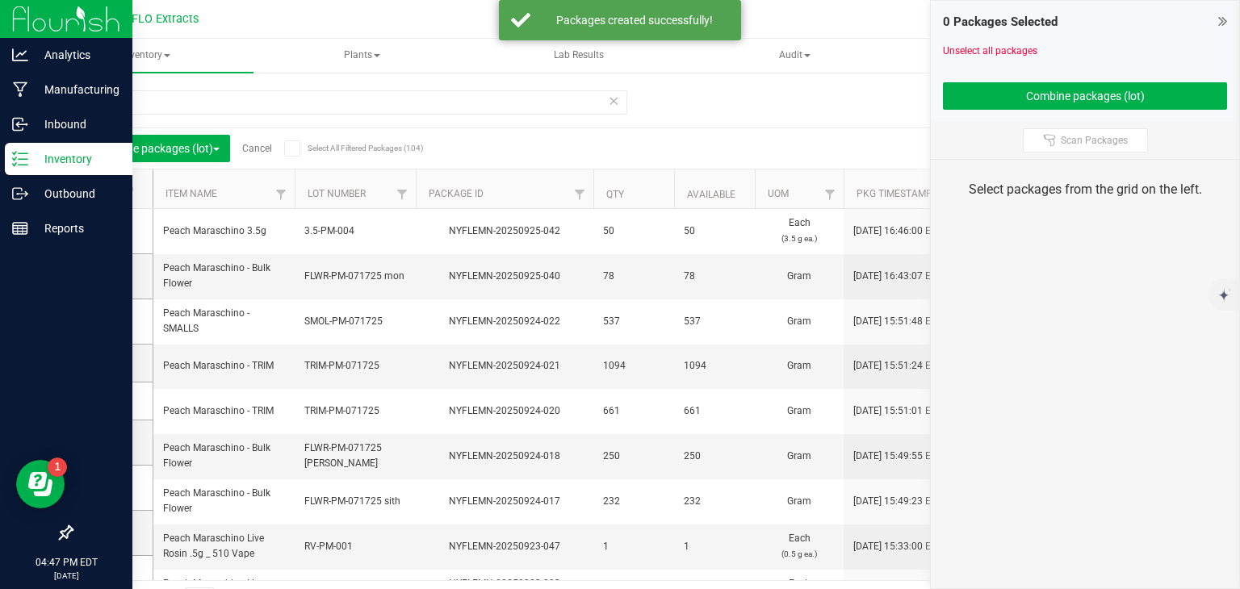
click at [262, 147] on link "Cancel" at bounding box center [257, 148] width 30 height 11
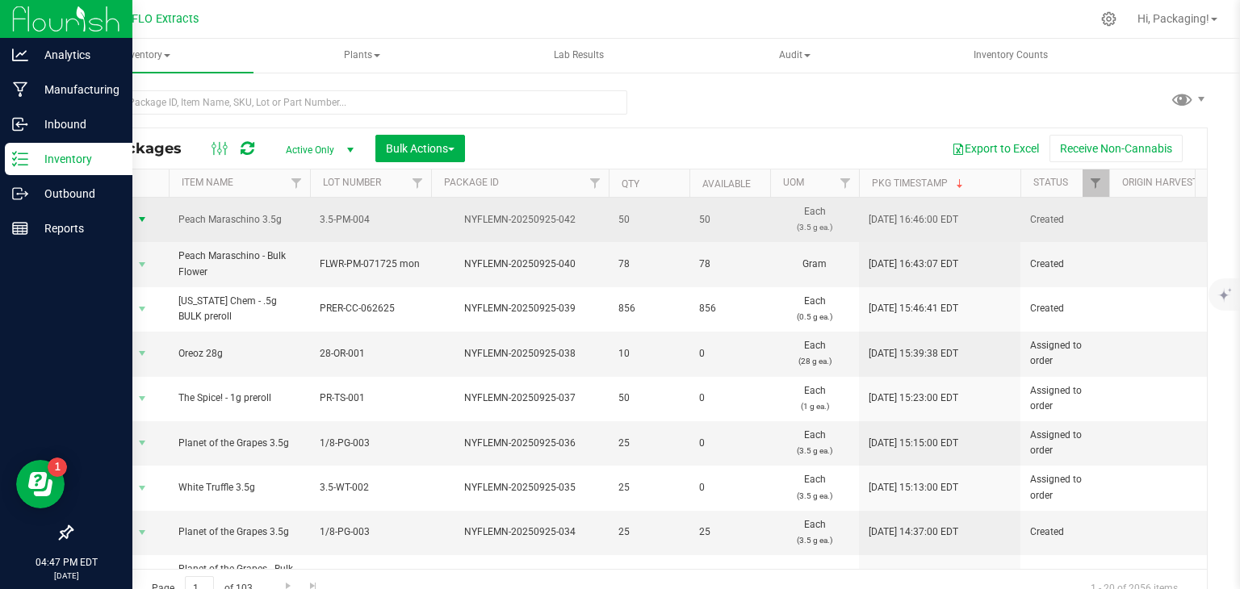
click at [141, 217] on span "select" at bounding box center [142, 219] width 13 height 13
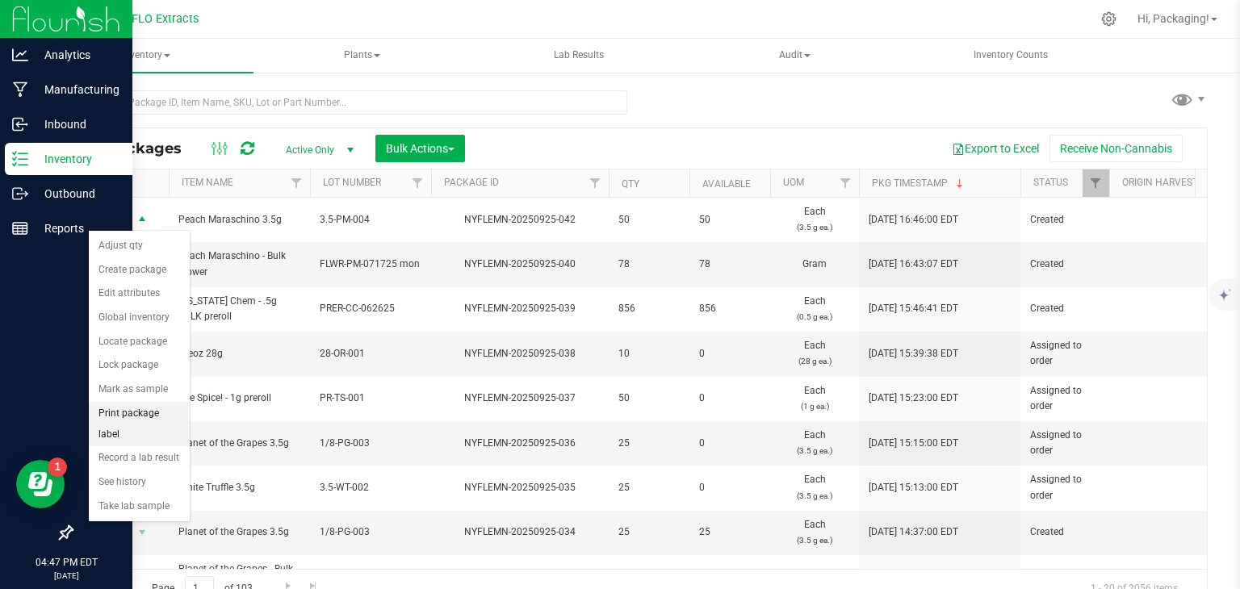
click at [140, 416] on li "Print package label" at bounding box center [139, 424] width 101 height 44
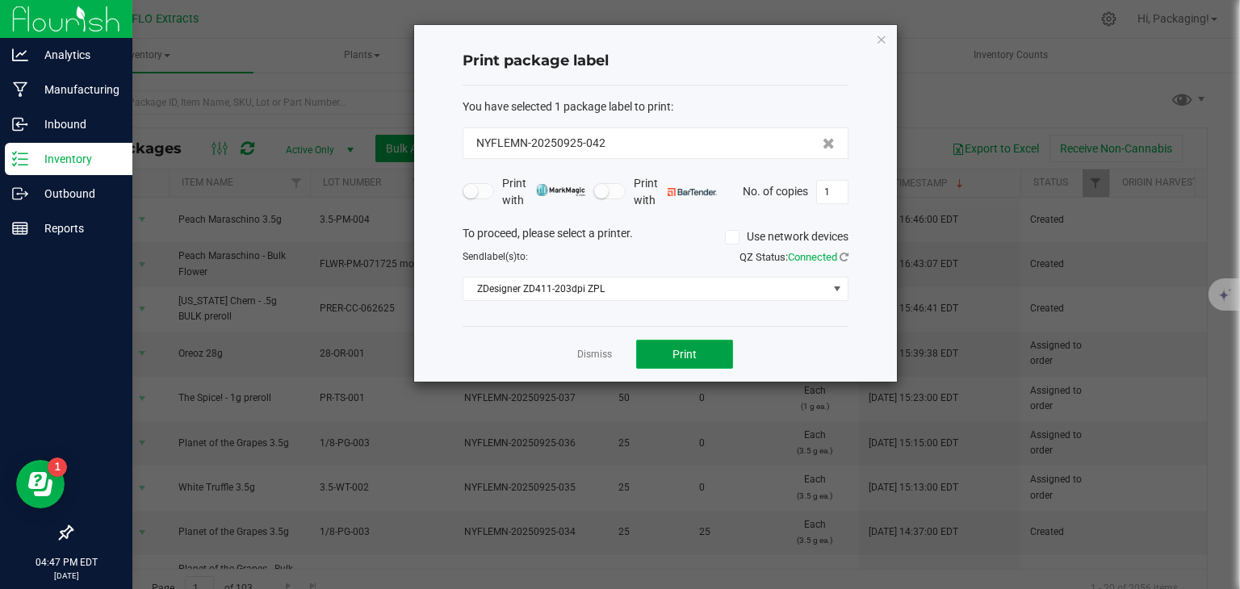
click at [706, 351] on button "Print" at bounding box center [684, 354] width 97 height 29
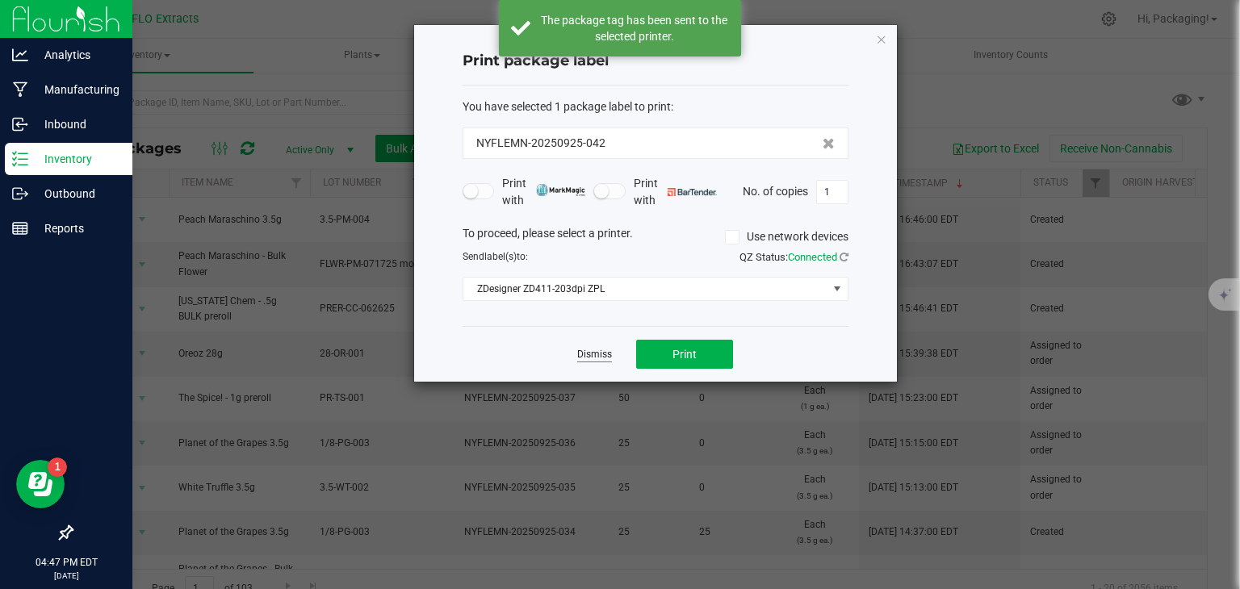
click at [594, 355] on link "Dismiss" at bounding box center [594, 355] width 35 height 14
